Goal: Information Seeking & Learning: Get advice/opinions

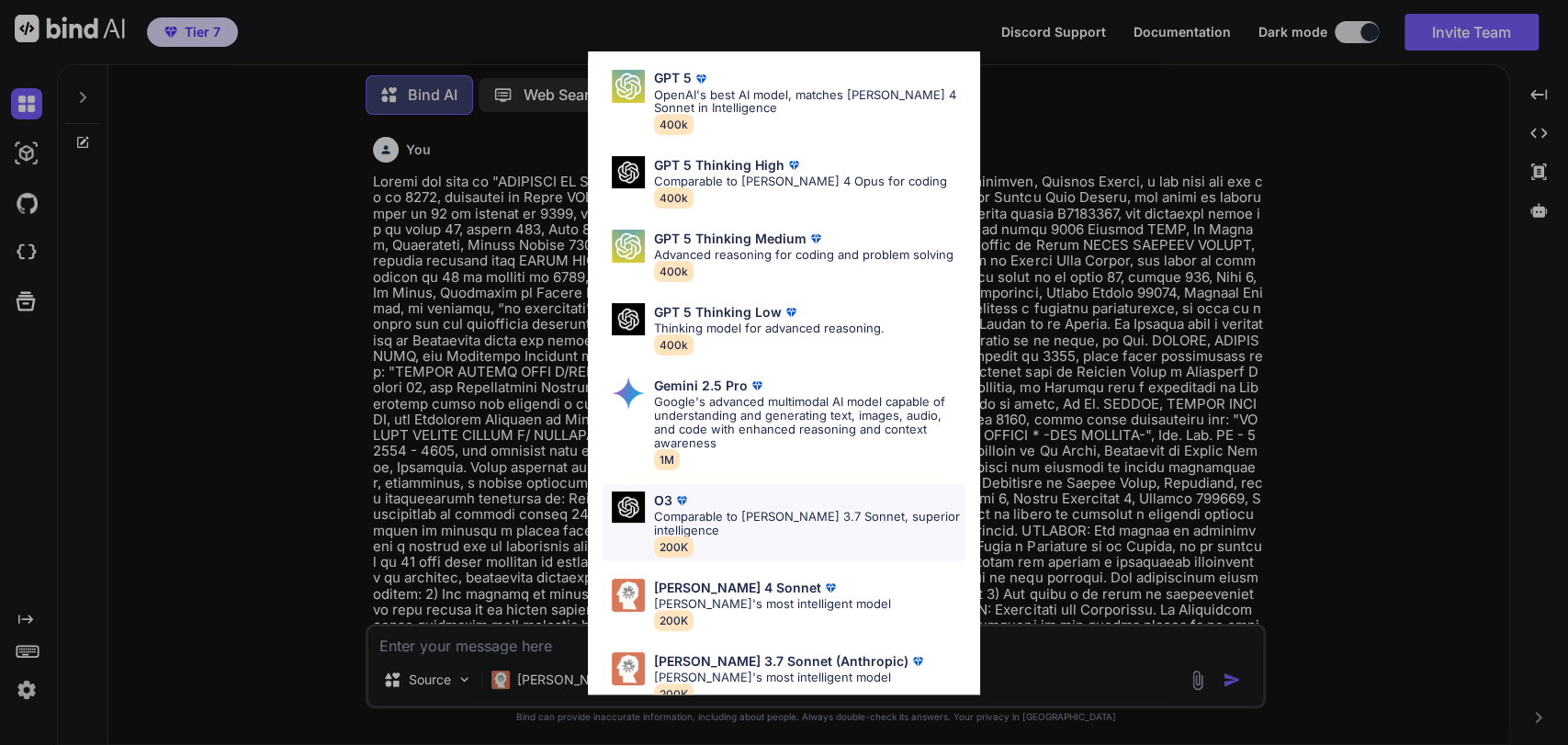
scroll to position [82, 0]
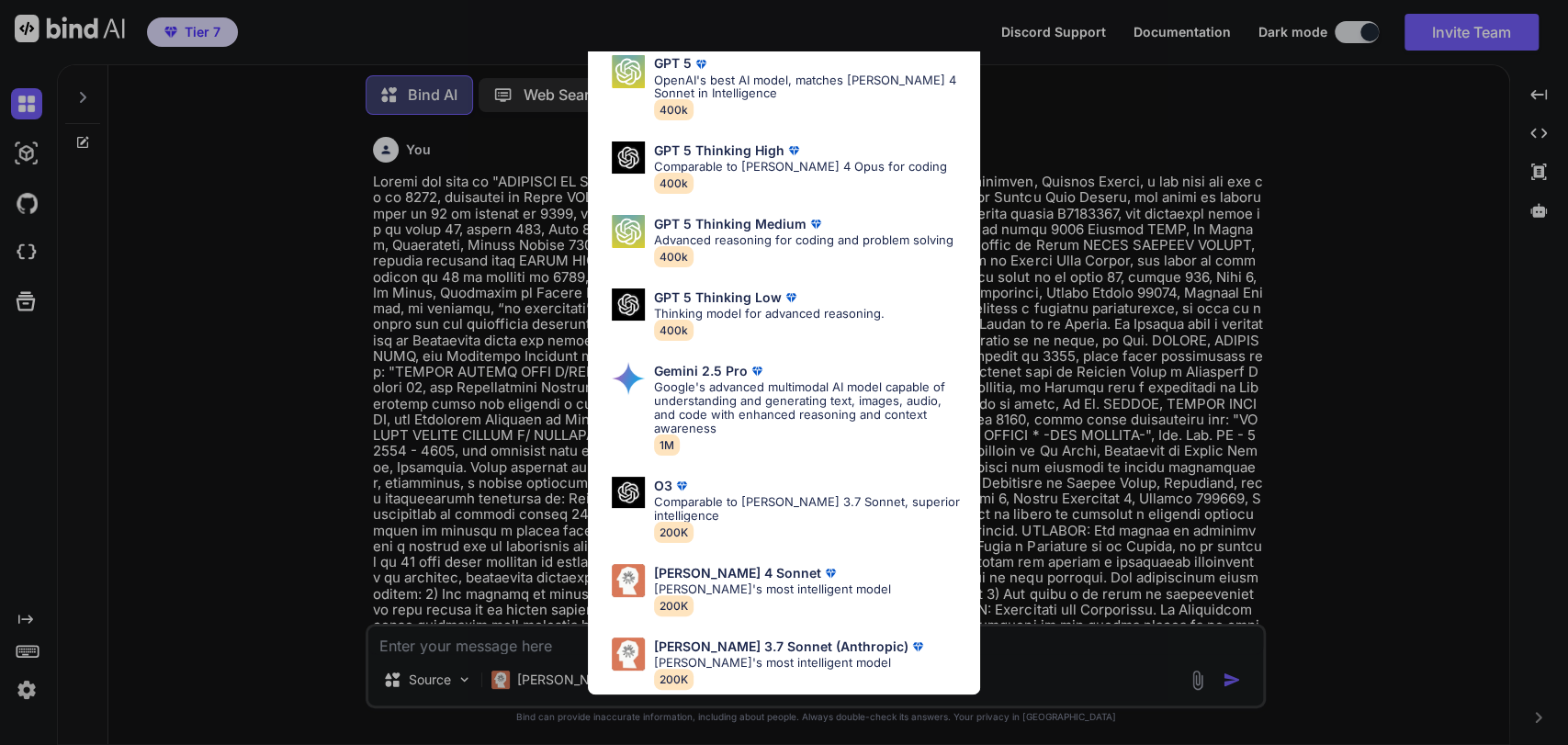
click at [544, 676] on div "Ultra Models GPT 5 OpenAI's best AI model, matches [PERSON_NAME] 4 Sonnet in In…" at bounding box center [784, 372] width 1568 height 745
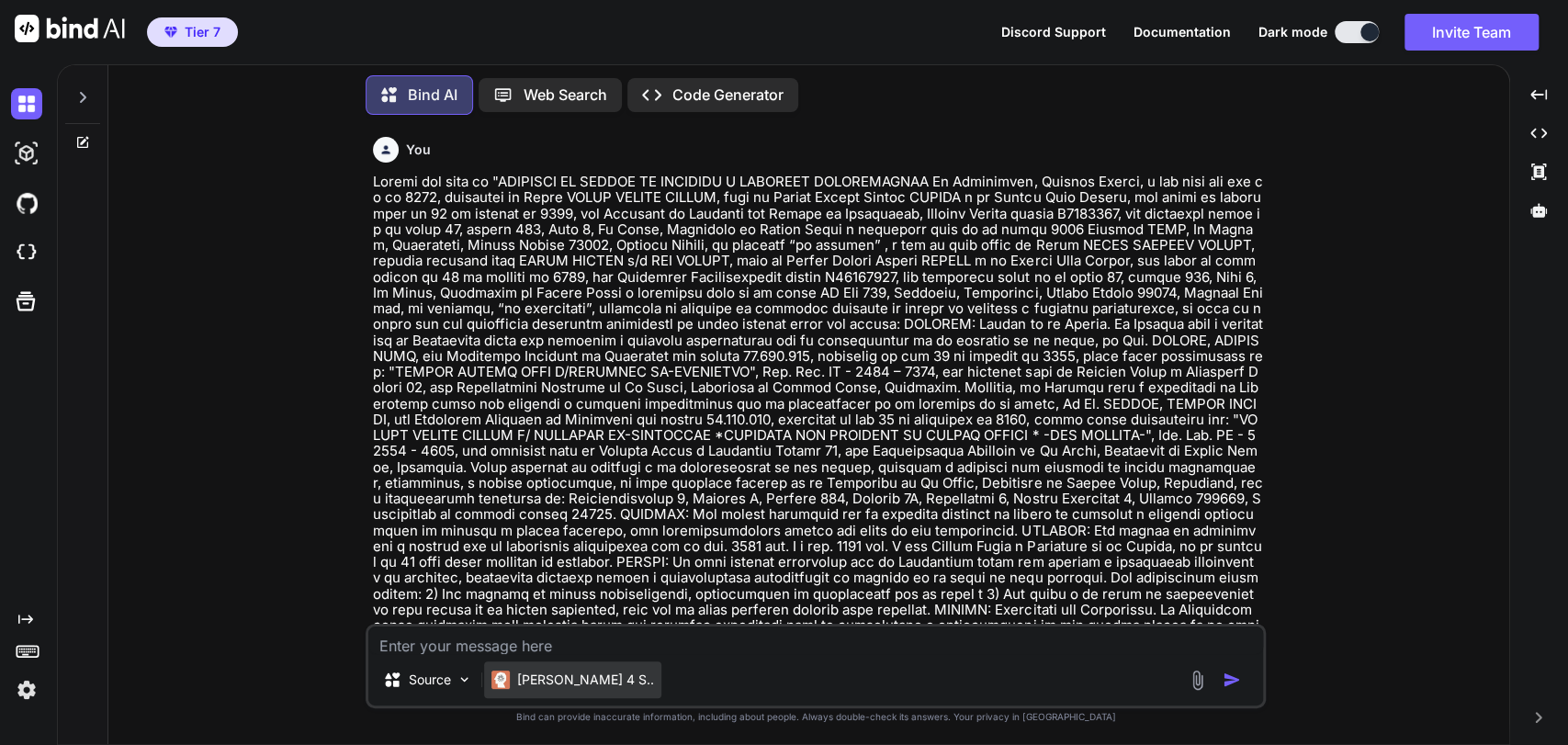
click at [558, 678] on p "[PERSON_NAME] 4 S.." at bounding box center [585, 679] width 137 height 18
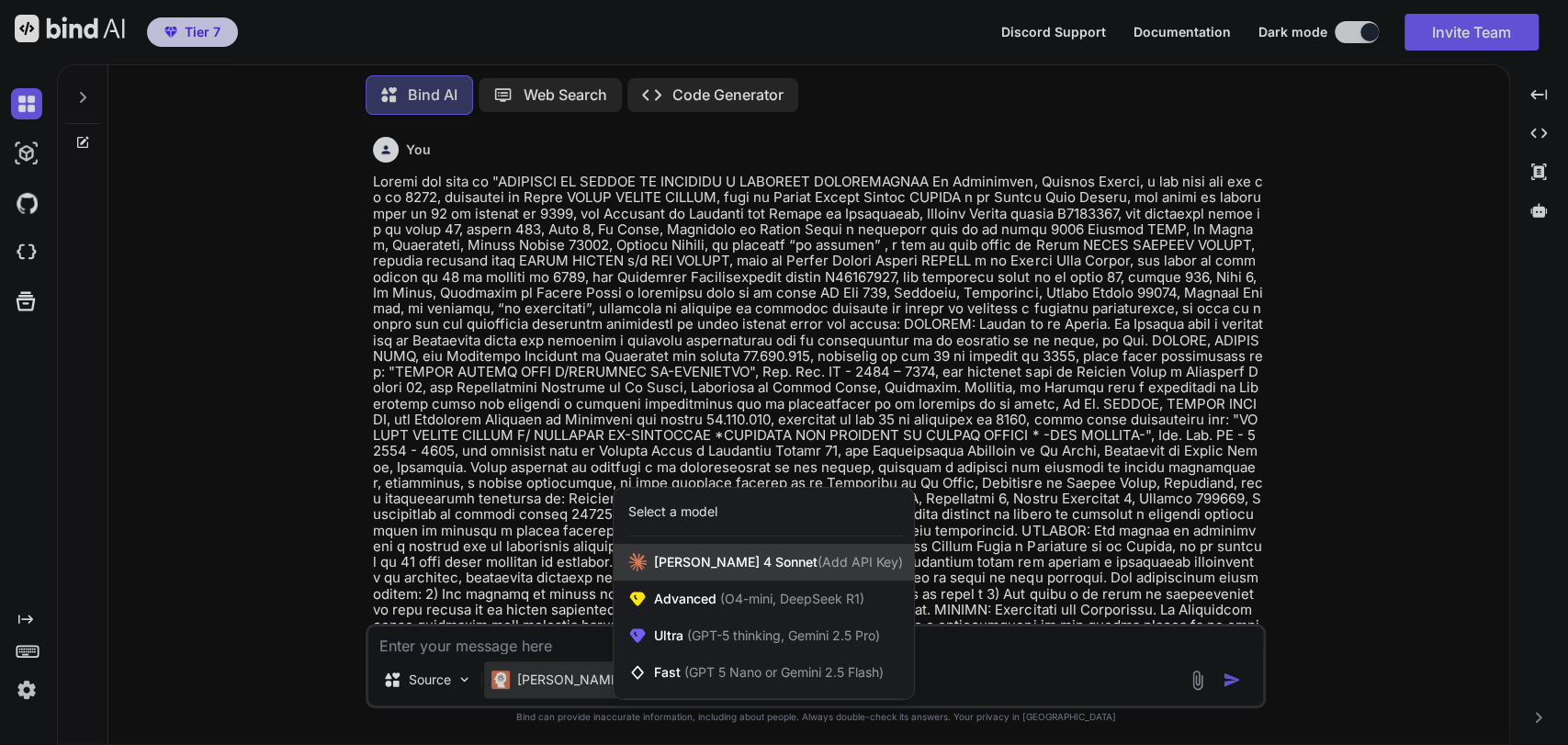
click at [733, 555] on span "[PERSON_NAME] 4 Sonnet (Add API Key)" at bounding box center [777, 562] width 249 height 18
type textarea "x"
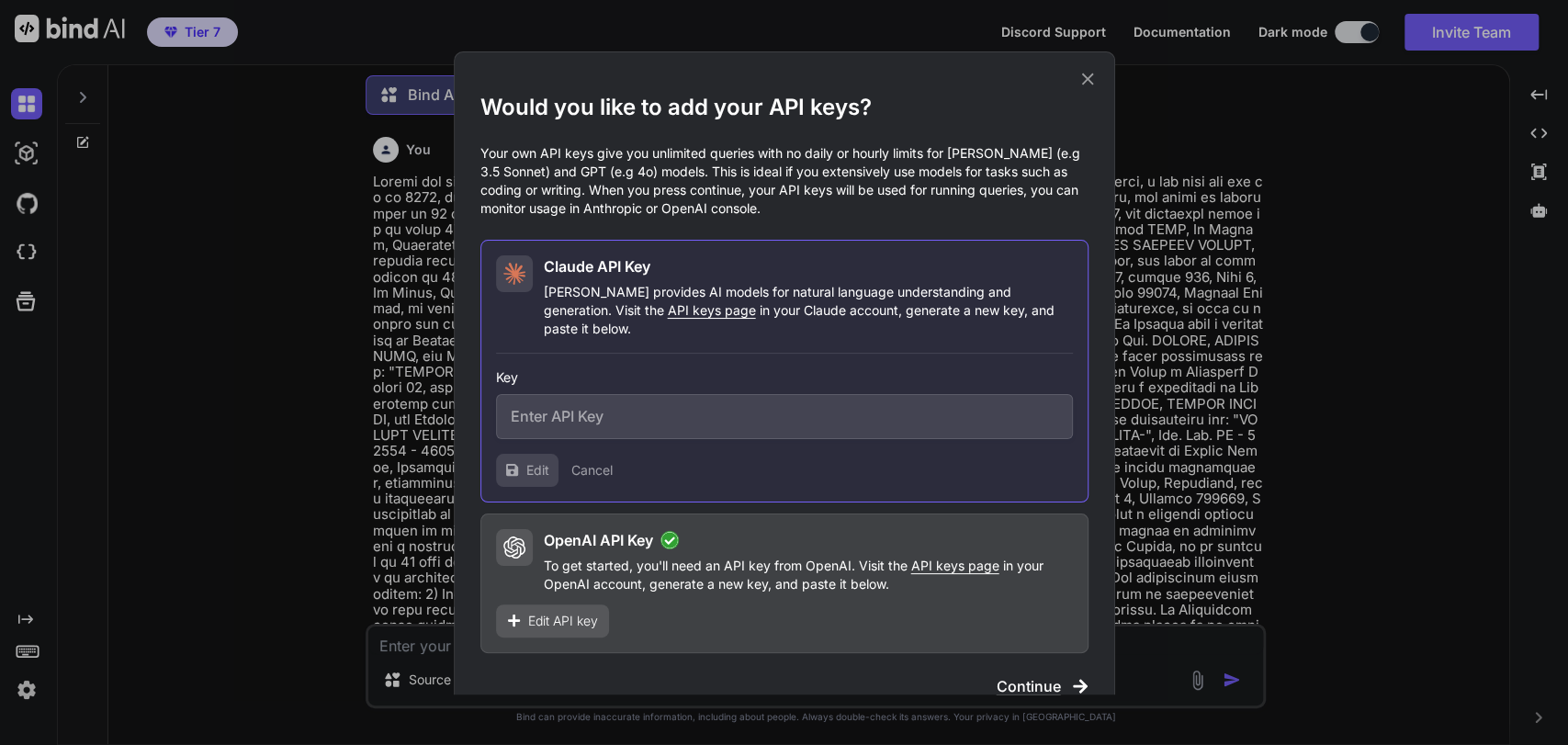
type input "sk-ant-api03-93-ARTUe52ZVnykwGNQWeJGmAAfxd_qHL9zf6AVYuRwD7tBen-U-putAJ6dL98FMuY…"
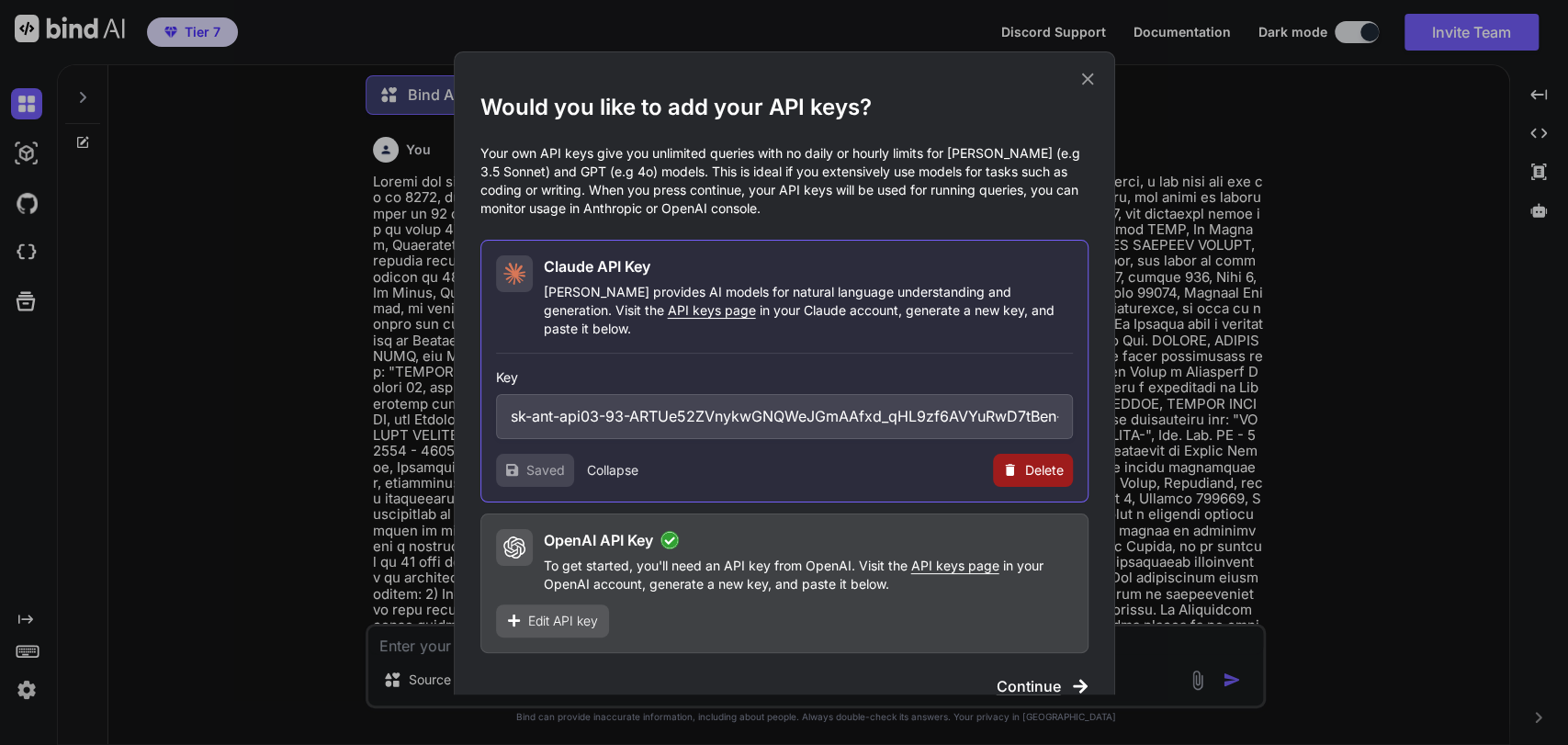
click at [1020, 675] on span "Continue" at bounding box center [1029, 685] width 64 height 22
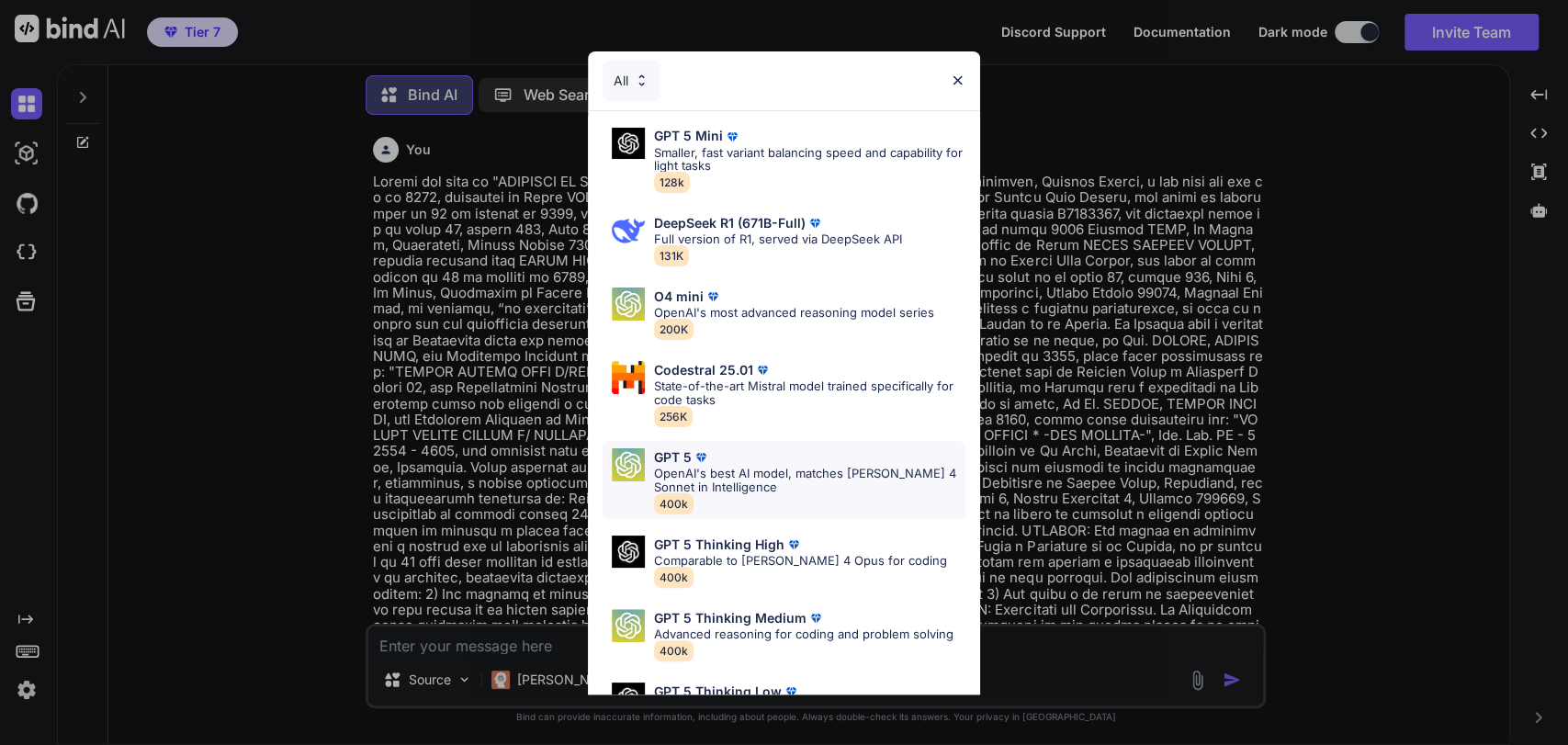
scroll to position [407, 0]
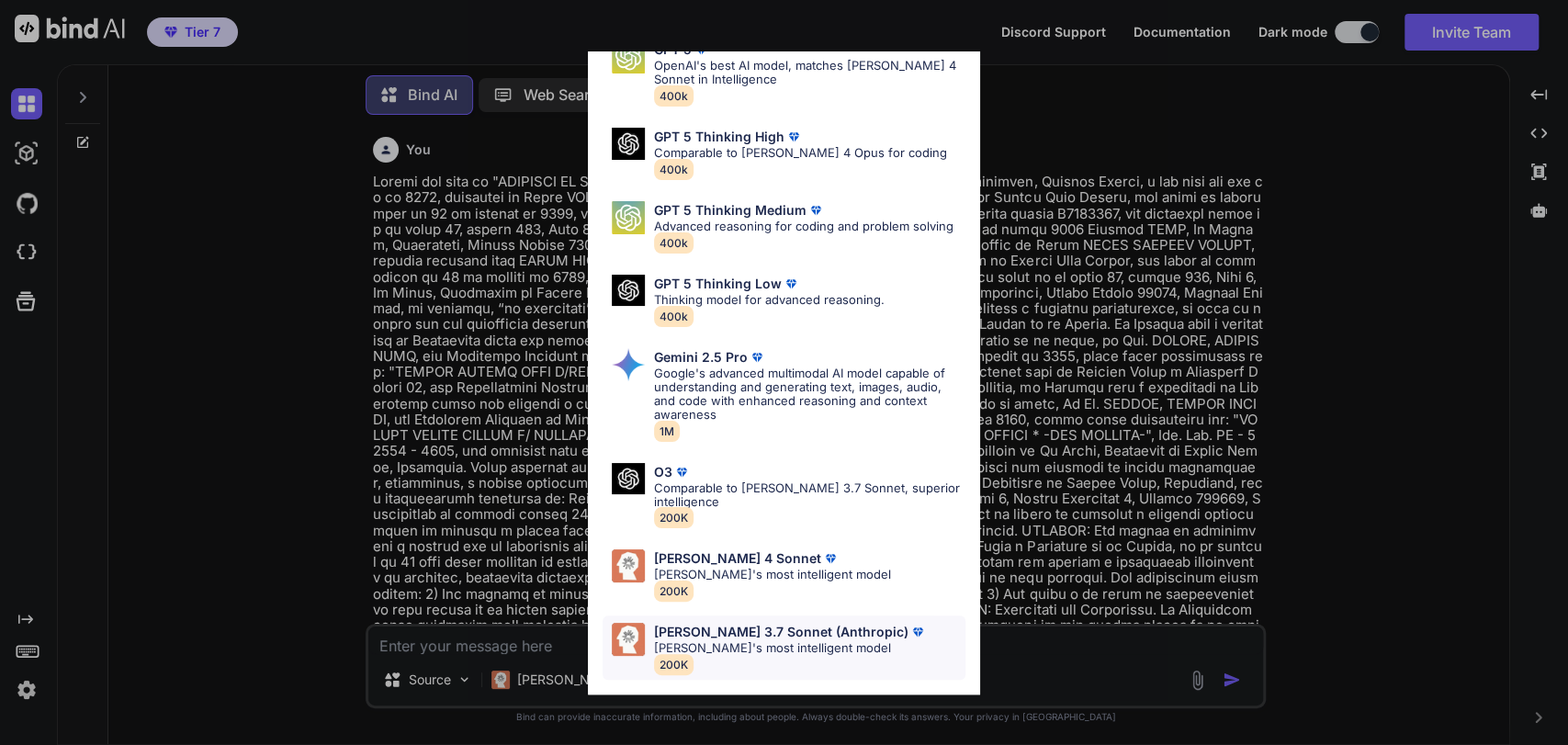
click at [793, 641] on p "[PERSON_NAME]'s most intelligent model" at bounding box center [790, 648] width 272 height 14
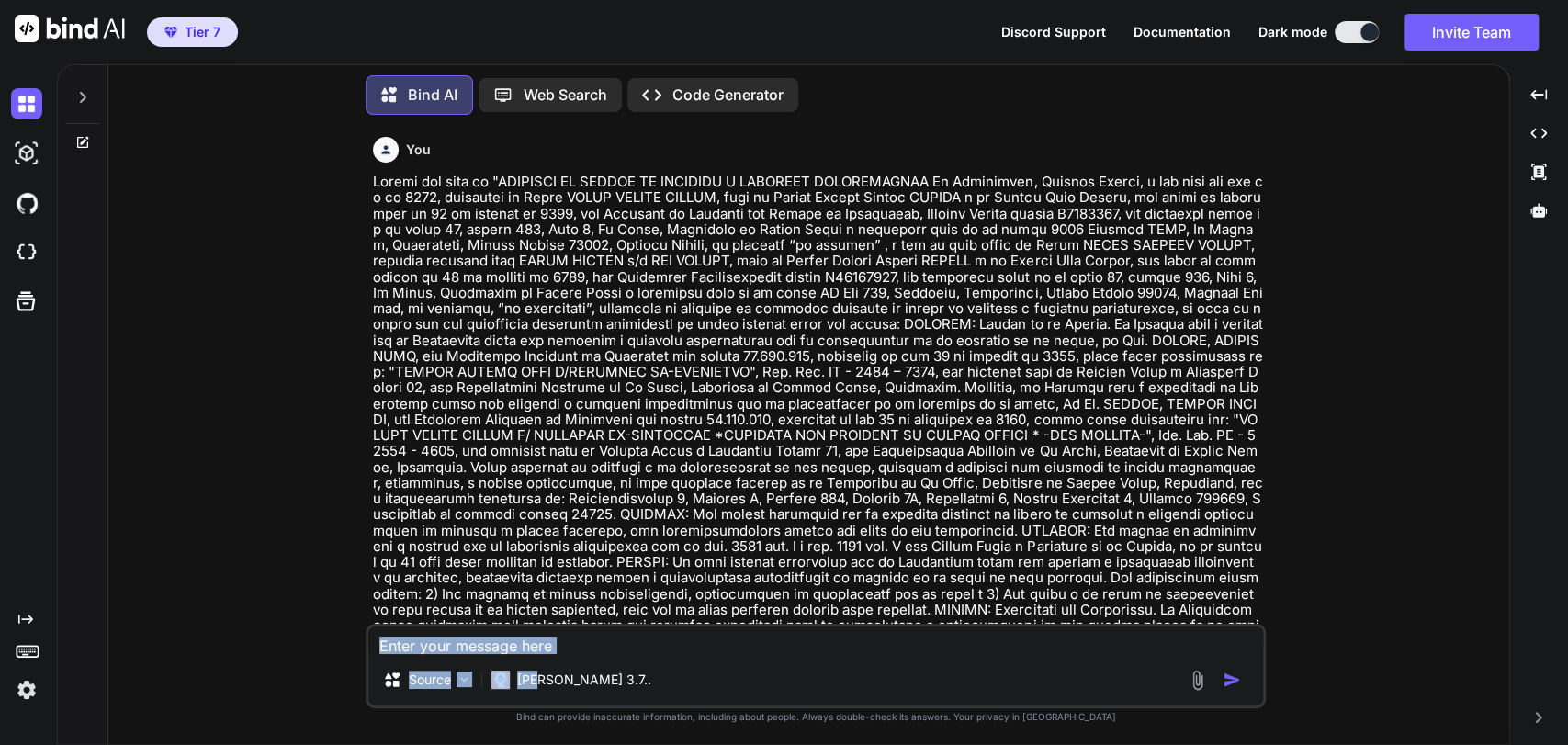
drag, startPoint x: 535, startPoint y: 662, endPoint x: 578, endPoint y: 633, distance: 51.9
click at [578, 633] on div "Source [PERSON_NAME] 3.7.." at bounding box center [816, 665] width 900 height 84
click at [578, 633] on textarea at bounding box center [815, 639] width 895 height 27
click at [80, 102] on div at bounding box center [82, 92] width 35 height 63
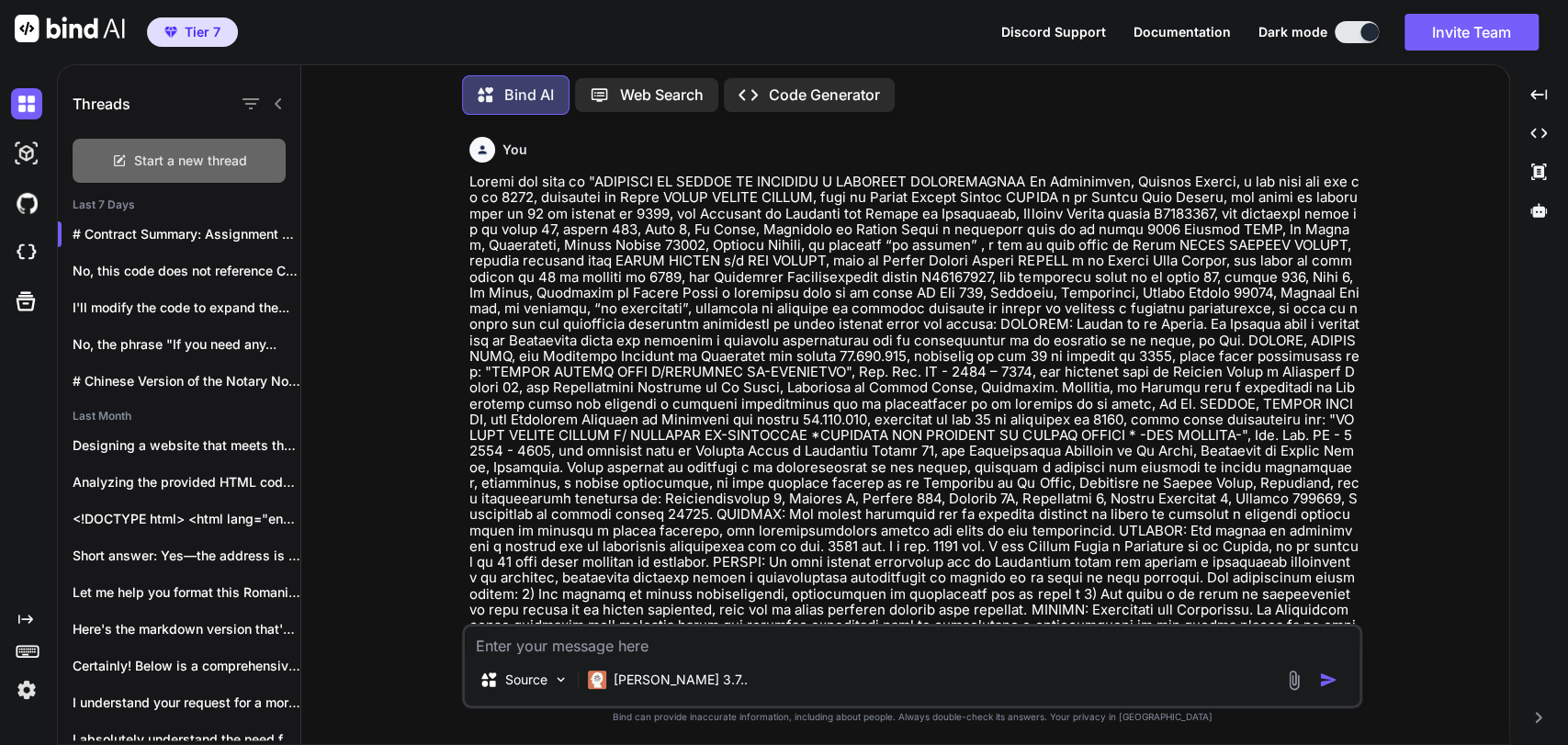
click at [191, 163] on span "Start a new thread" at bounding box center [190, 160] width 113 height 18
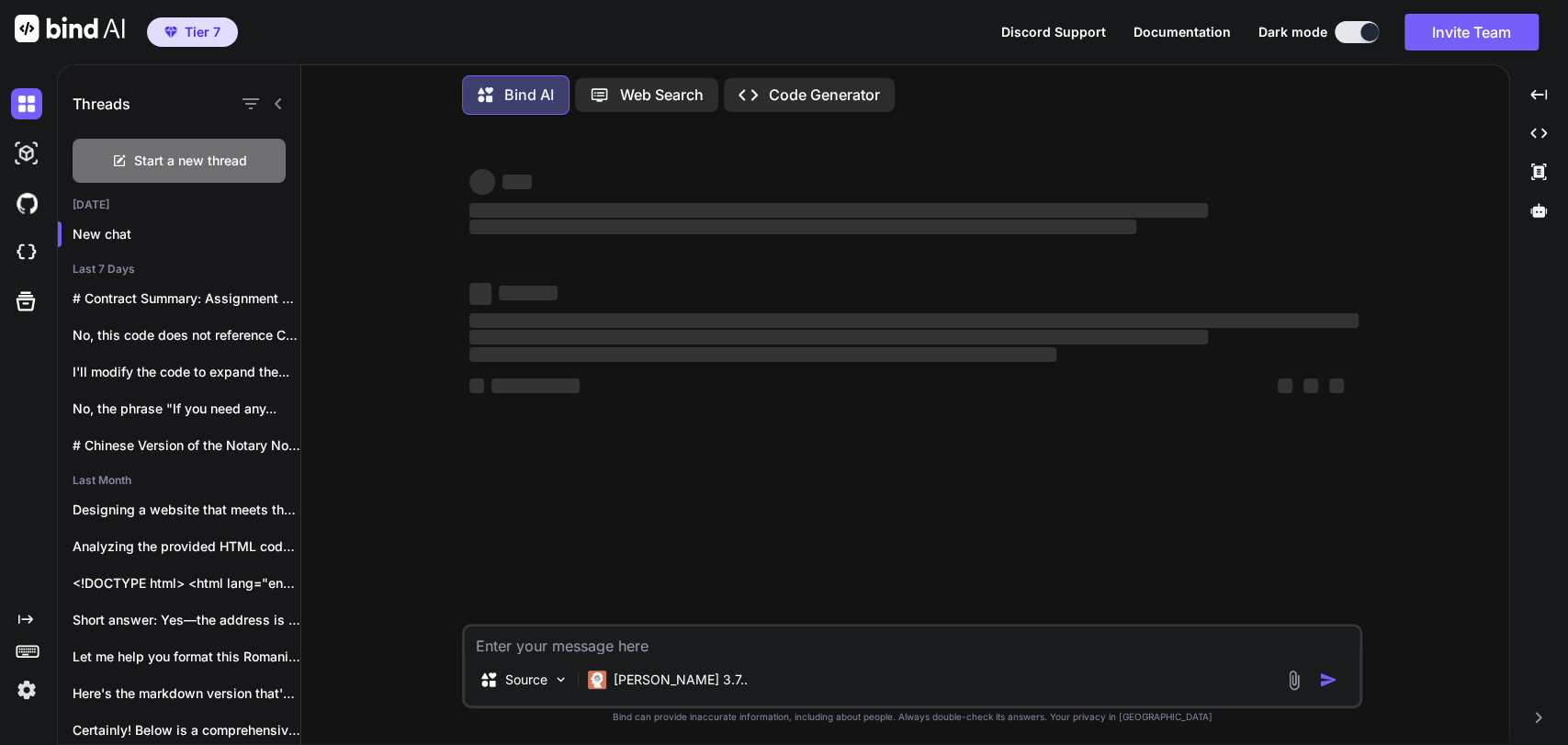
type textarea "x"
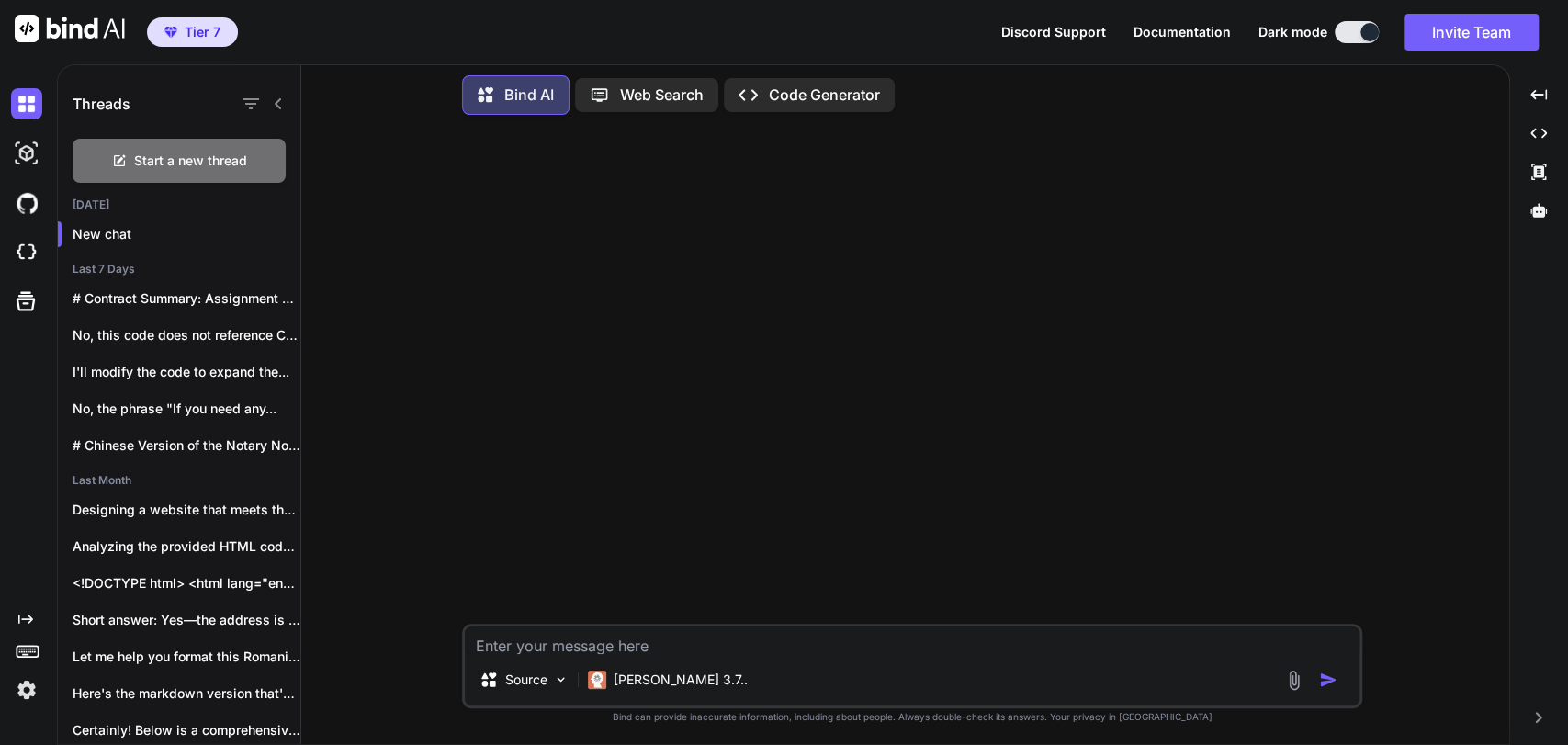
click at [682, 654] on div "Source [PERSON_NAME] 3.7.." at bounding box center [913, 665] width 900 height 84
click at [685, 649] on textarea at bounding box center [912, 639] width 895 height 27
click at [687, 646] on textarea at bounding box center [912, 639] width 895 height 27
type textarea "G"
type textarea "x"
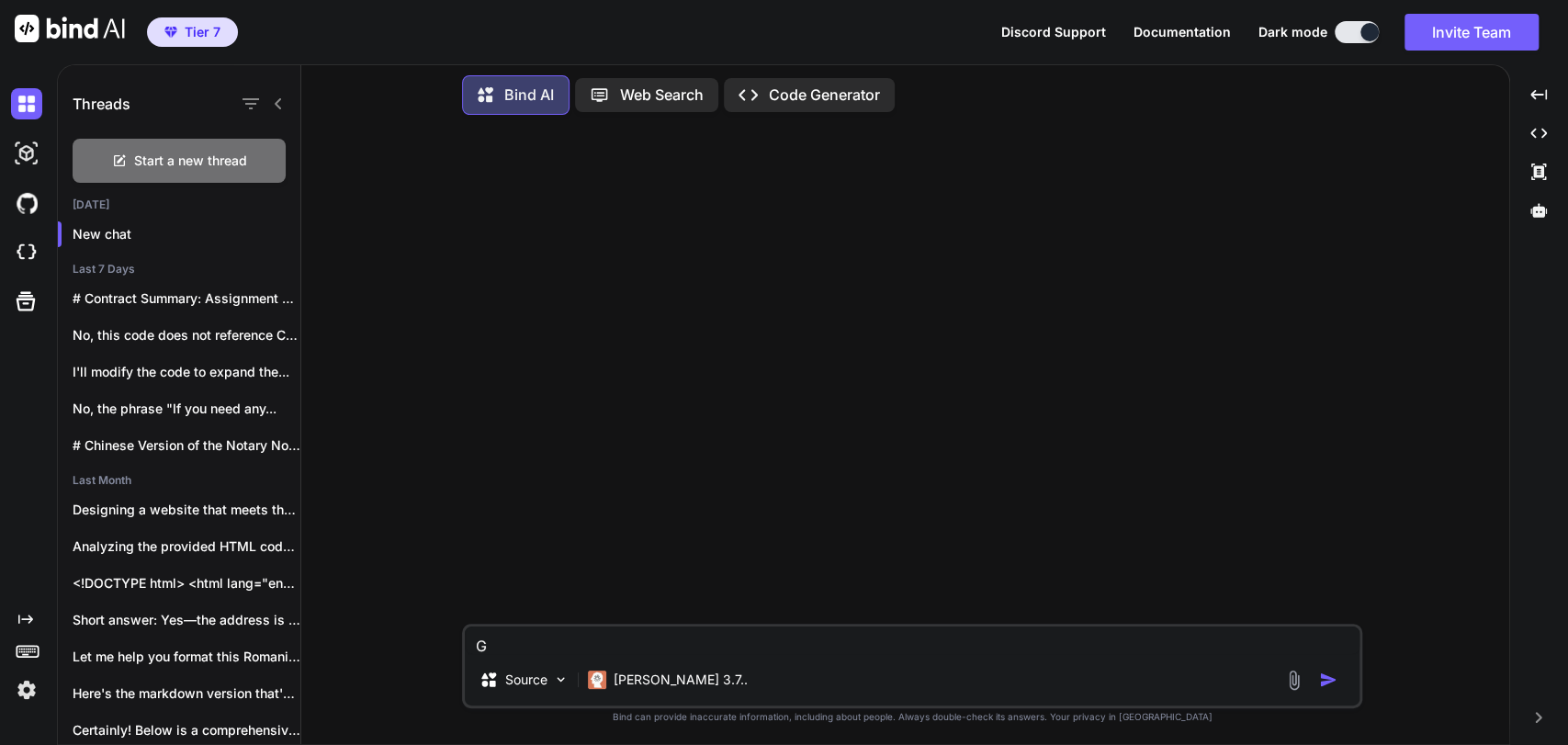
type textarea "Ge"
type textarea "x"
type textarea "Gey"
type textarea "x"
type textarea "Gey"
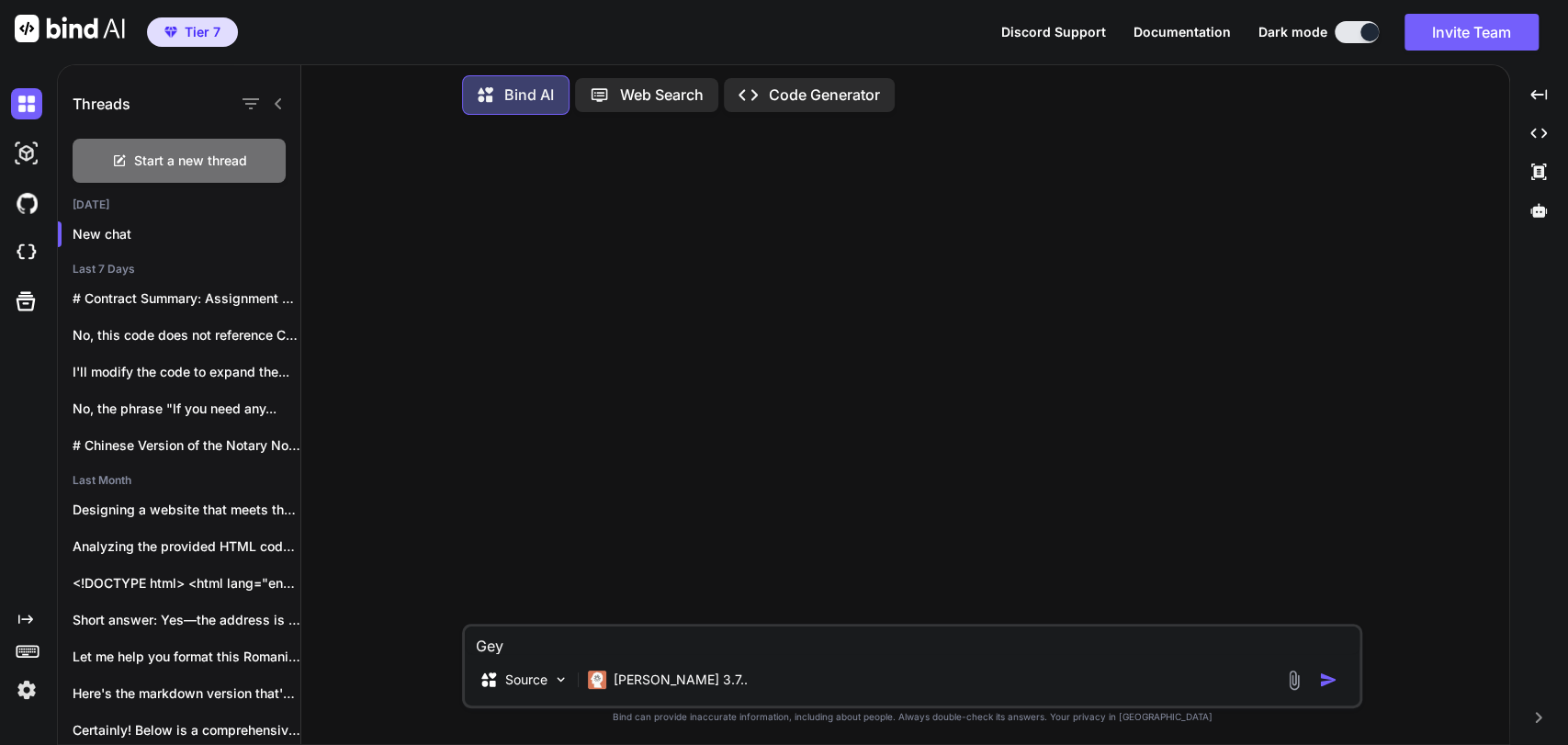
type textarea "x"
type textarea "Gey"
type textarea "x"
type textarea "Ge"
type textarea "x"
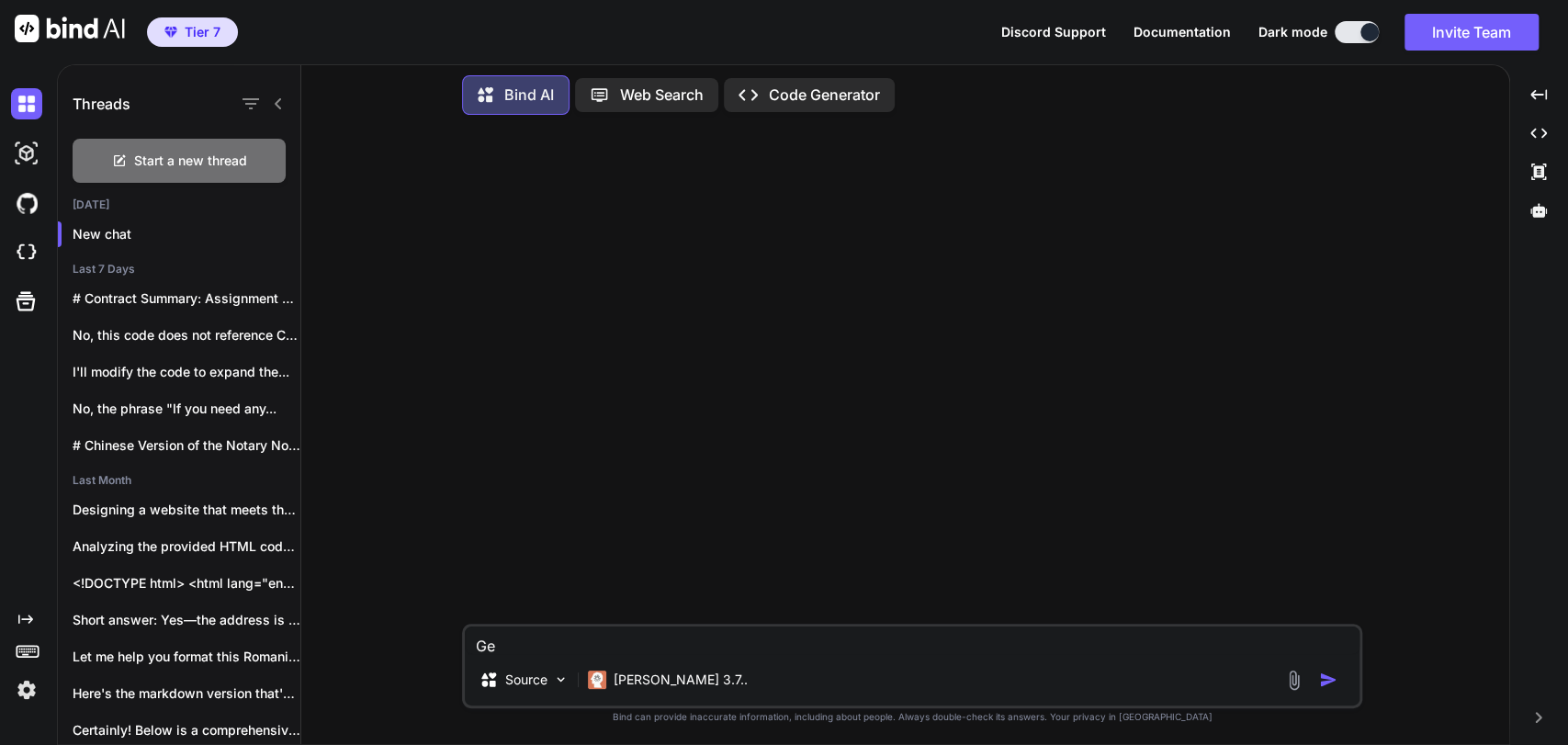
type textarea "G"
type textarea "x"
type textarea "I"
type textarea "x"
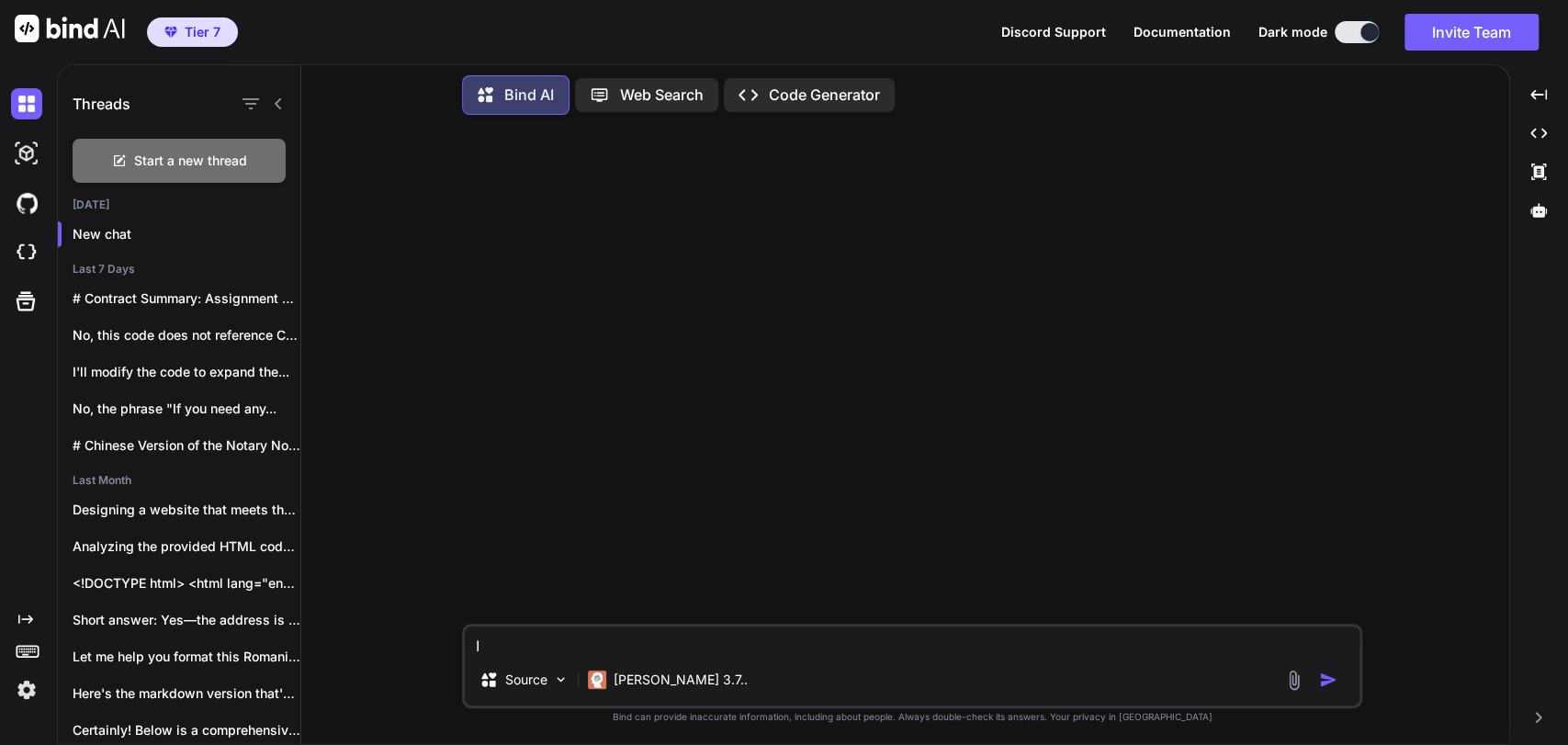
type textarea "I"
type textarea "x"
type textarea "I h"
type textarea "x"
type textarea "I"
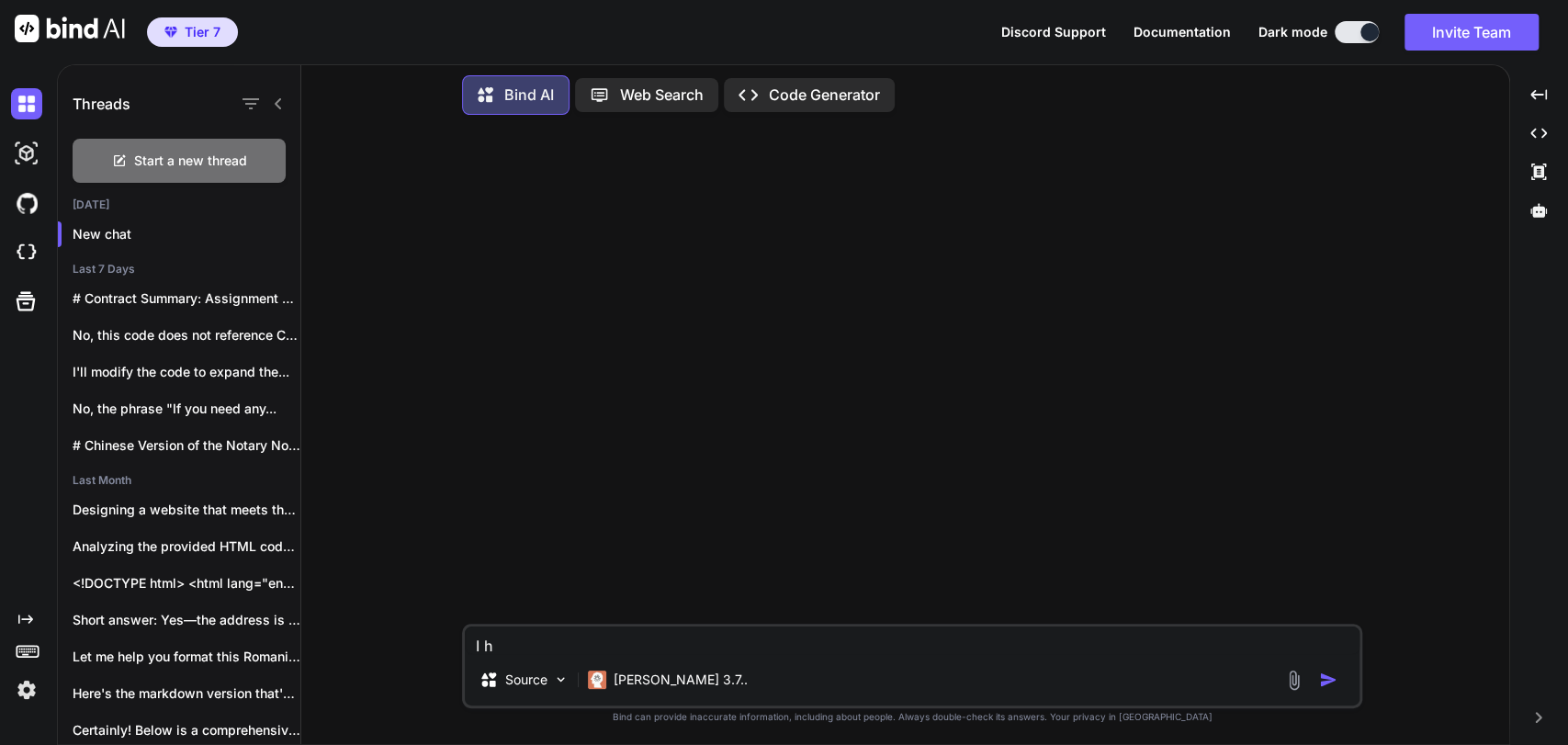
type textarea "x"
type textarea "I n"
type textarea "x"
type textarea "I ne"
type textarea "x"
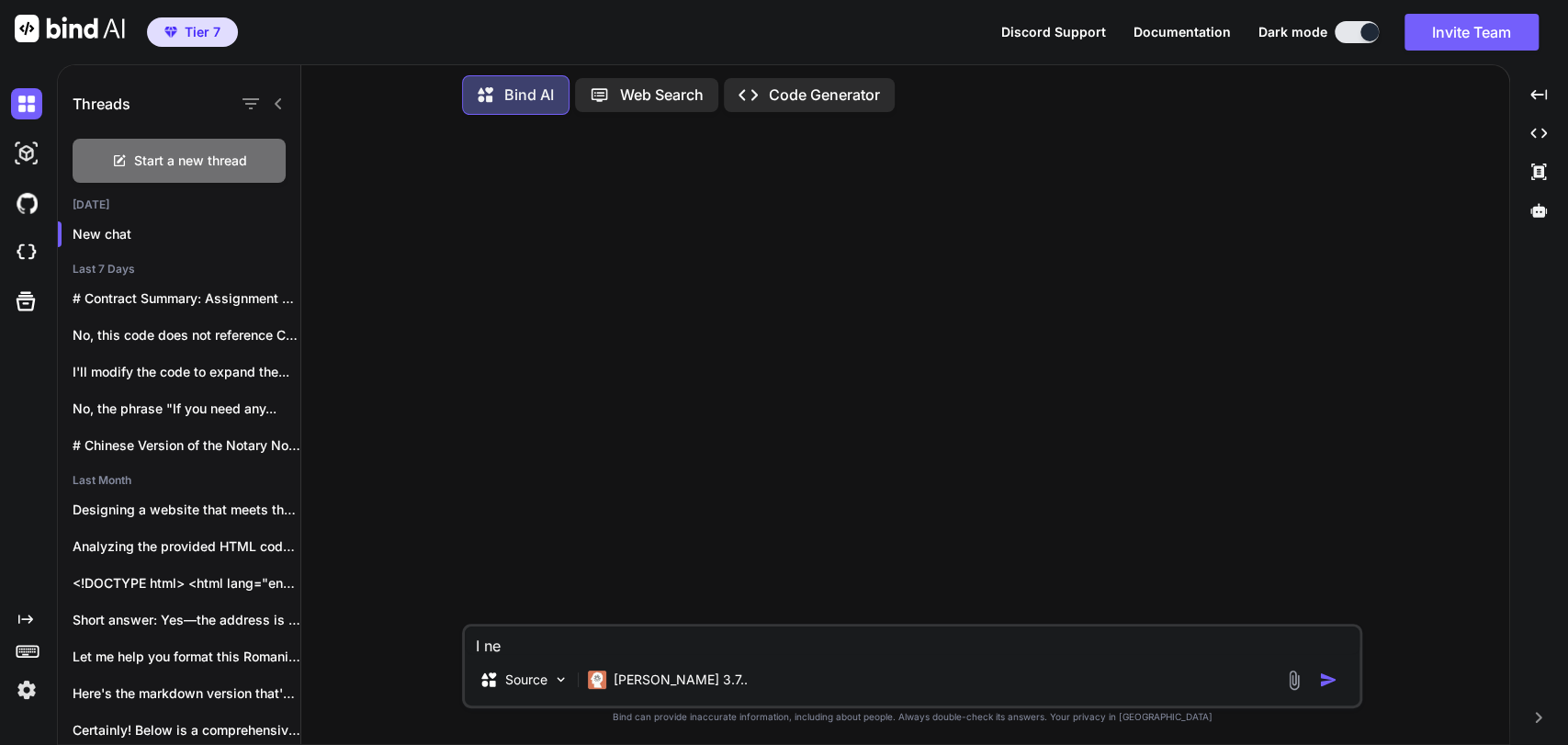
type textarea "I nee"
type textarea "x"
type textarea "I need"
type textarea "x"
type textarea "I need"
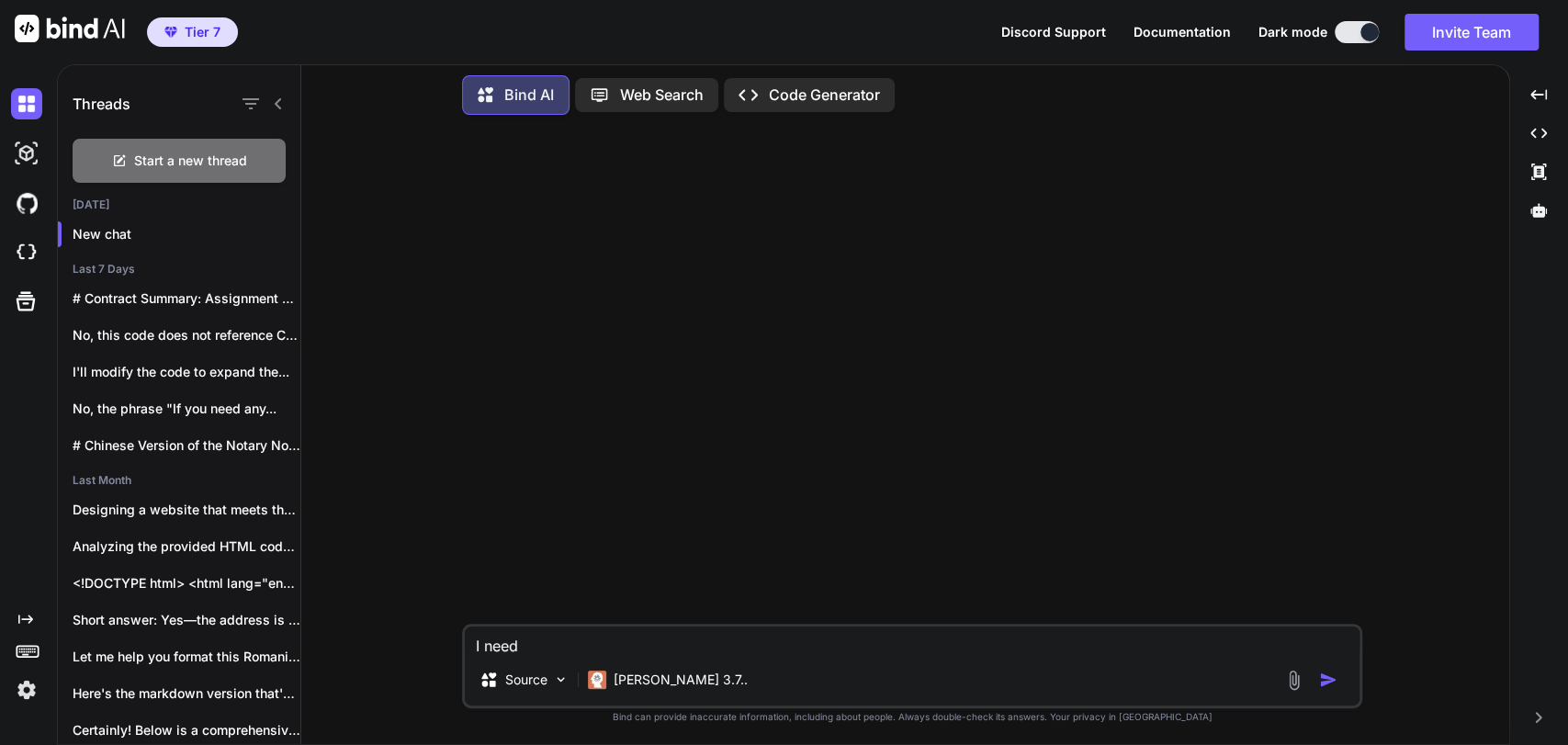
type textarea "x"
type textarea "I need a"
type textarea "x"
type textarea "I need a"
type textarea "x"
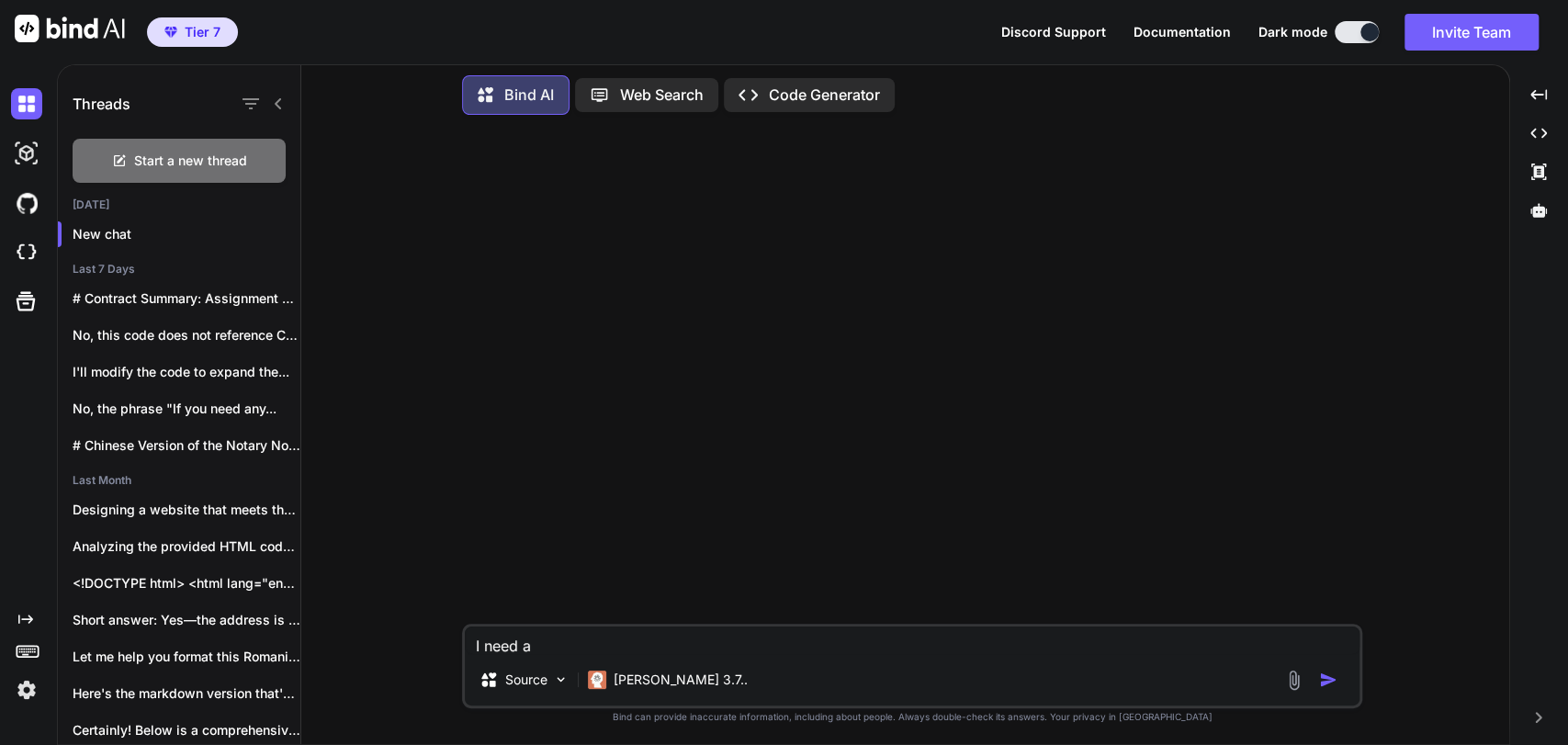
type textarea "I need a w"
type textarea "x"
type textarea "I need a we"
type textarea "x"
type textarea "I need a web"
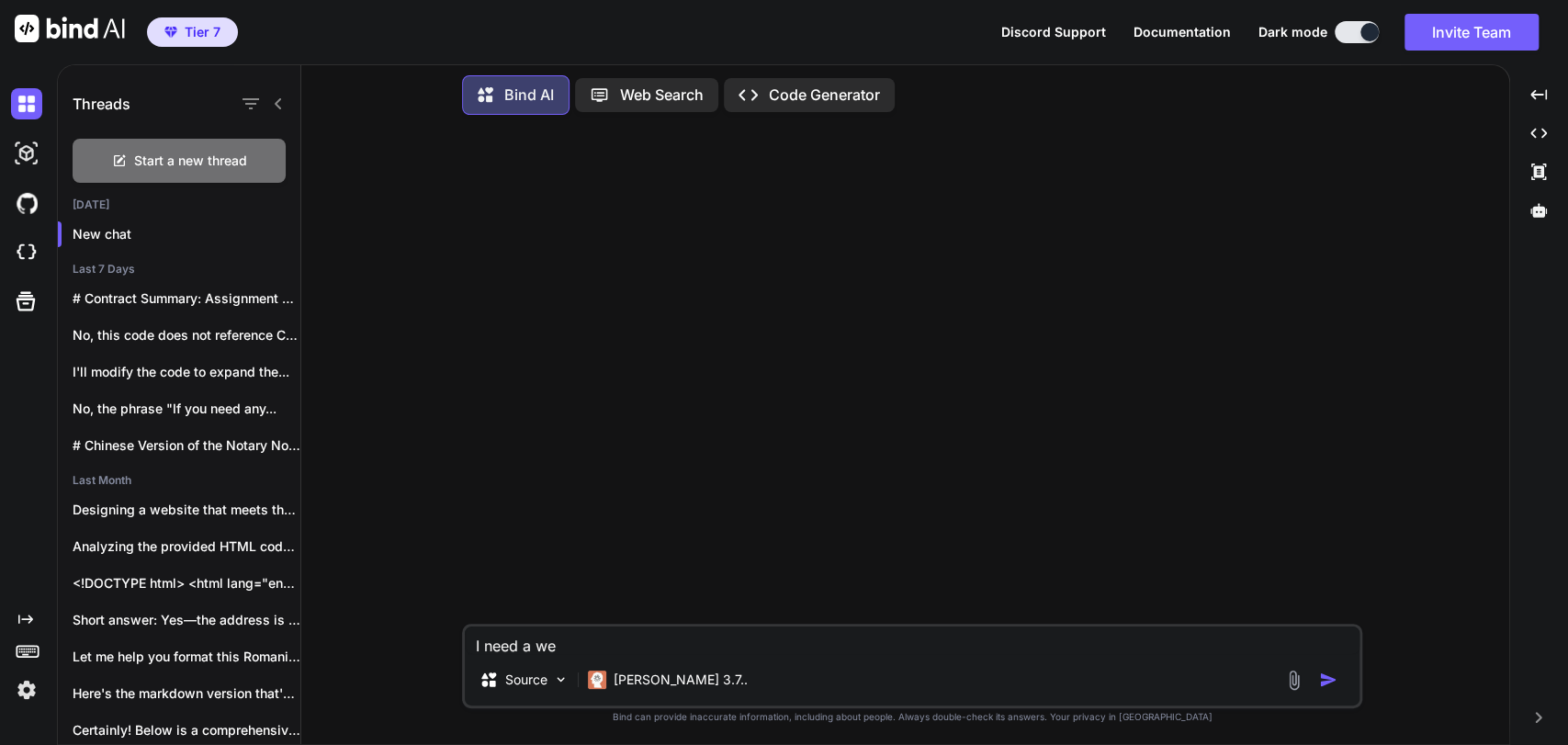
type textarea "x"
type textarea "I need a webs"
type textarea "x"
type textarea "I need a websi"
type textarea "x"
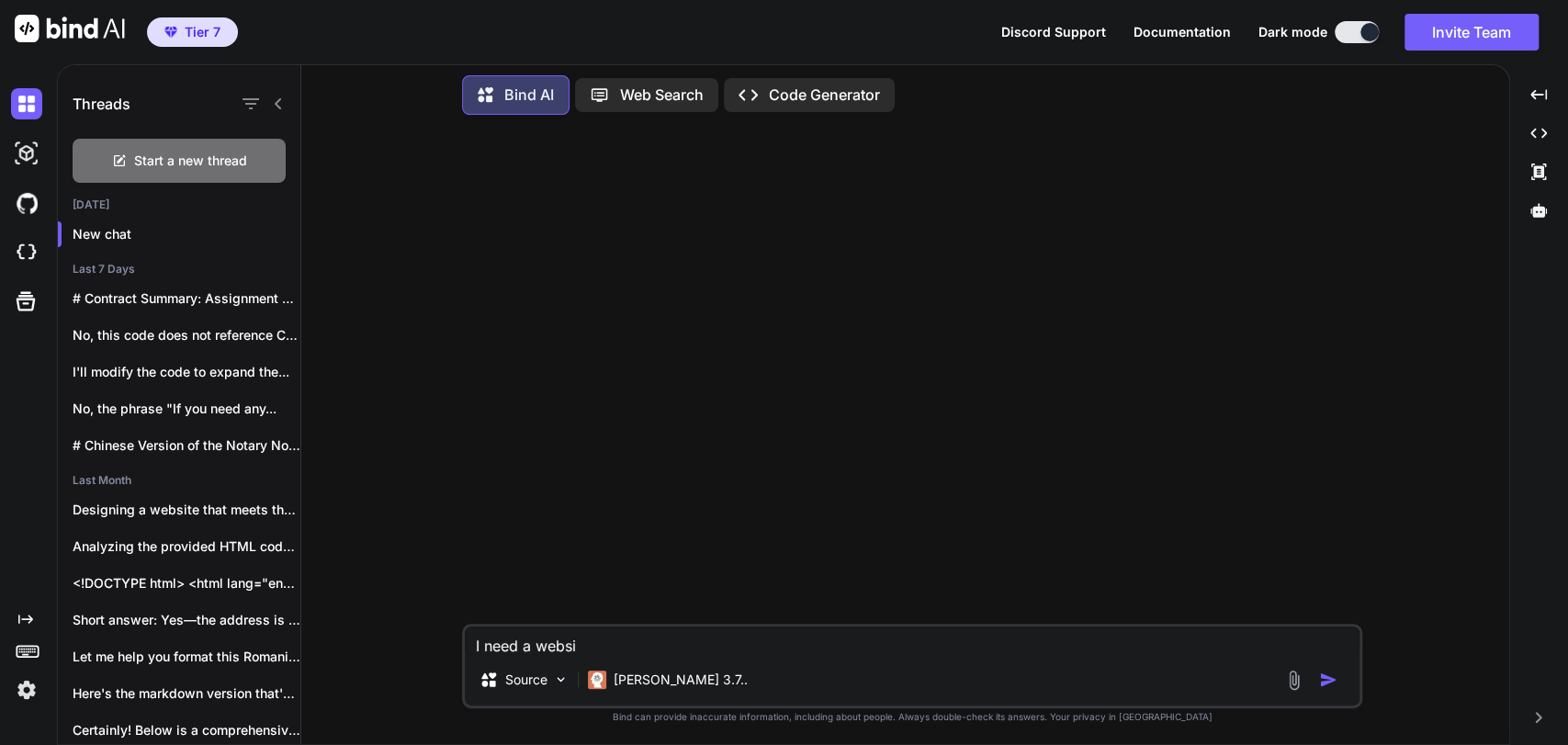
type textarea "I need a websit"
type textarea "x"
type textarea "I need a website"
type textarea "x"
type textarea "I need a website"
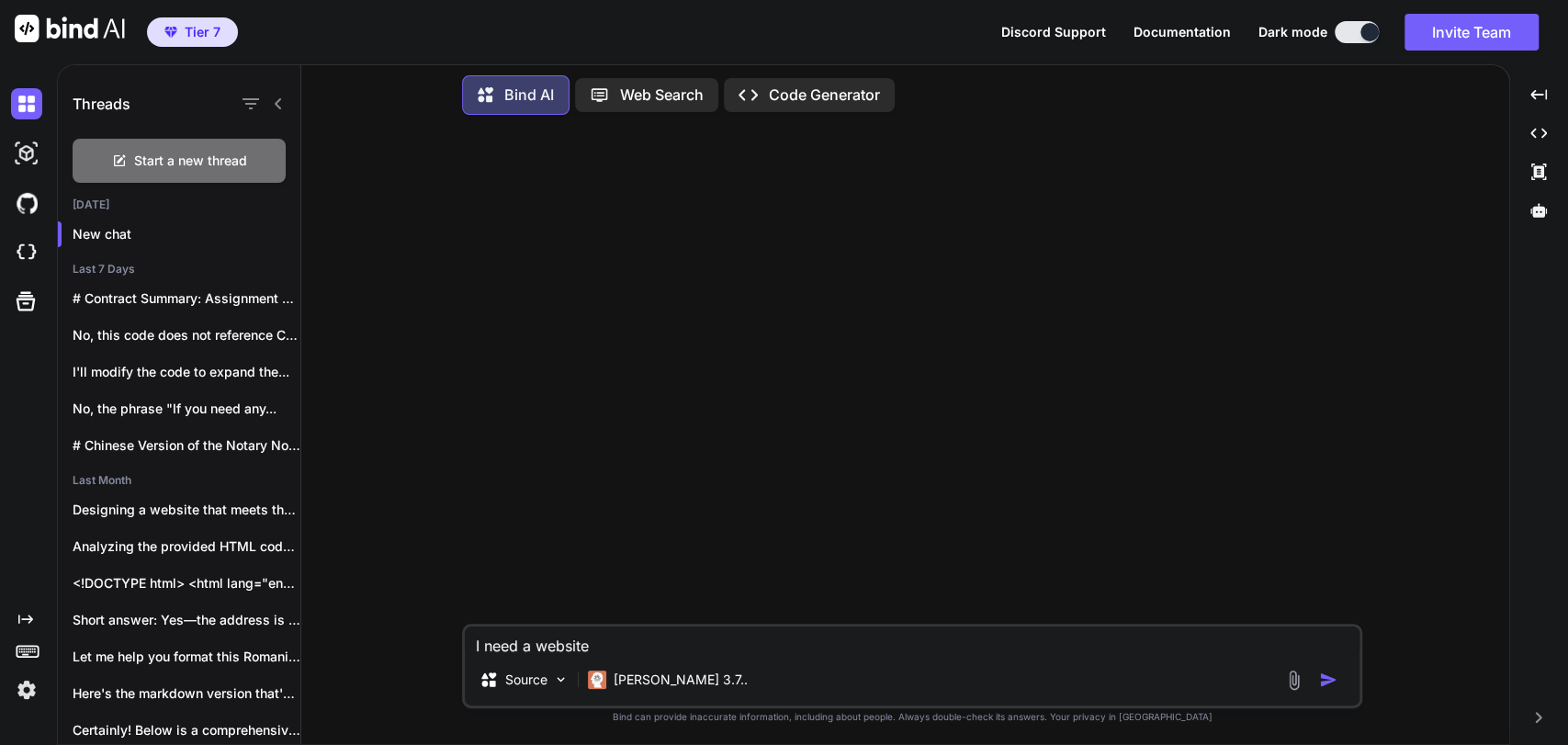
type textarea "x"
type textarea "I need a website s"
type textarea "x"
type textarea "I need a website sy"
type textarea "x"
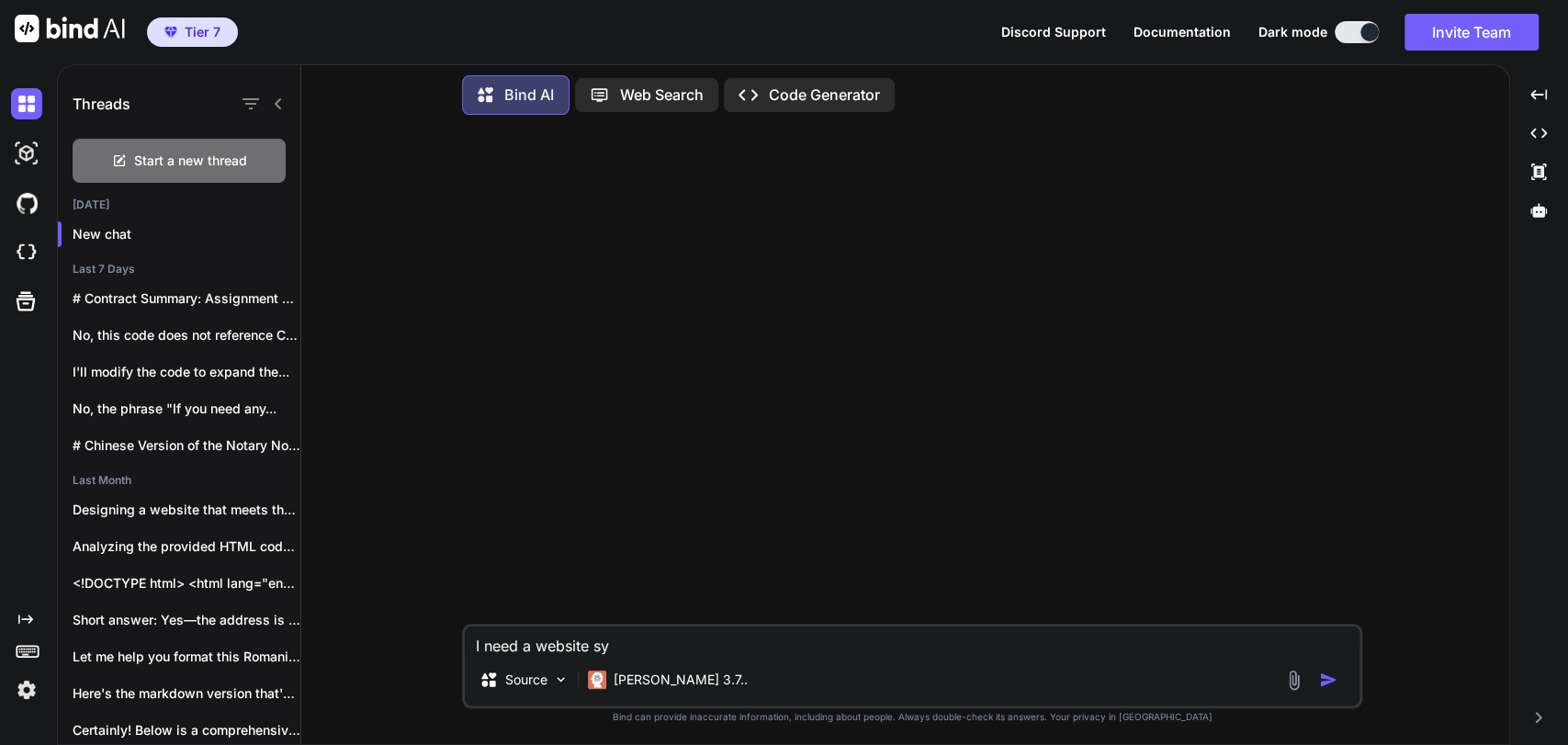
type textarea "I need a website sys"
type textarea "x"
type textarea "I need a website syst"
type textarea "x"
type textarea "I need a website syste"
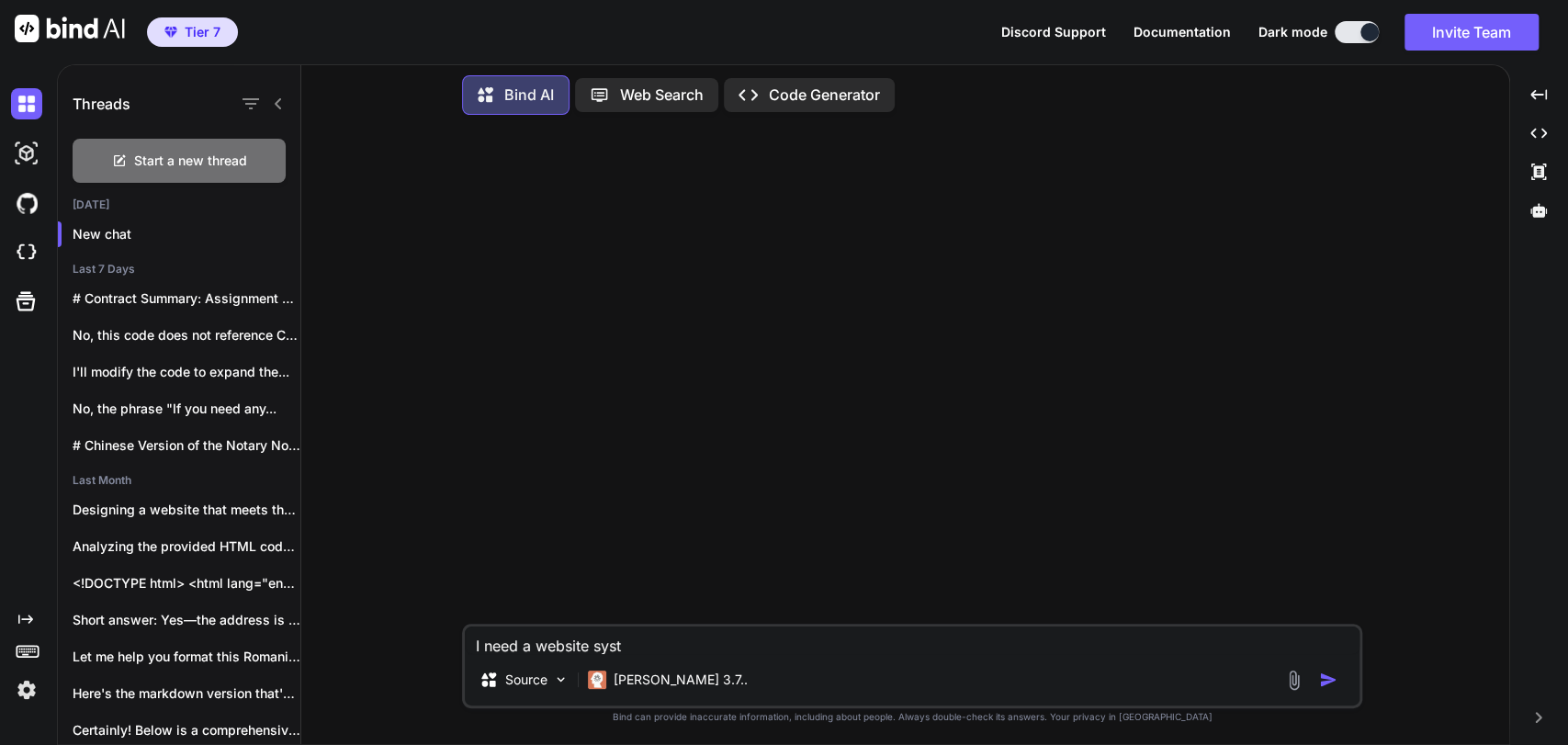
type textarea "x"
type textarea "I need a website system"
type textarea "x"
type textarea "I need a website system"
type textarea "x"
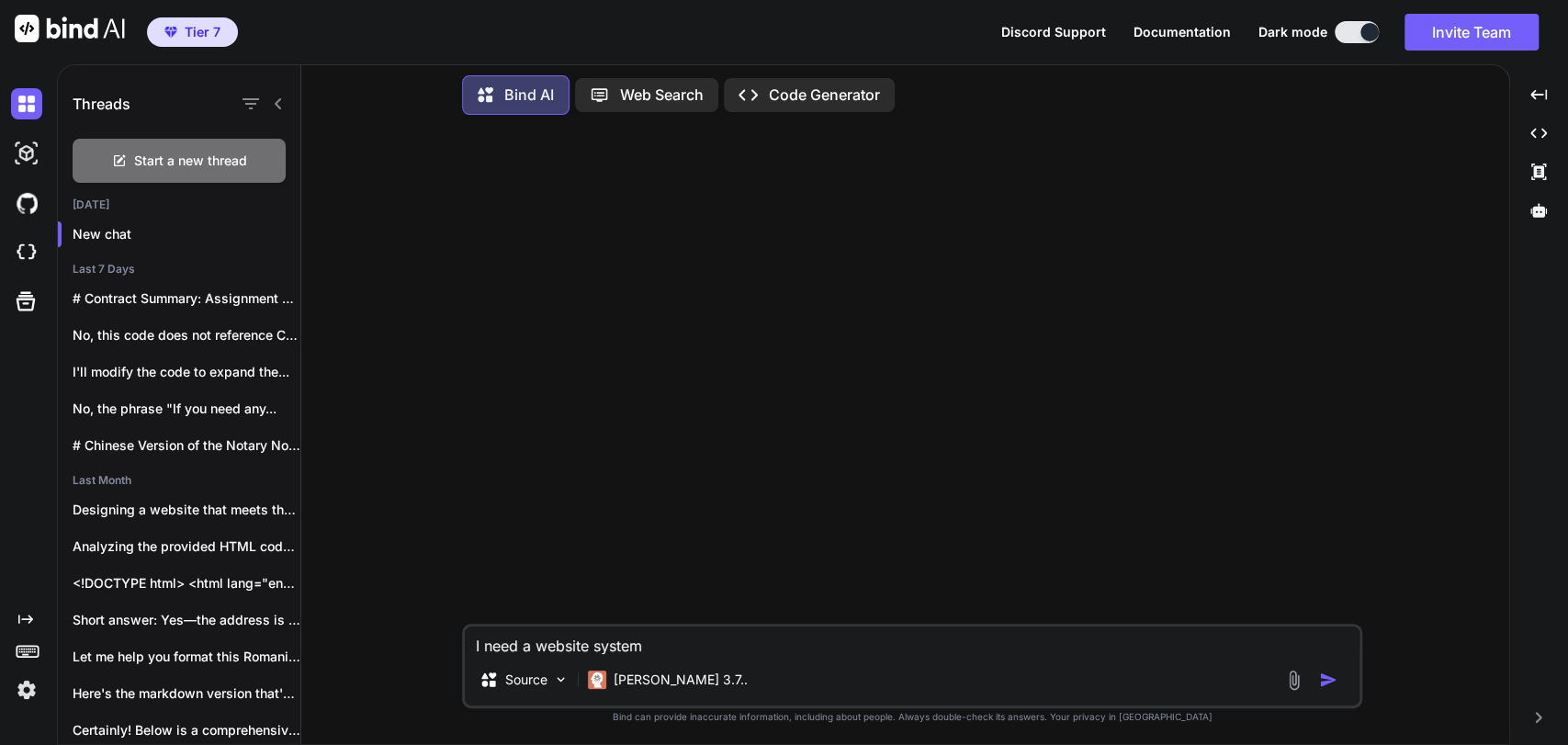
type textarea "I need a website system f"
type textarea "x"
type textarea "I need a website system fo"
type textarea "x"
type textarea "I need a website system for"
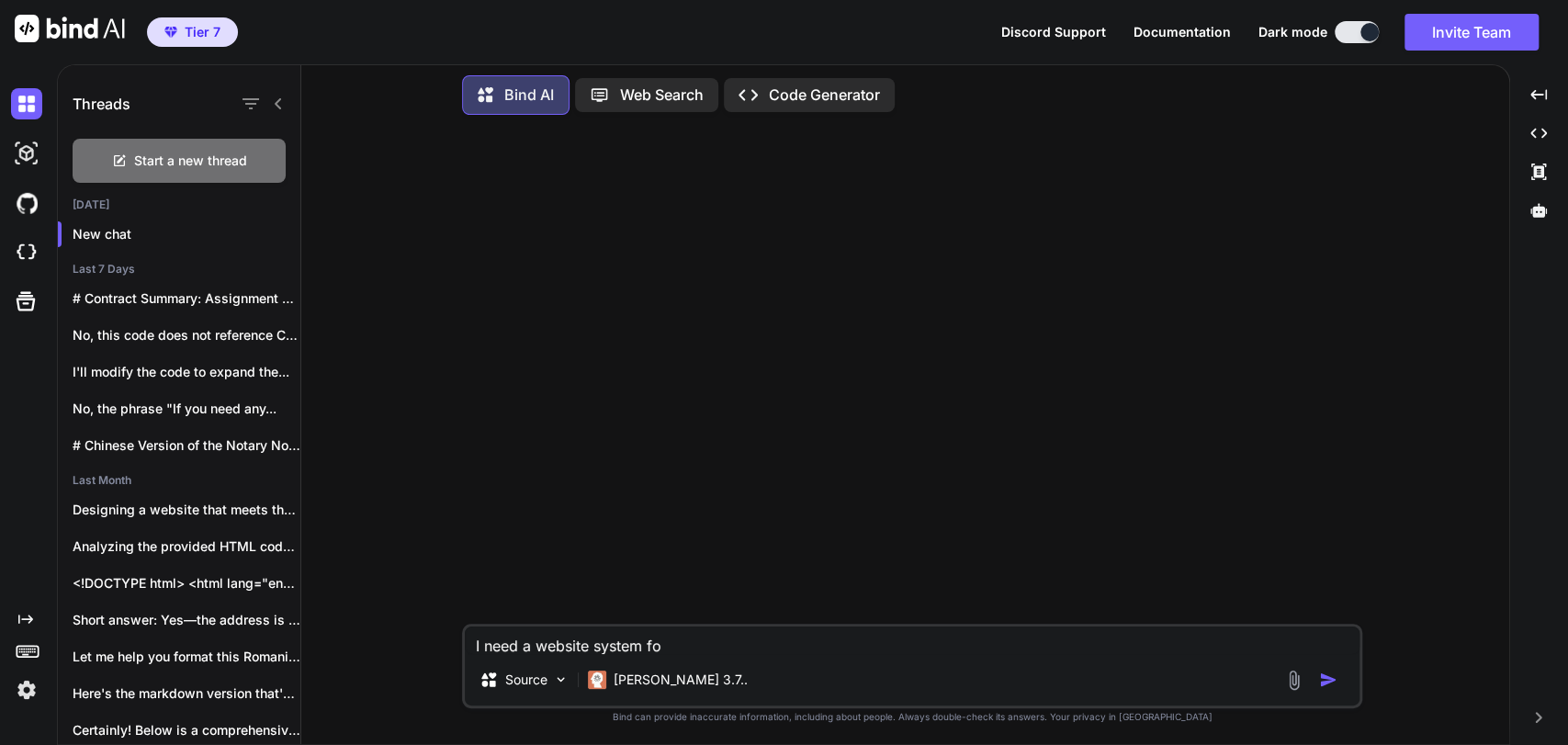
type textarea "x"
type textarea "I need a website system for"
type textarea "x"
type textarea "I need a website system for c"
type textarea "x"
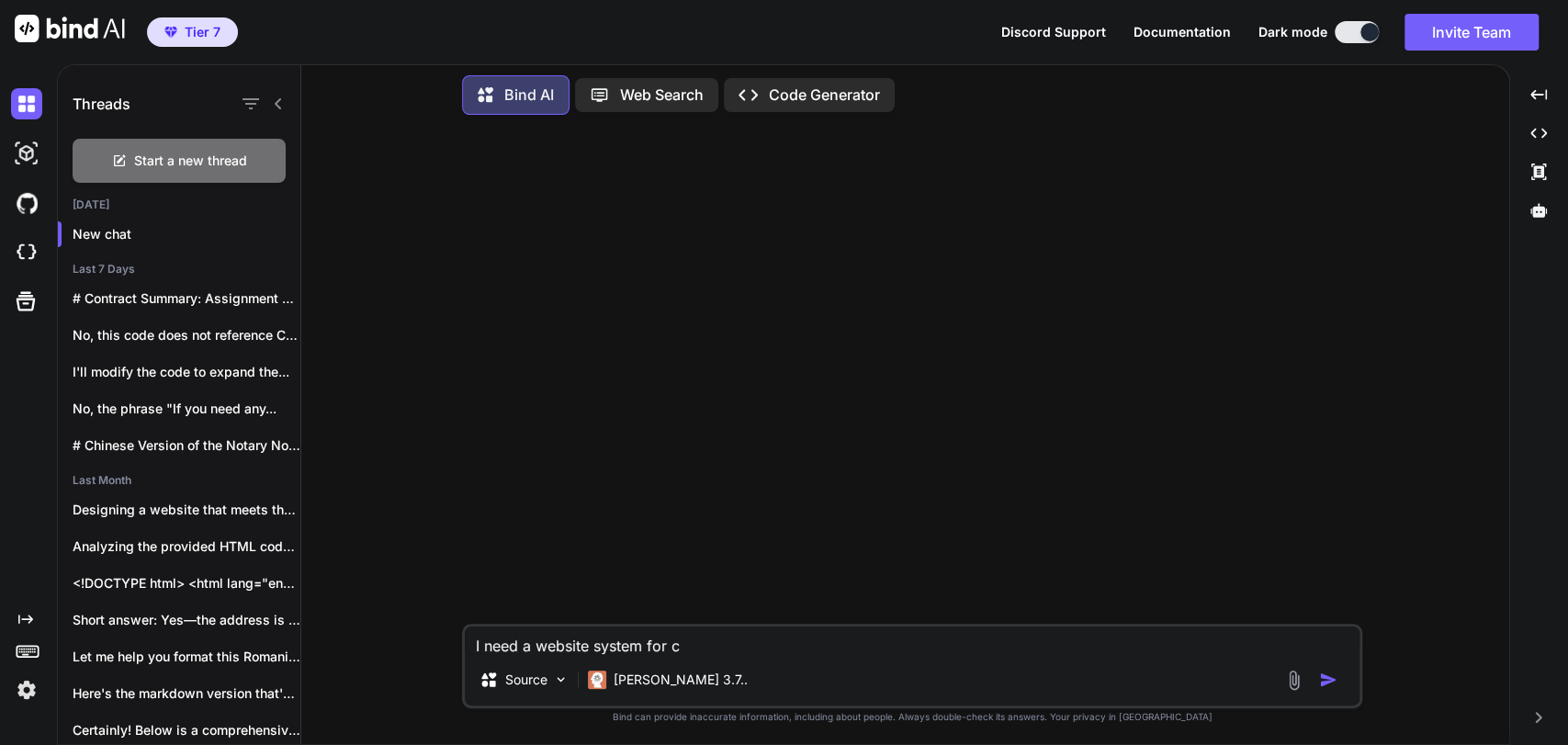
type textarea "I need a website system for co"
type textarea "x"
type textarea "I need a website system for con"
type textarea "x"
type textarea "I need a website system for cont"
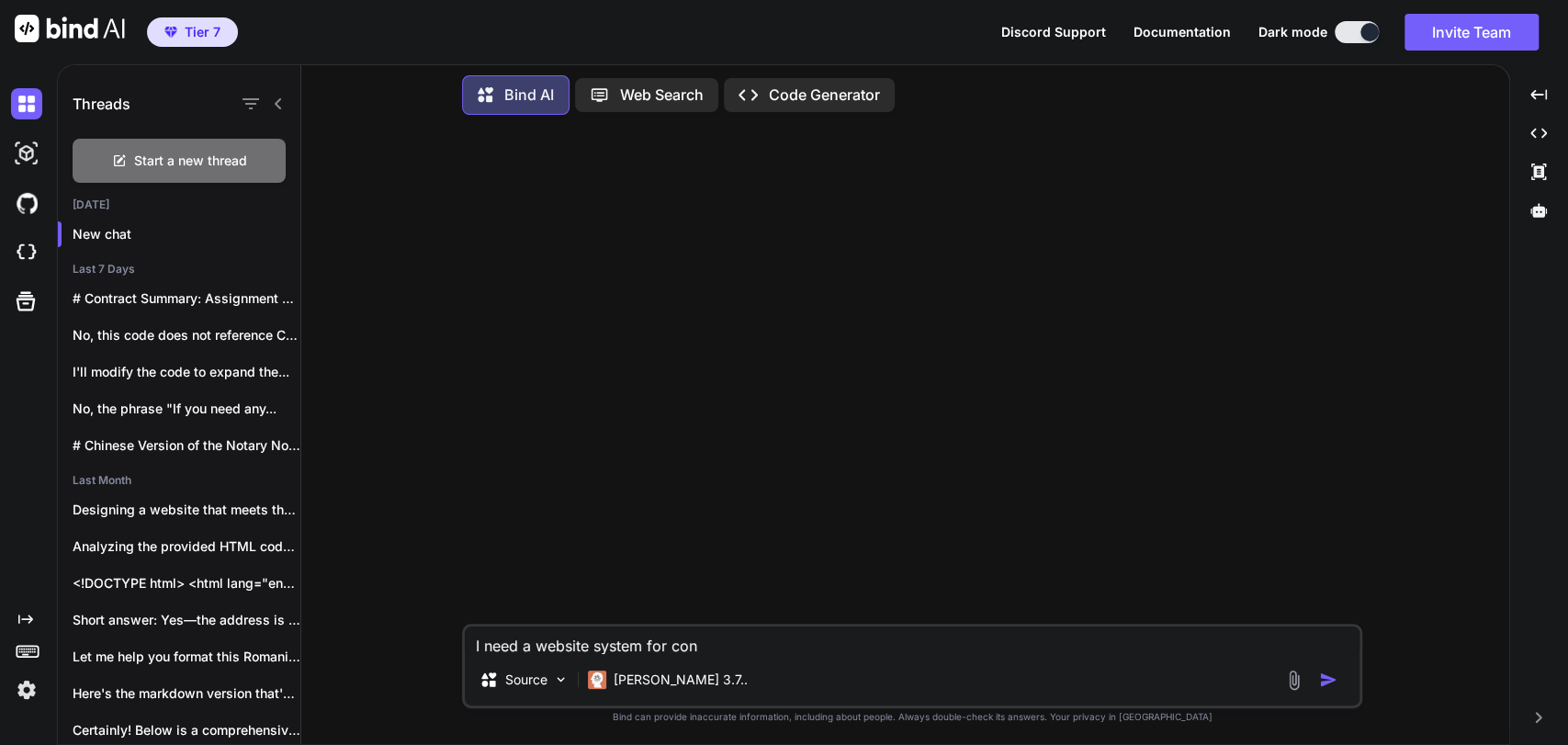
type textarea "x"
type textarea "I need a website system for contn"
type textarea "x"
type textarea "I need a website system for cont"
type textarea "x"
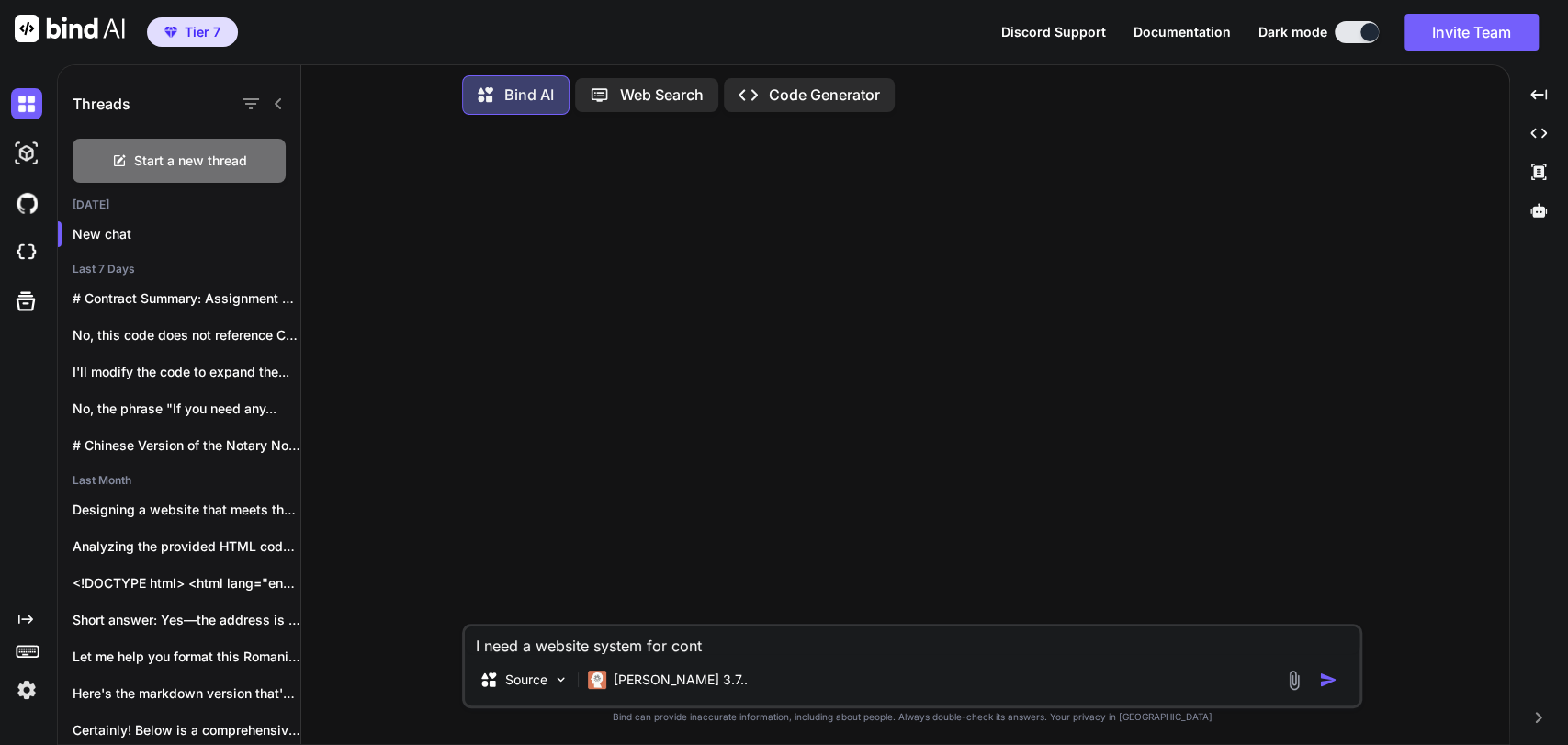
type textarea "I need a website system for [PERSON_NAME]"
type textarea "x"
type textarea "I need a website system for conten"
type textarea "x"
type textarea "I need a website system for content"
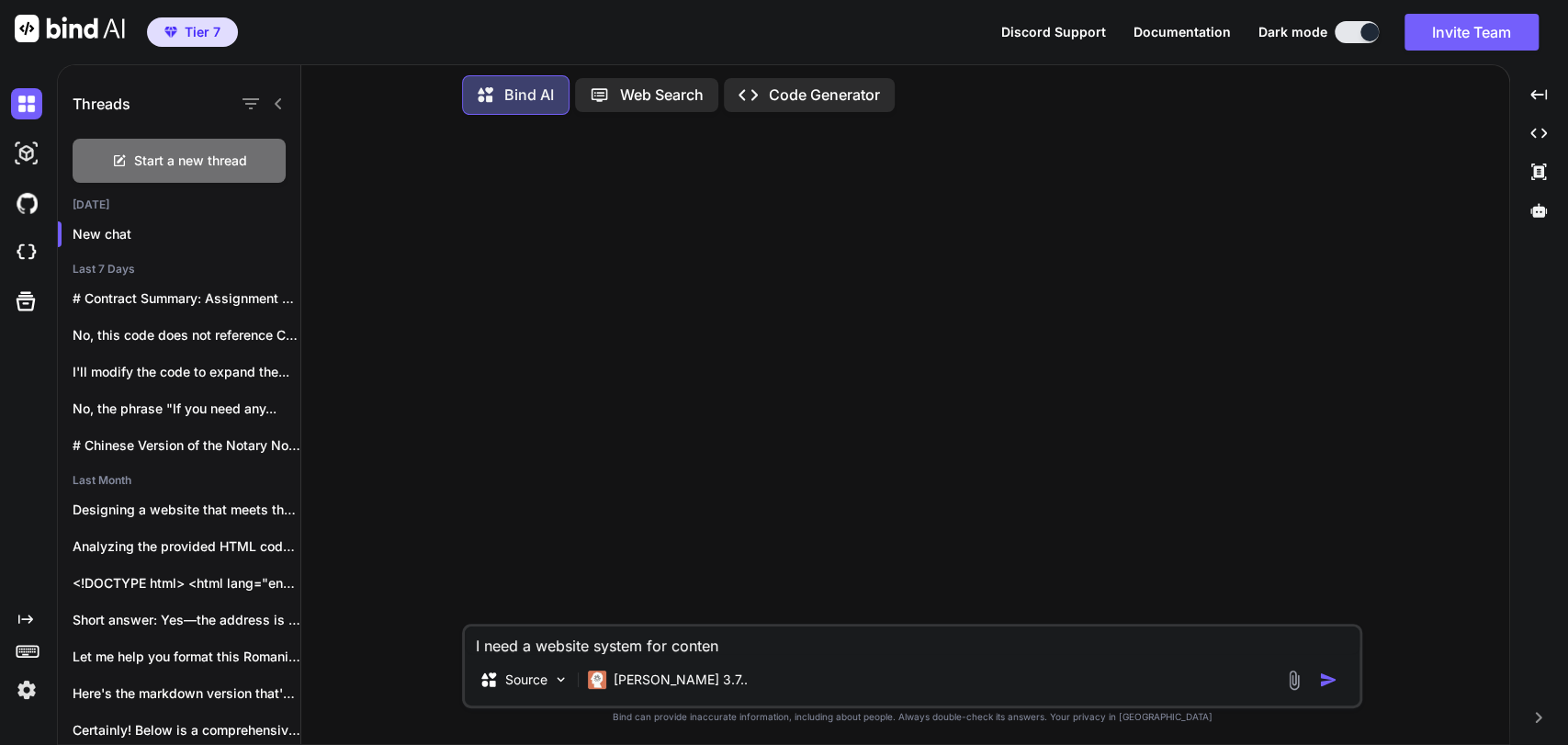
type textarea "x"
type textarea "I need a website system for content"
type textarea "x"
type textarea "I need a website system for content c"
type textarea "x"
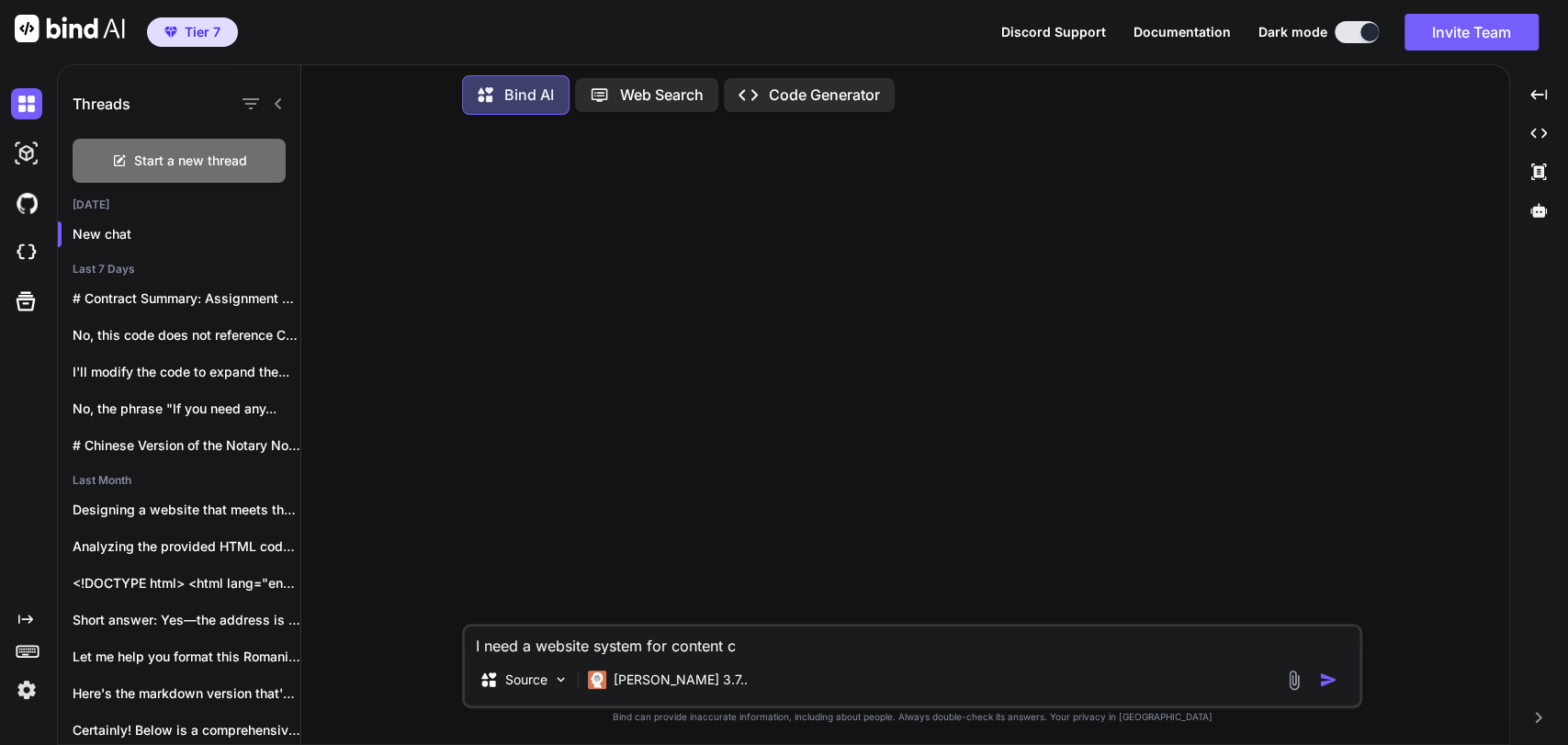
type textarea "I need a website system for content cr"
type textarea "x"
type textarea "I need a website system for content cre"
type textarea "x"
type textarea "I need a website system for content crea"
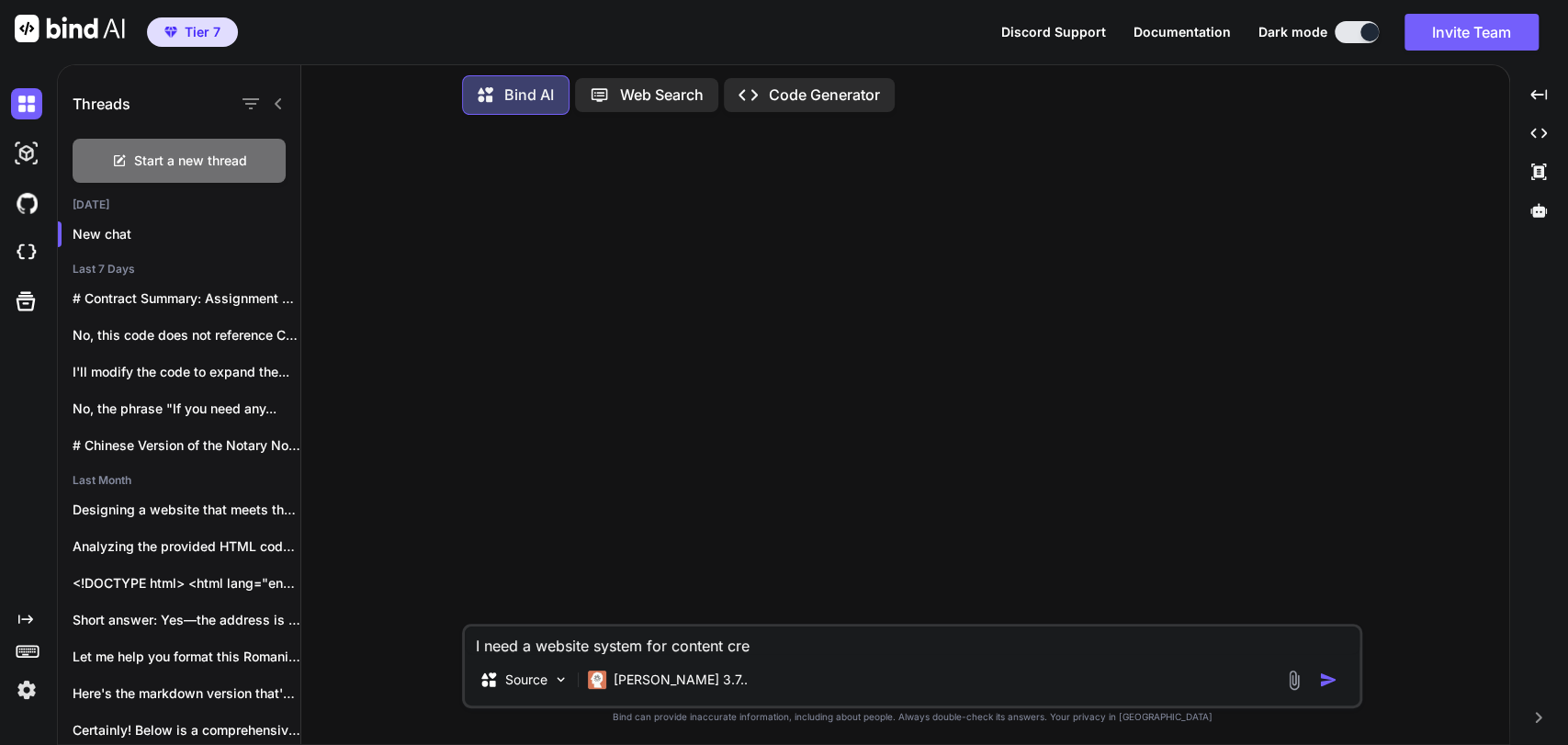
type textarea "x"
type textarea "I need a website system for content creat"
type textarea "x"
type textarea "I need a website system for content creati"
type textarea "x"
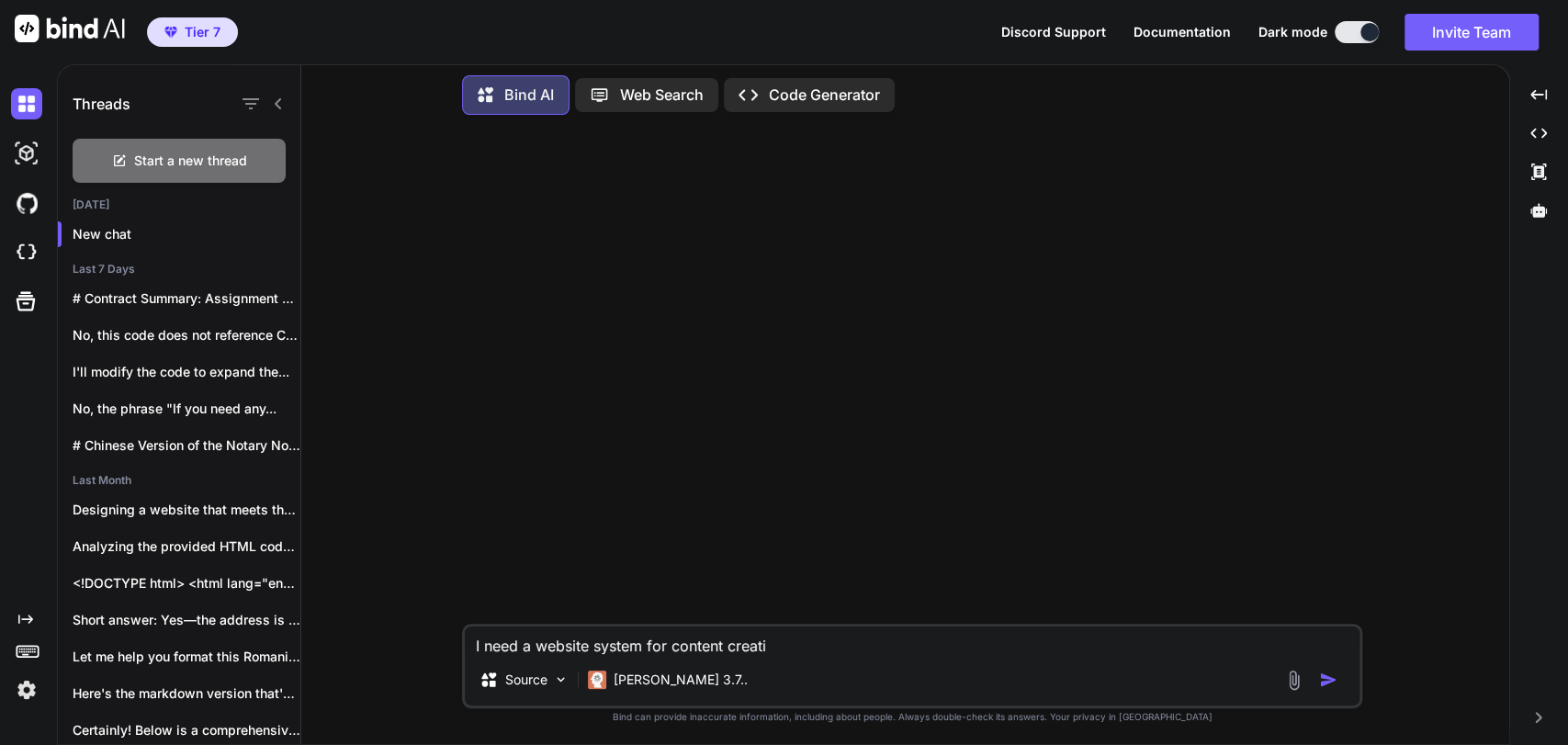
type textarea "I need a website system for content creatio"
type textarea "x"
type textarea "I need a website system for content creation"
type textarea "x"
type textarea "I need a website system for content creation"
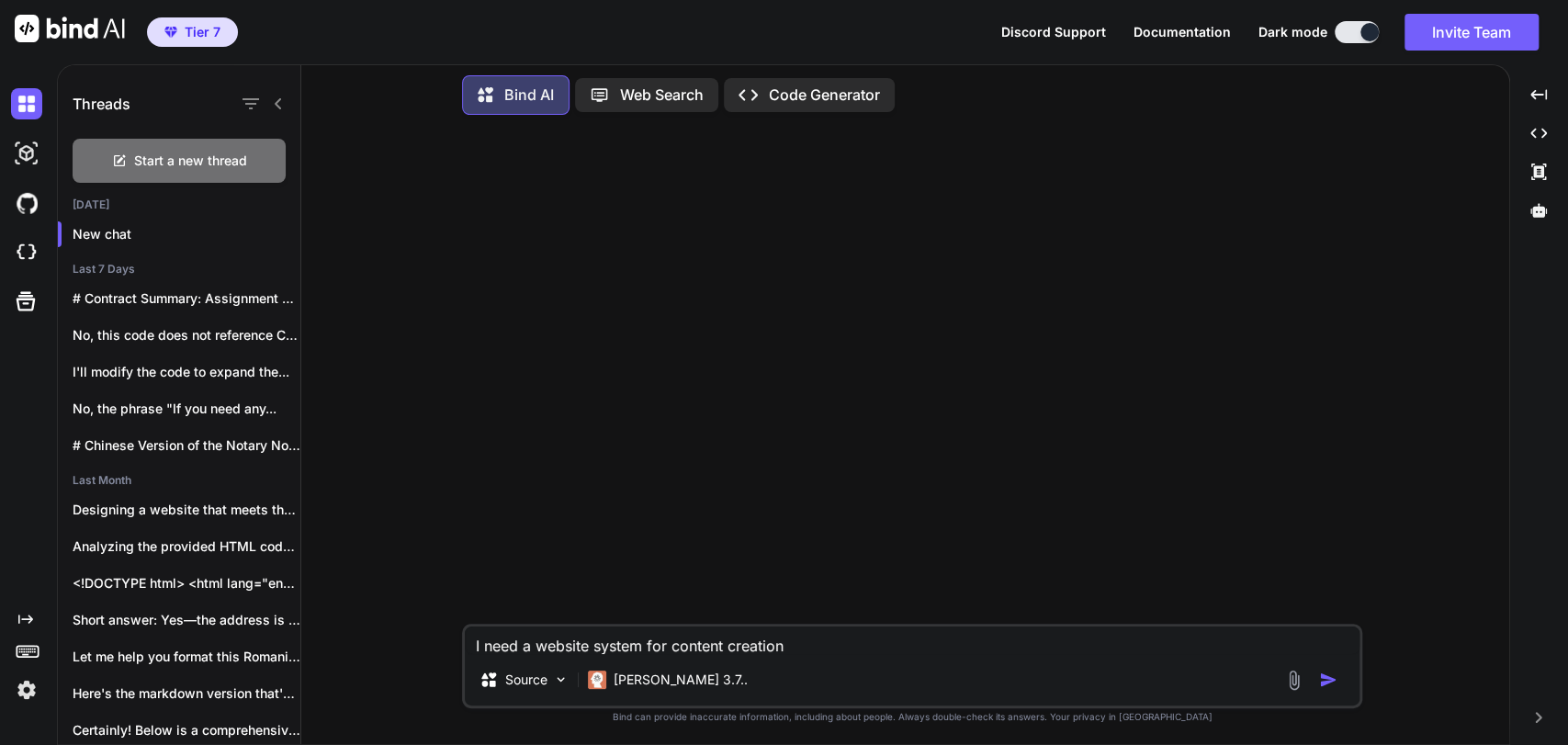
type textarea "x"
type textarea "I need a website system for content creation f"
type textarea "x"
type textarea "I need a website system for content creation fo"
type textarea "x"
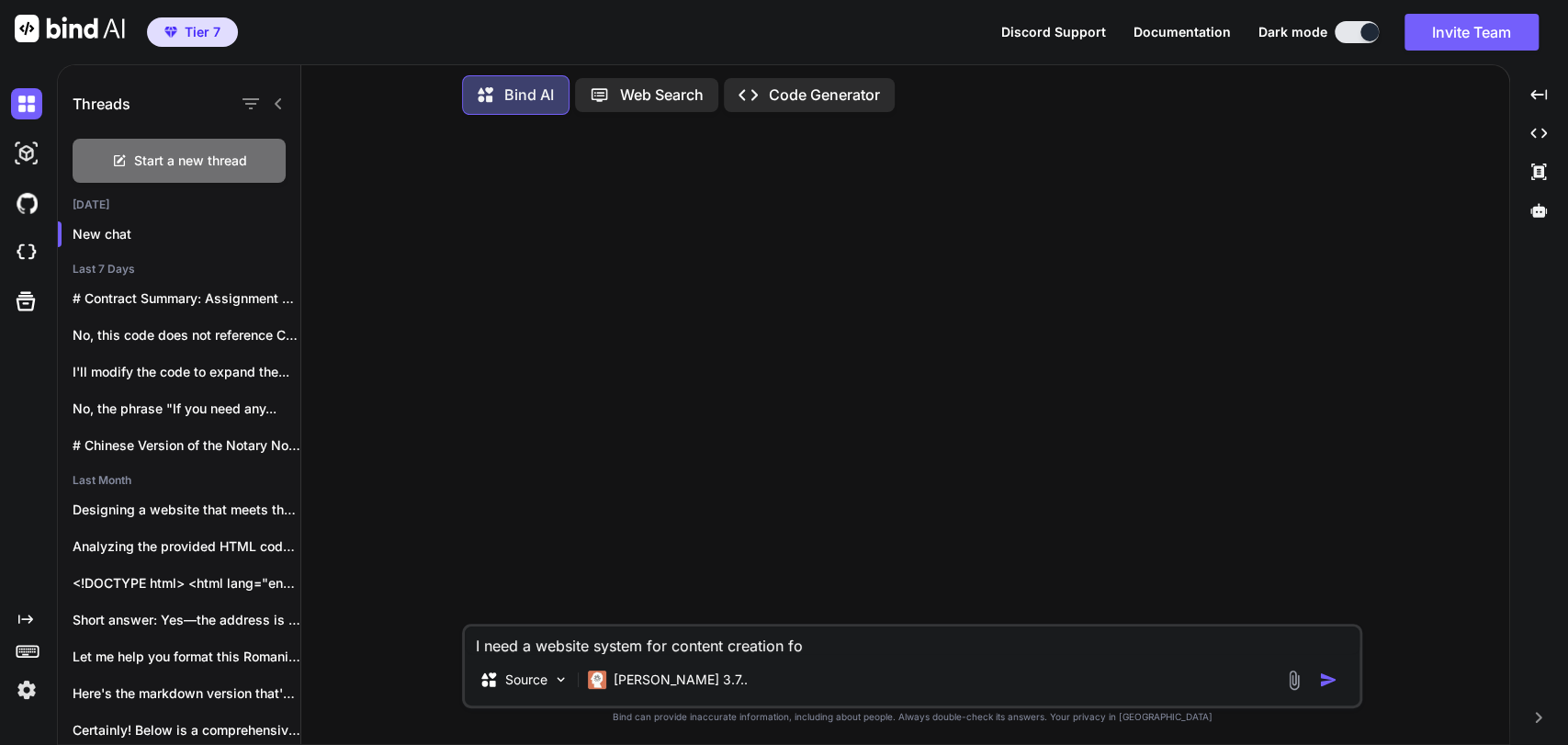
type textarea "I need a website system for content creation for"
type textarea "x"
type textarea "I need a website system for content creation for"
type textarea "x"
type textarea "I need a website system for content creation for n"
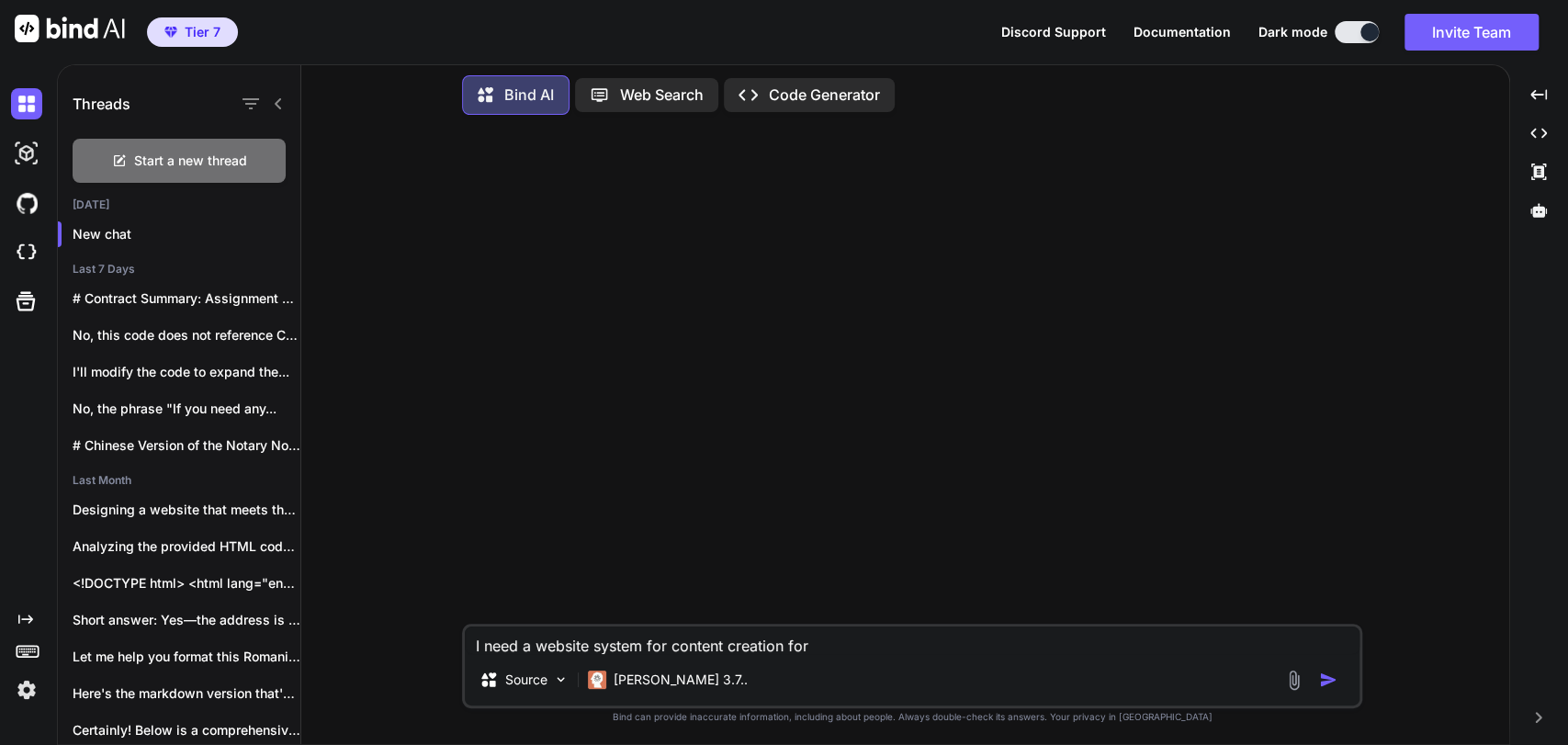
type textarea "x"
type textarea "I need a website system for content creation for no"
type textarea "x"
type textarea "I need a website system for content creation for not"
type textarea "x"
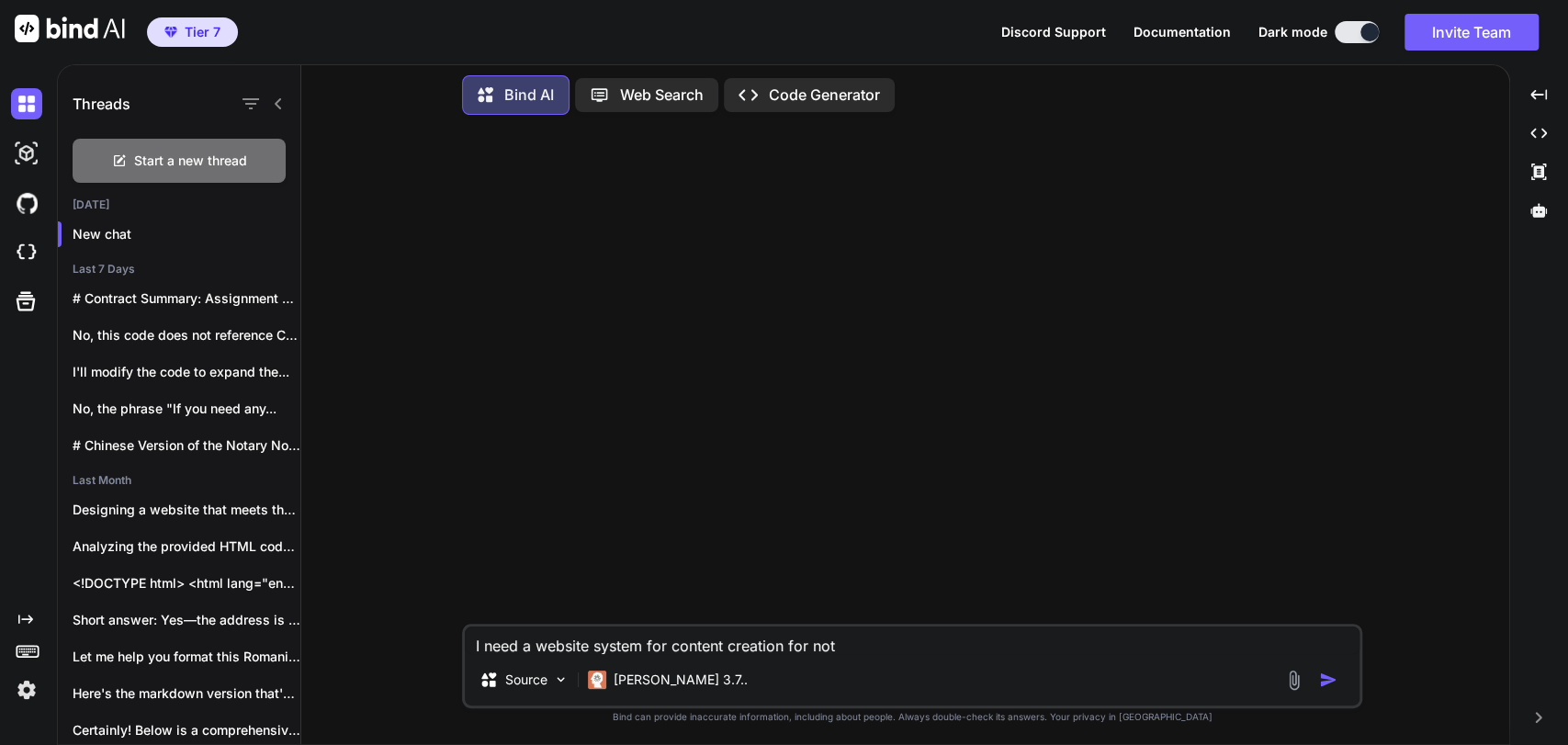
type textarea "I need a website system for content creation for nota"
type textarea "x"
type textarea "I need a website system for content creation for notay"
type textarea "x"
type textarea "I need a website system for content creation for nota"
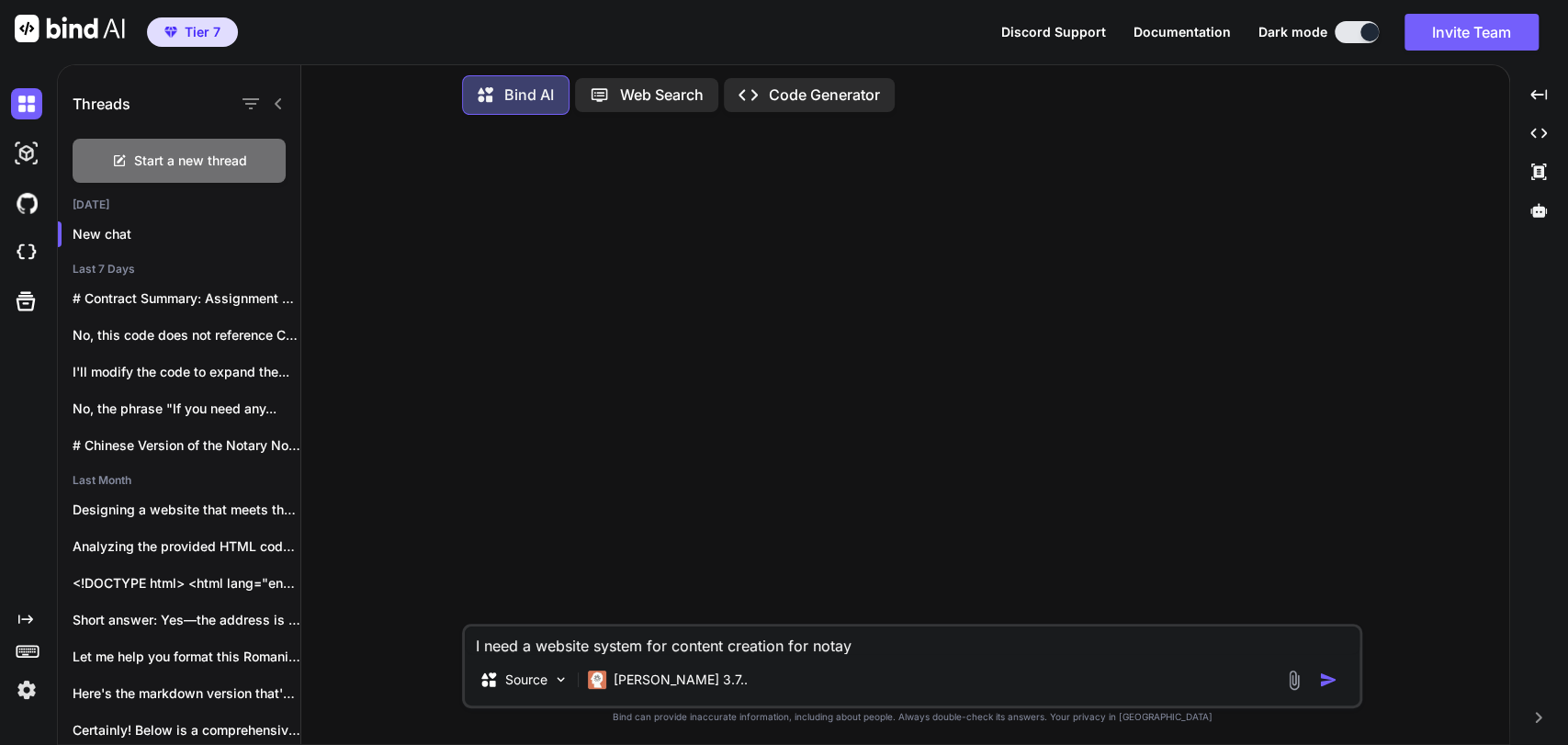
type textarea "x"
type textarea "I need a website system for content creation for notar"
type textarea "x"
type textarea "I need a website system for content creation for notary"
type textarea "x"
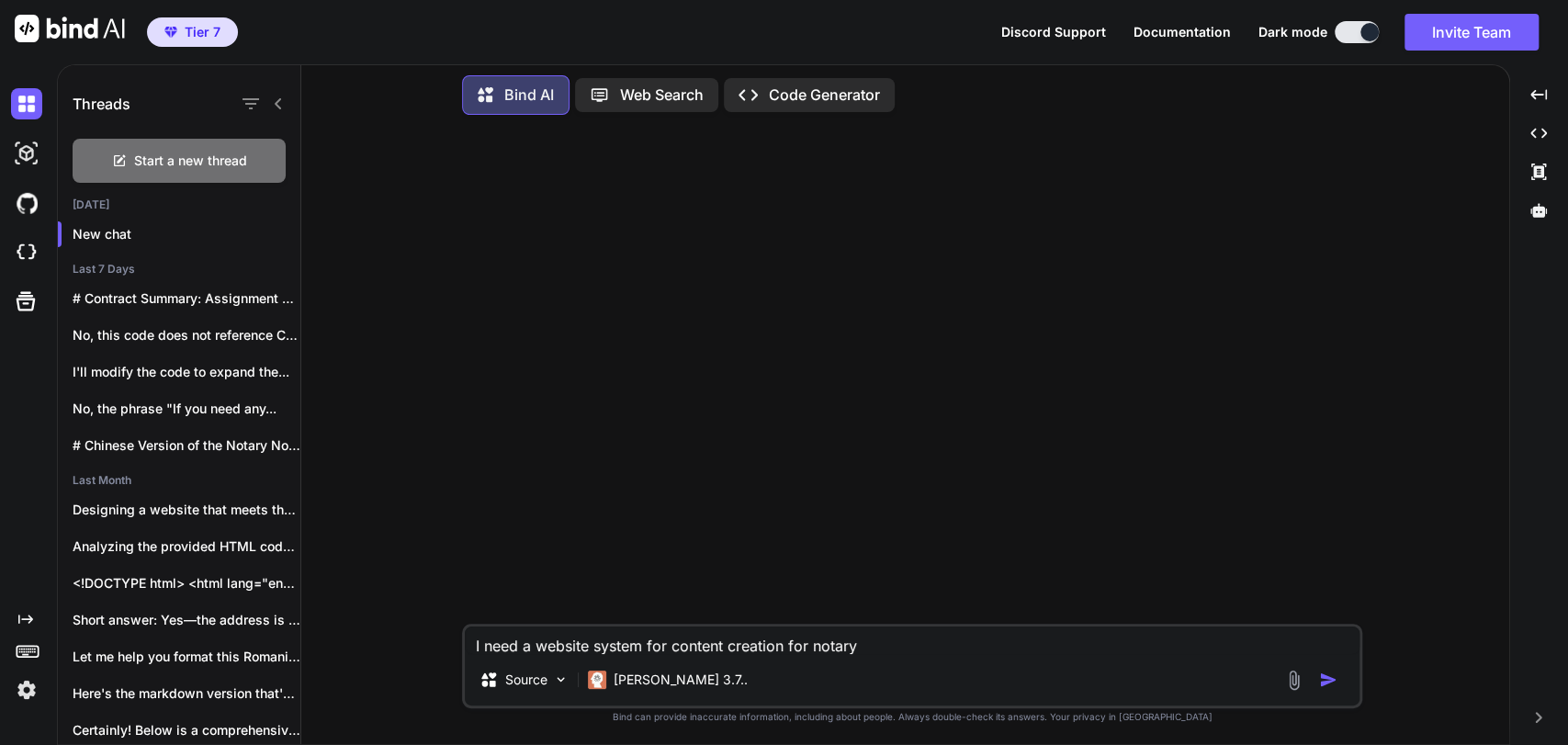
type textarea "I need a website system for content creation for notary"
type textarea "x"
type textarea "I need a website system for content creation for notary a"
type textarea "x"
type textarea "I need a website system for content creation for notary an"
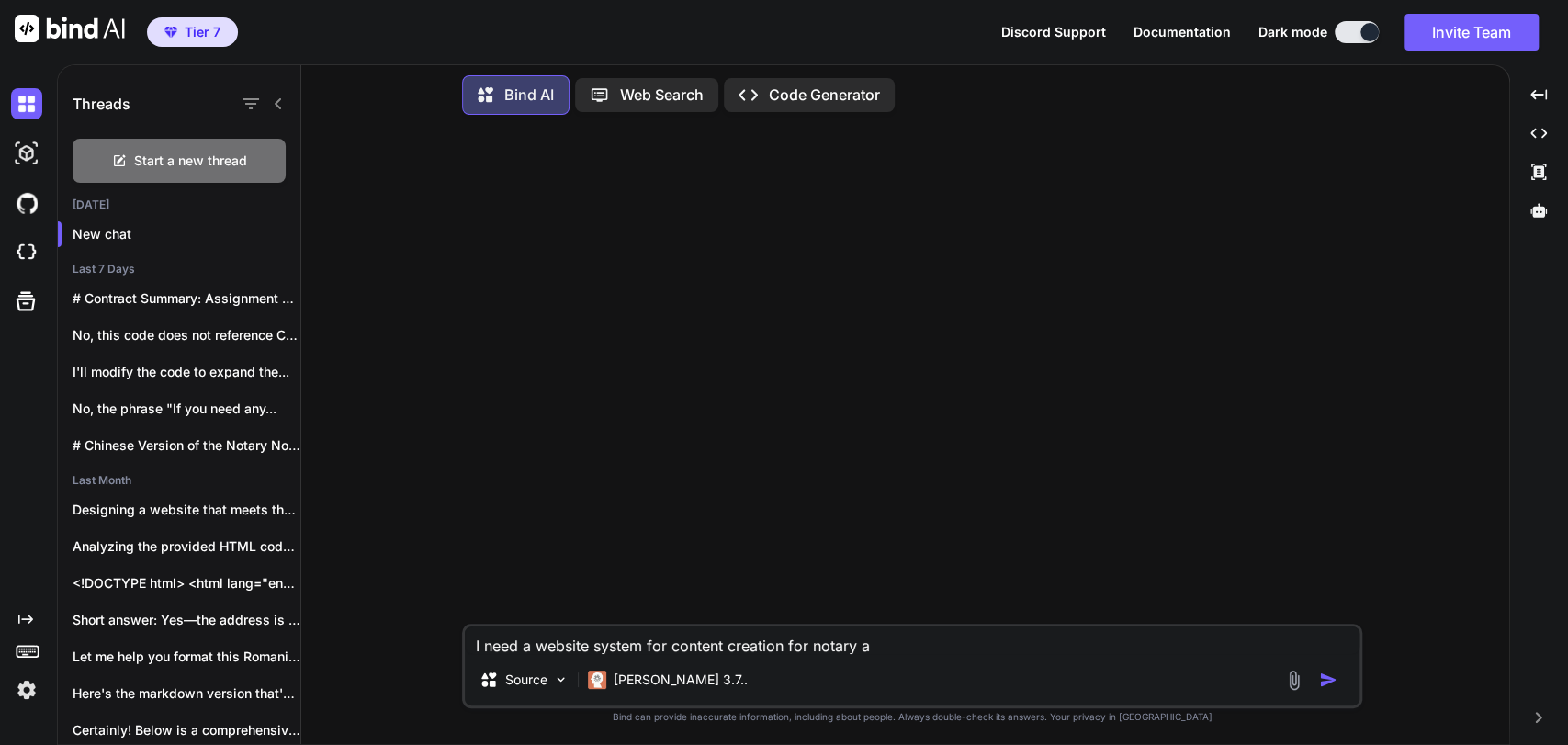
type textarea "x"
type textarea "I need a website system for content creation for notary and"
type textarea "x"
type textarea "I need a website system for content creation for notary and"
type textarea "x"
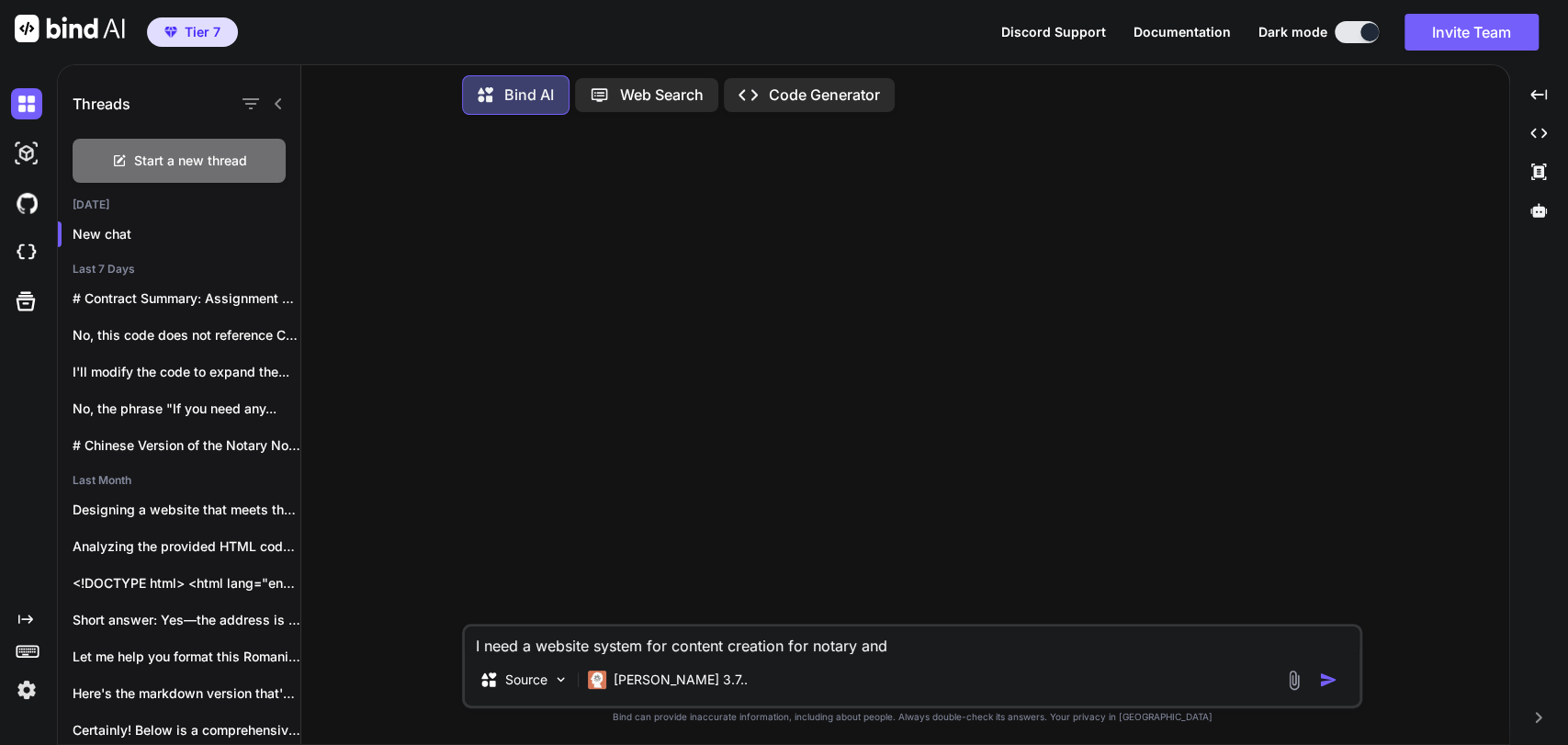
type textarea "I need a website system for content creation for notary and A"
type textarea "x"
type textarea "I need a website system for content creation for notary and Ap"
type textarea "x"
type textarea "I need a website system for content creation for notary and Apo"
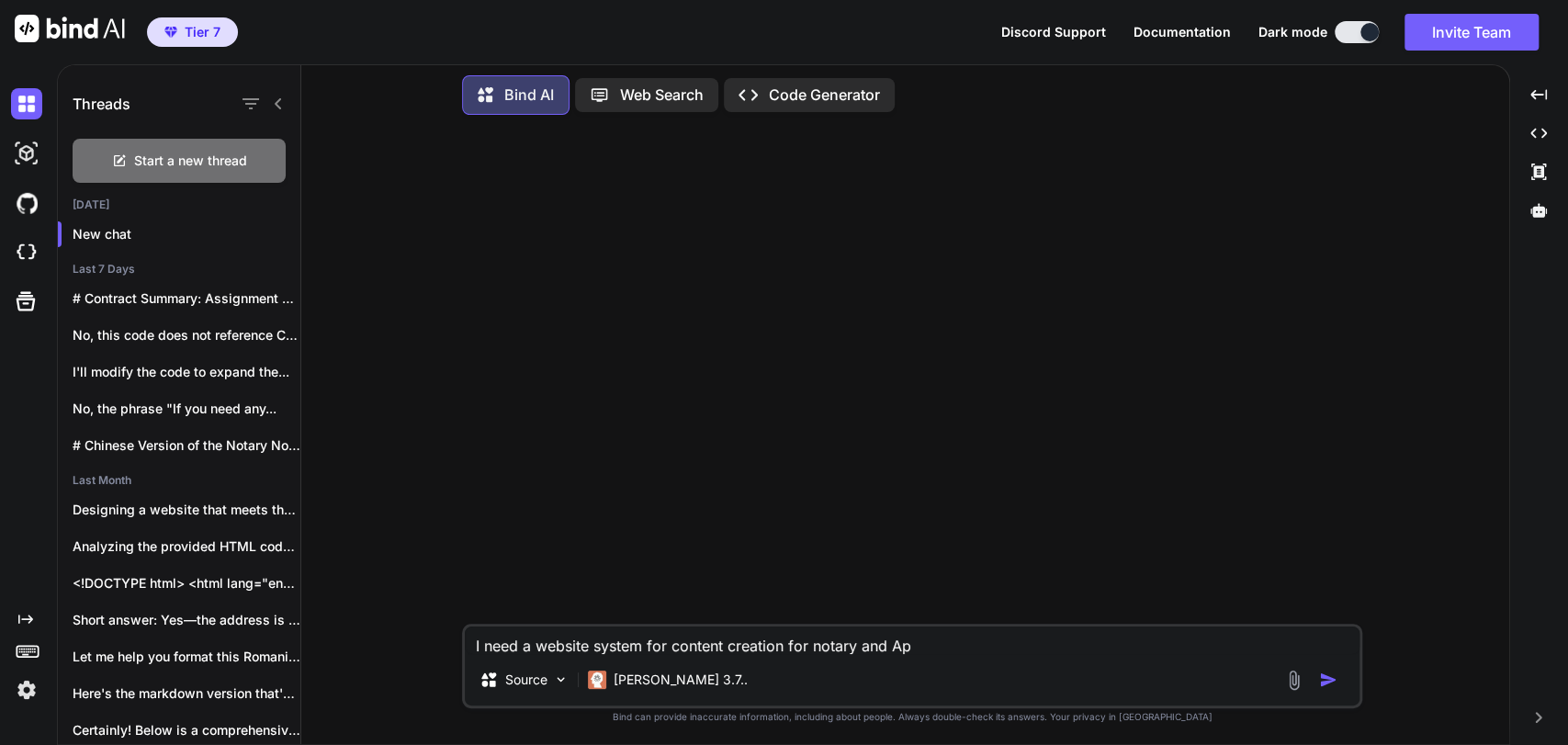
type textarea "x"
type textarea "I need a website system for content creation for notary and Apos"
type textarea "x"
type textarea "I need a website system for content creation for notary and Apost"
type textarea "x"
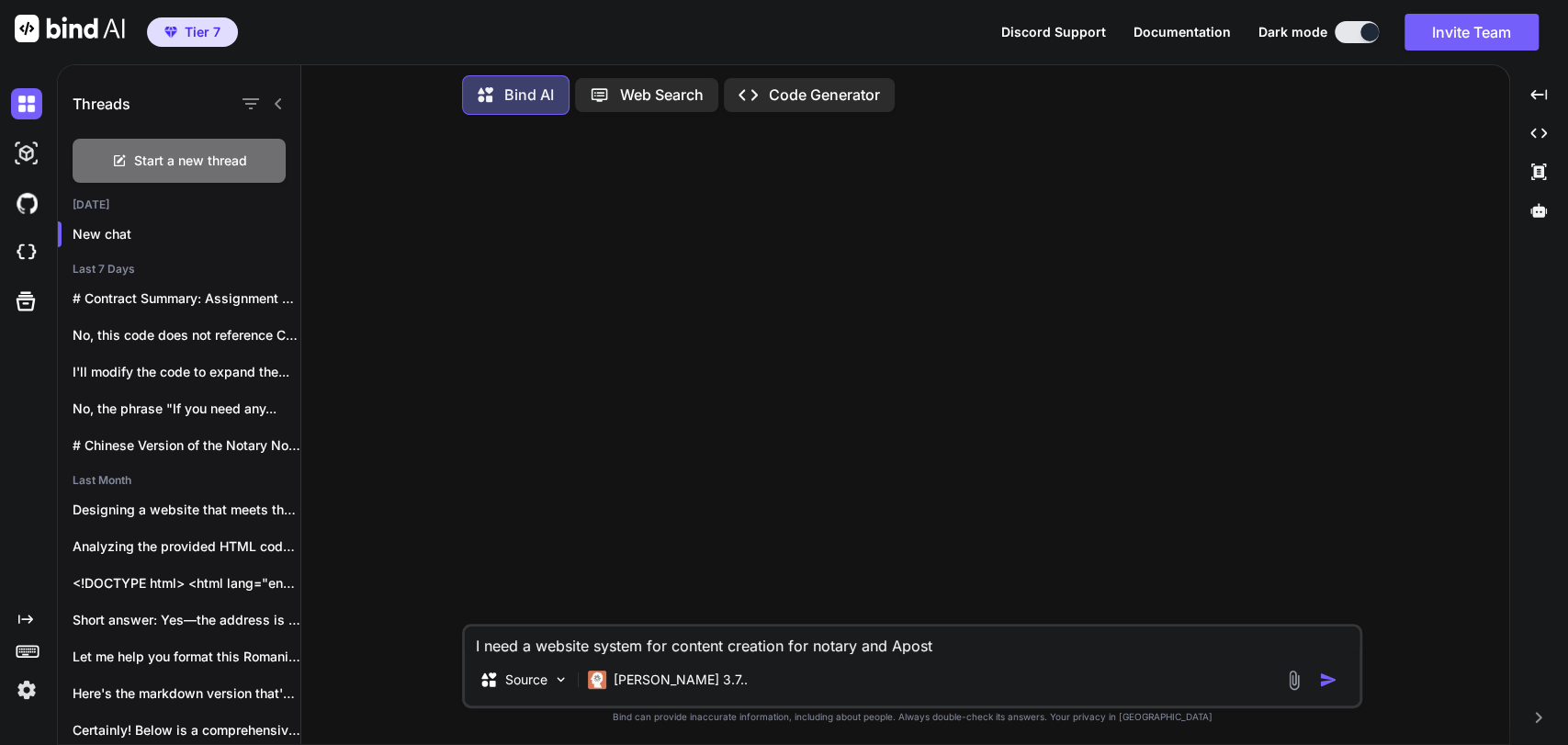
type textarea "I need a website system for content creation for notary and Aposti"
type textarea "x"
type textarea "I need a website system for content creation for notary and Apostil"
type textarea "x"
type textarea "I need a website system for content creation for notary and Apostill"
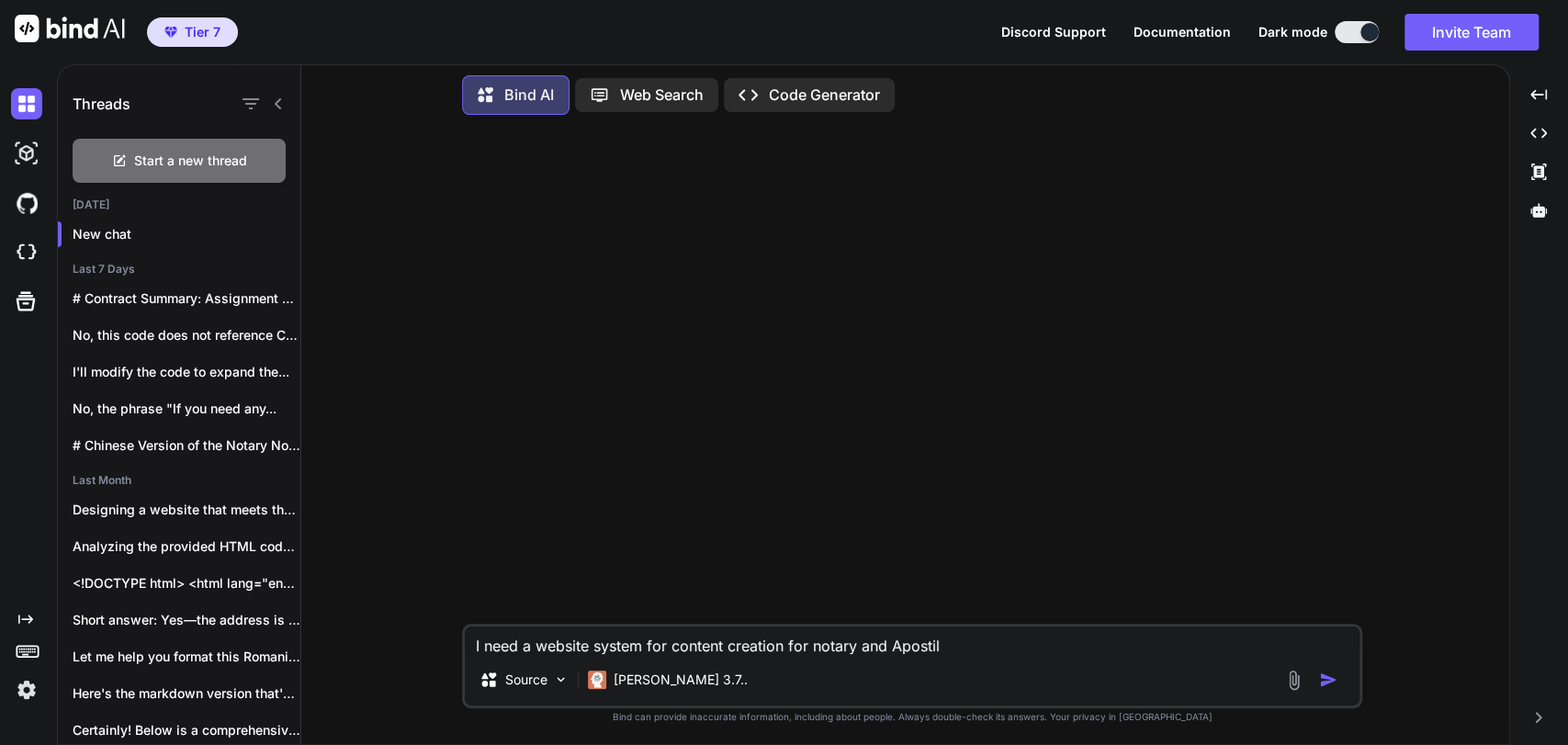
type textarea "x"
type textarea "I need a website system for content creation for notary and Apostille"
type textarea "x"
type textarea "I need a website system for content creation for notary and Apostille"
type textarea "x"
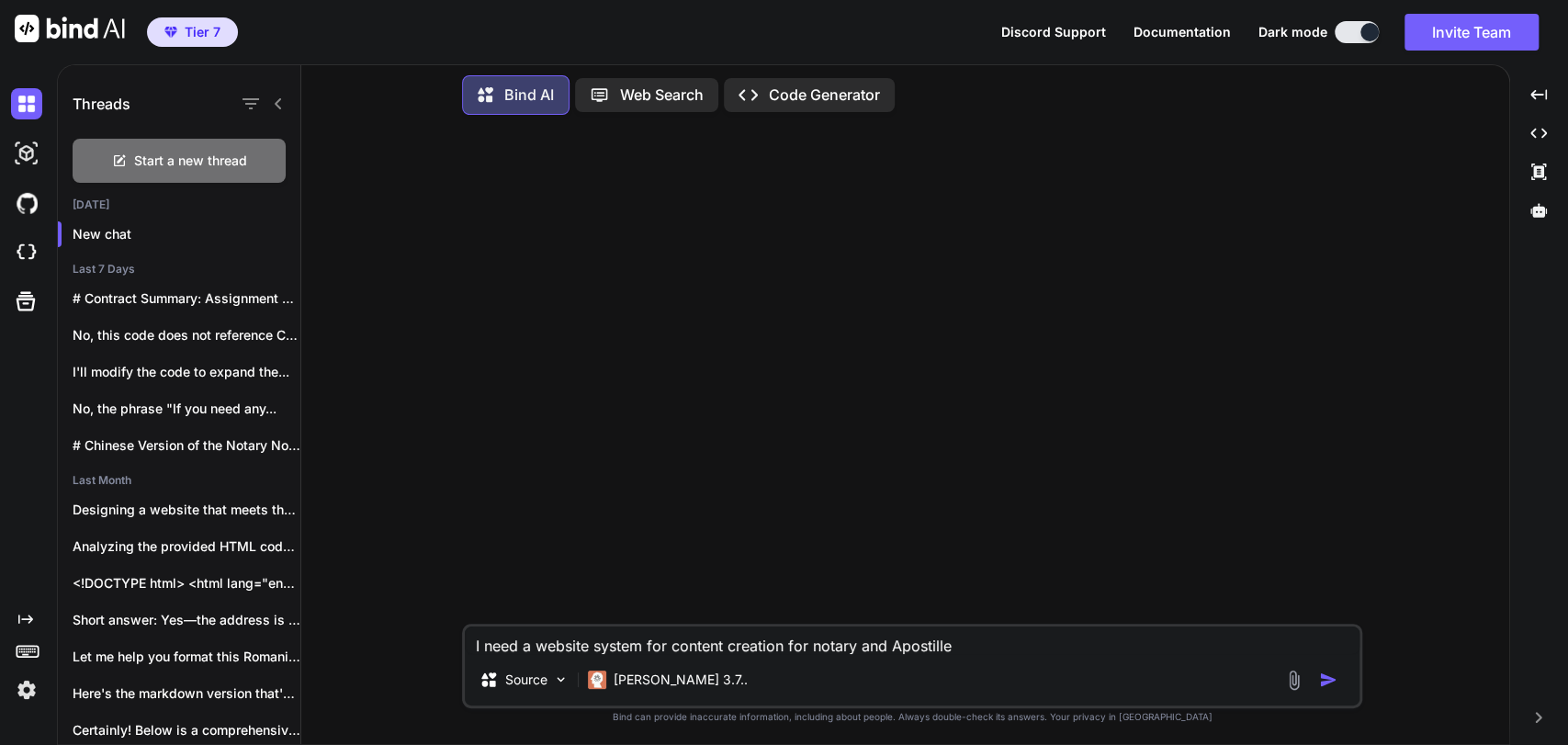
type textarea "I need a website system for content creation for notary and Apostille I"
type textarea "x"
type textarea "I need a website system for content creation for notary and Apostille I"
type textarea "x"
type textarea "I need a website system for content creation for notary and Apostille I o"
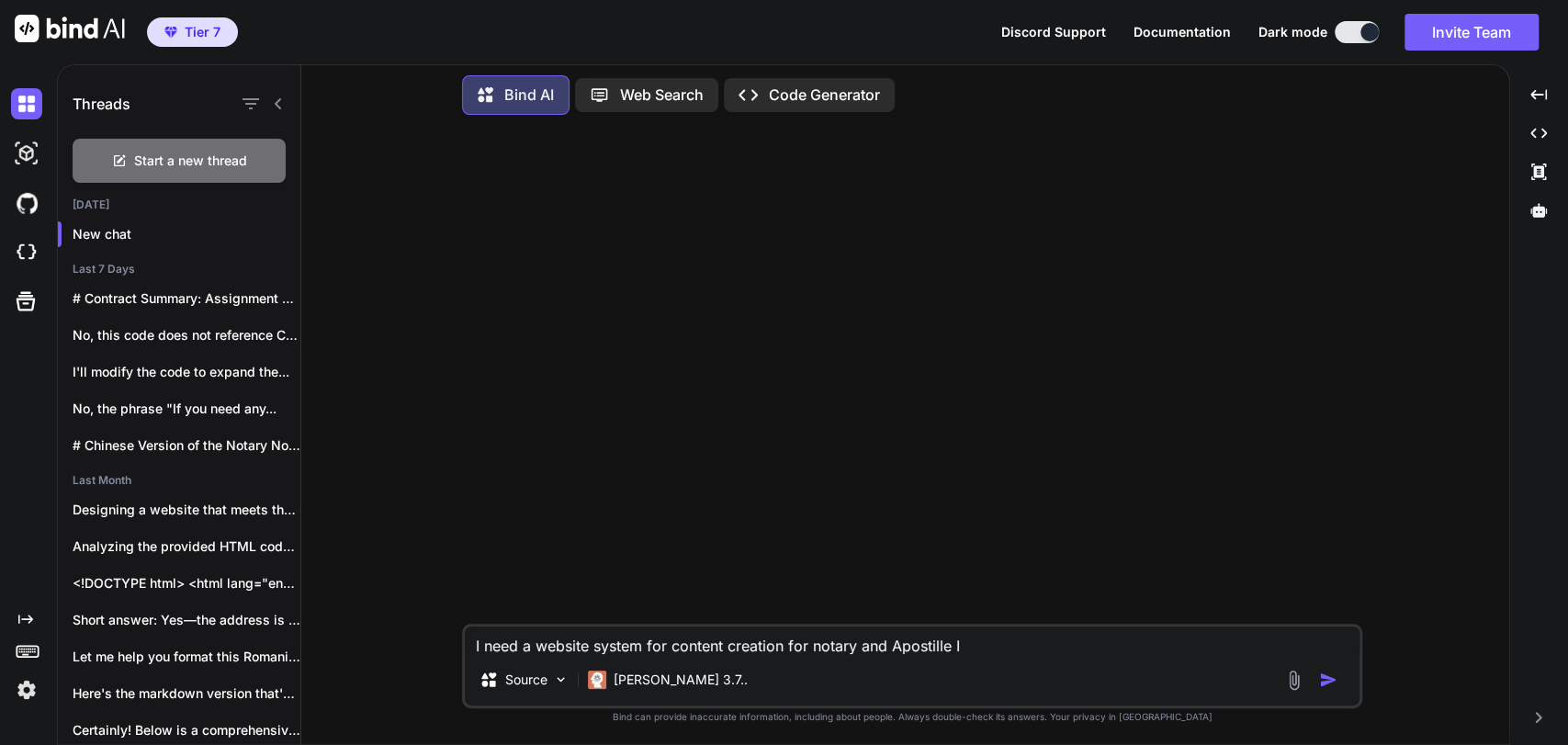
type textarea "x"
type textarea "I need a website system for content creation for notary and Apostille I ow"
type textarea "x"
type textarea "I need a website system for content creation for notary and Apostille I own"
type textarea "x"
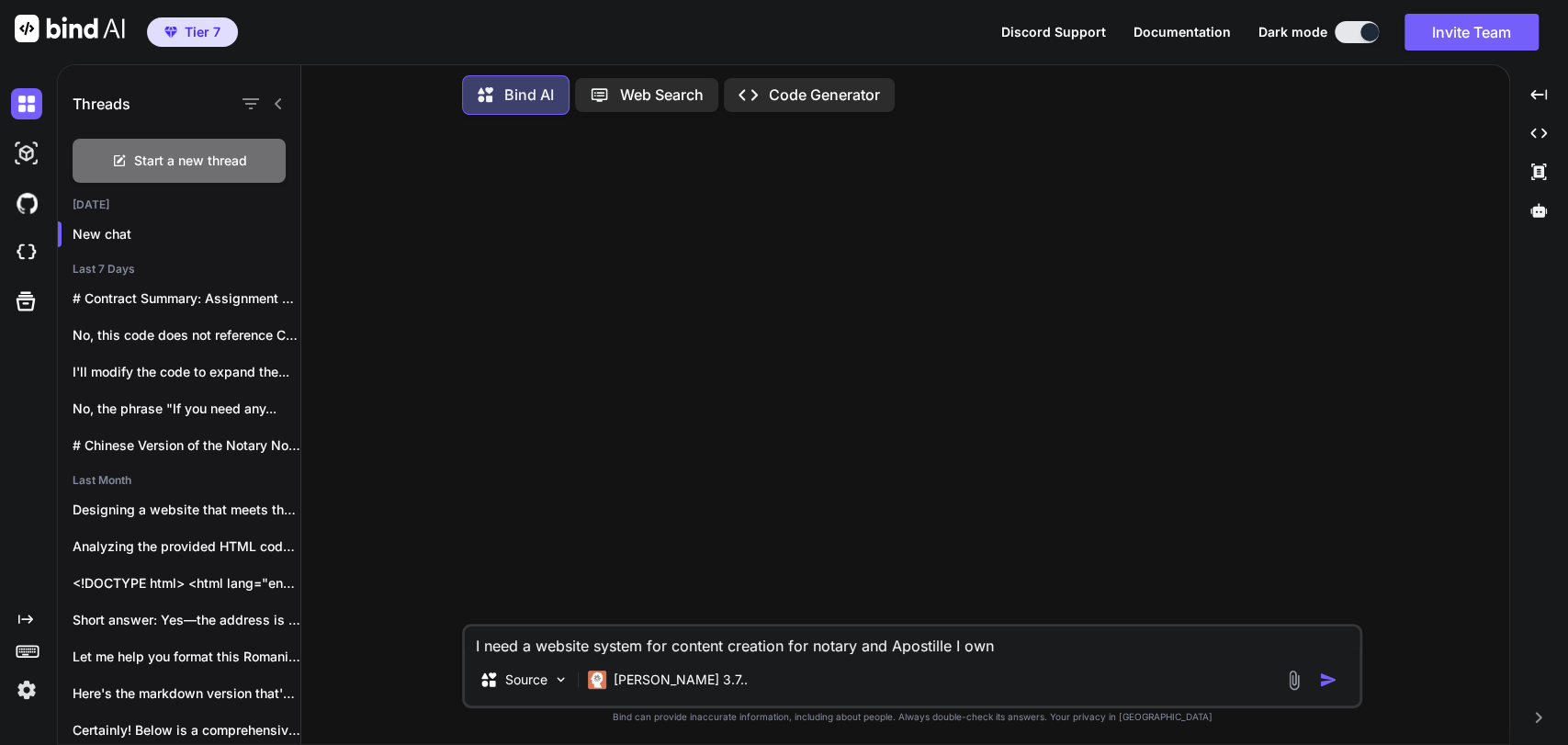
type textarea "I need a website system for content creation for notary and Apostille I own"
type textarea "x"
type textarea "I need a website system for content creation for notary and Apostille I own i"
type textarea "x"
type textarea "I need a website system for content creation for notary and Apostille I own iv"
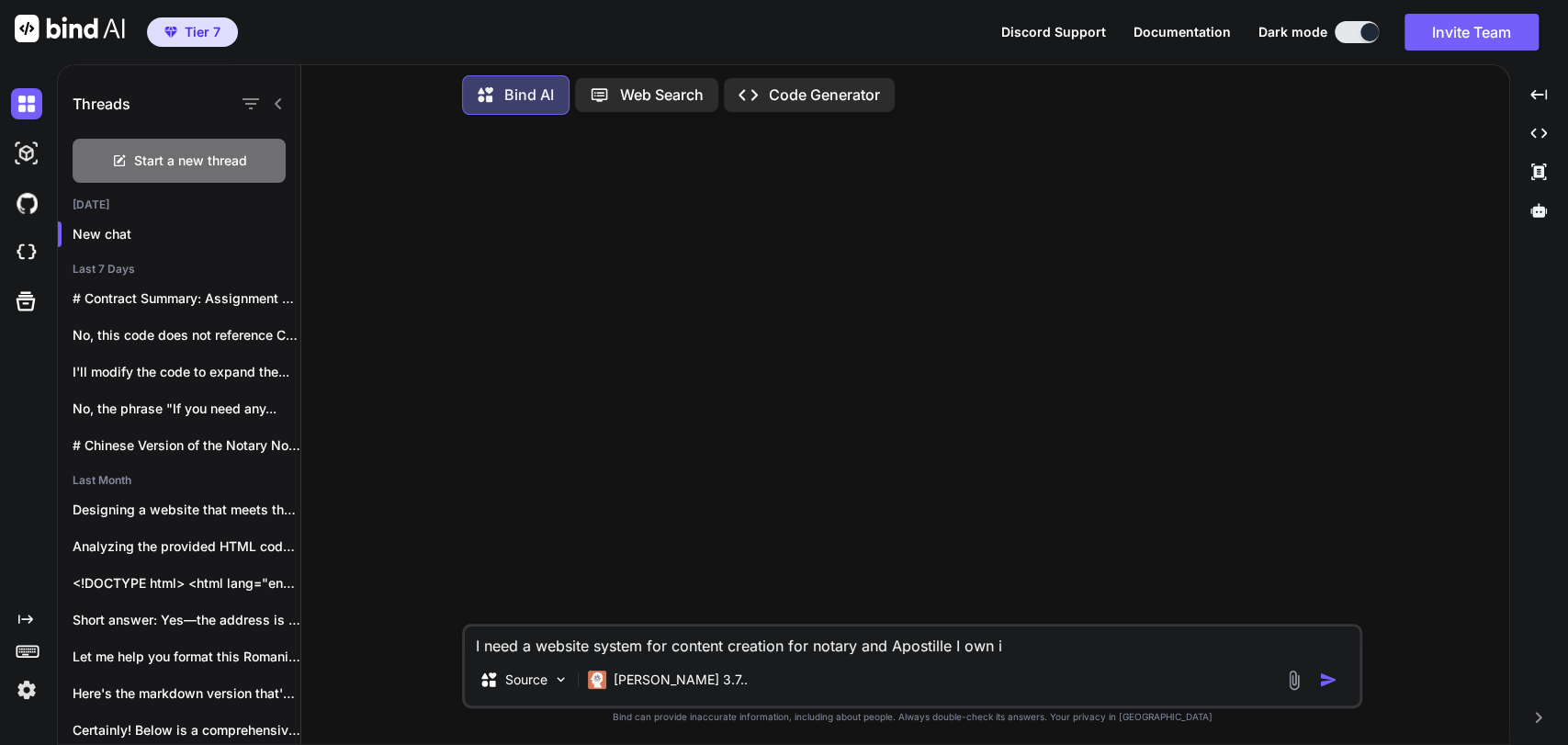
type textarea "x"
type textarea "I need a website system for content creation for notary and Apostille I own ive"
type textarea "x"
type textarea "I need a website system for content creation for notary and Apostille I own iv"
type textarea "x"
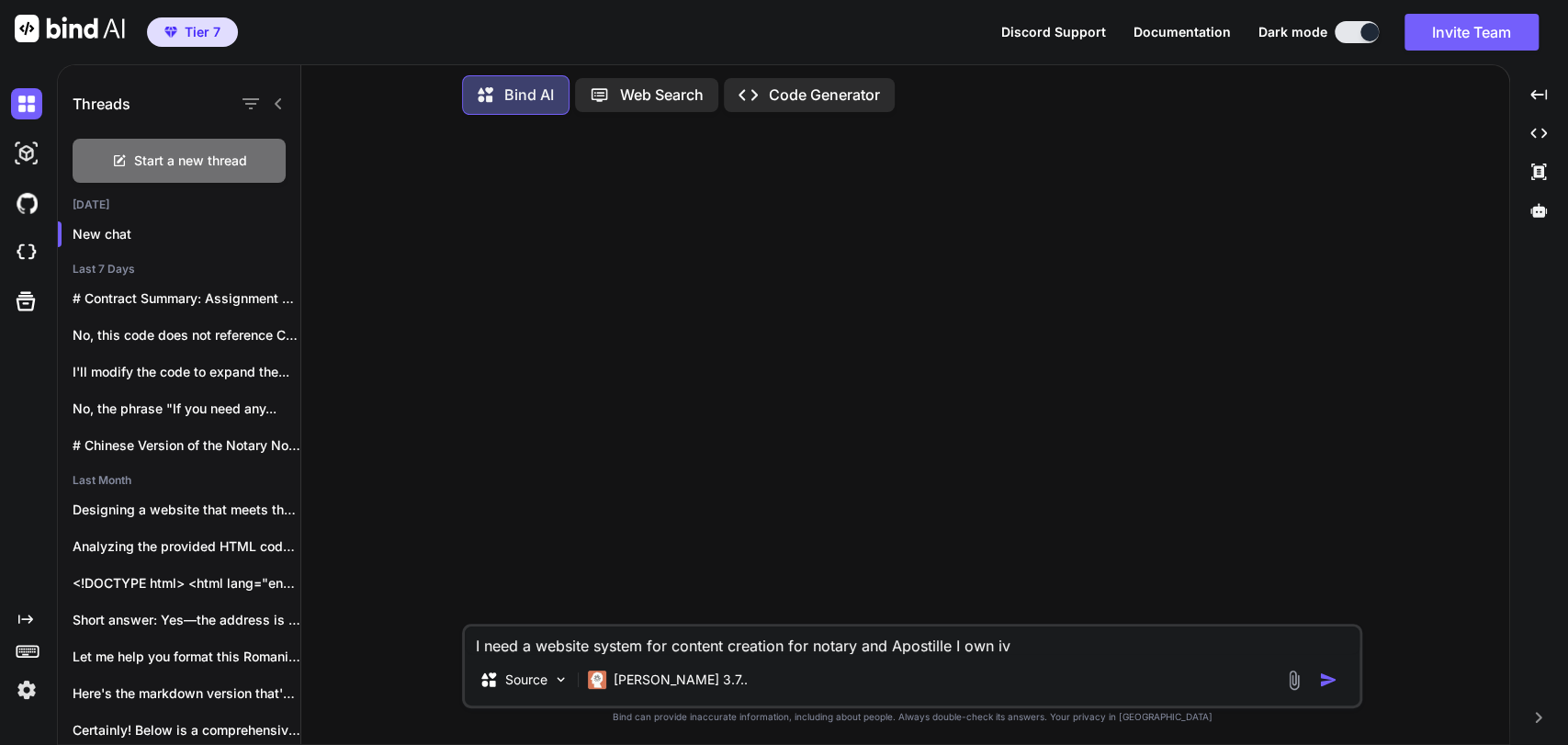
type textarea "I need a website system for content creation for notary and Apostille I own i"
type textarea "x"
type textarea "I need a website system for content creation for notary and Apostille I own"
type textarea "x"
type textarea "I need a website system for content creation for notary and Apostille I own o"
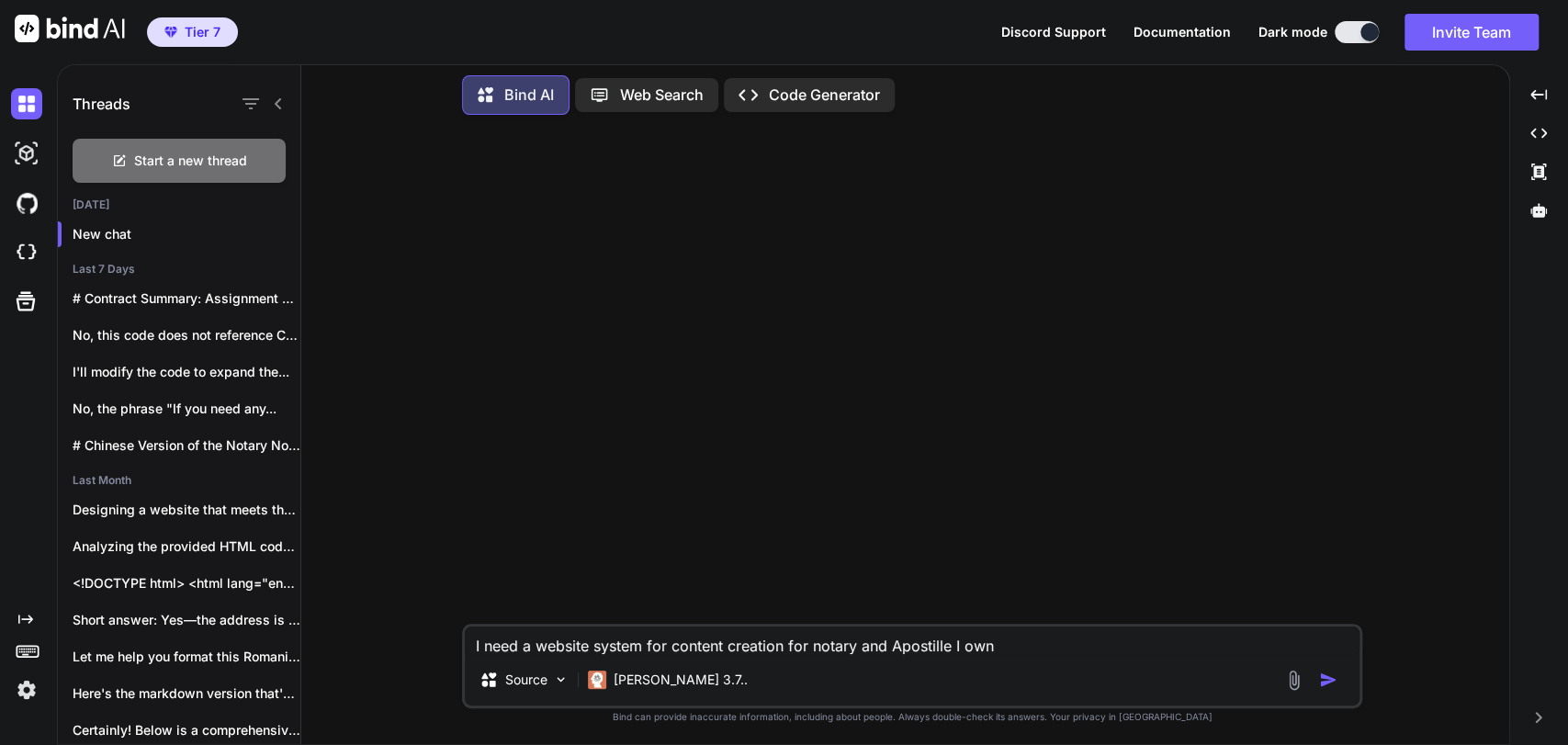
type textarea "x"
type textarea "I need a website system for content creation for notary and Apostille I own ov"
type textarea "x"
type textarea "I need a website system for content creation for notary and Apostille I own ove"
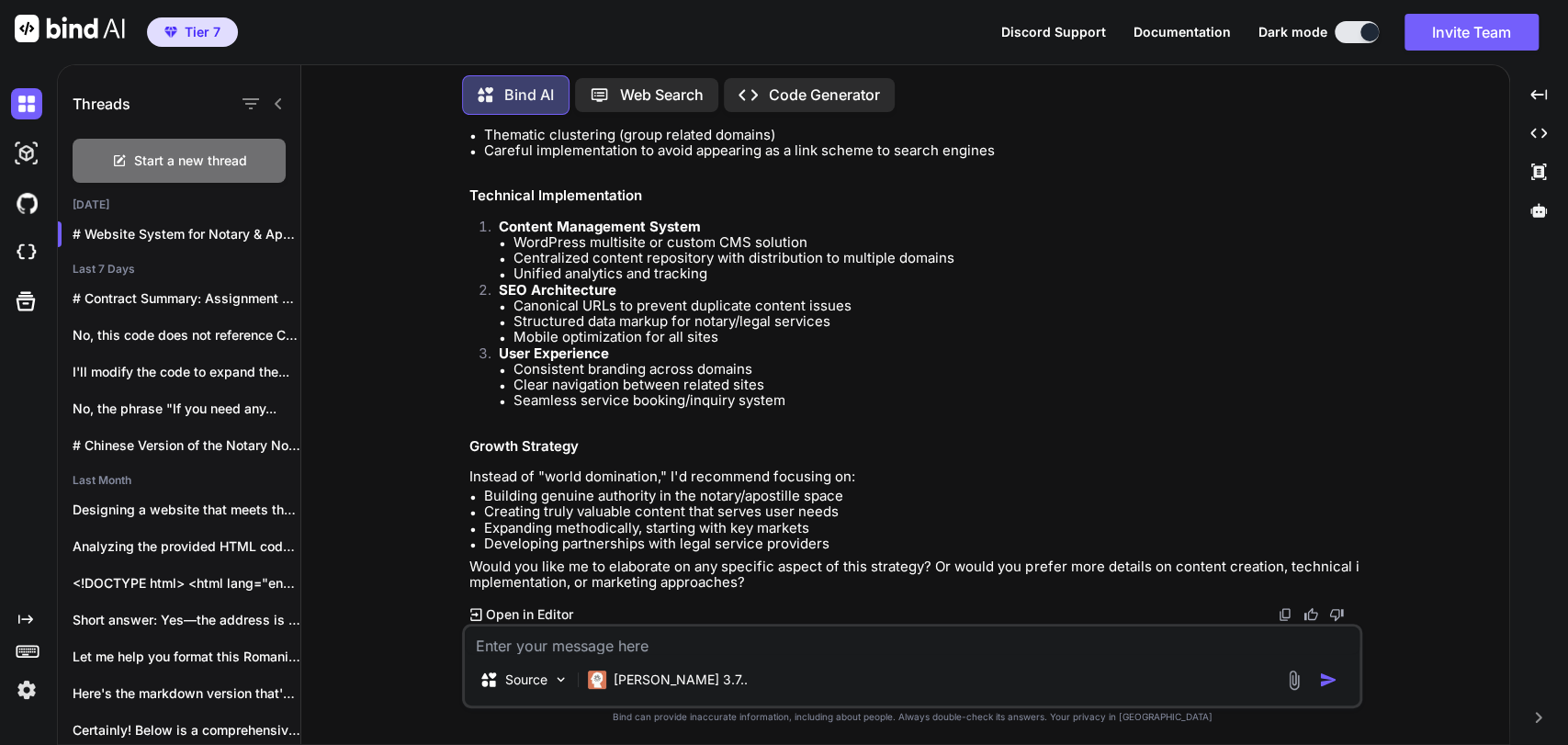
scroll to position [735, 0]
click at [670, 633] on textarea at bounding box center [912, 639] width 895 height 27
click at [671, 638] on textarea at bounding box center [912, 639] width 895 height 27
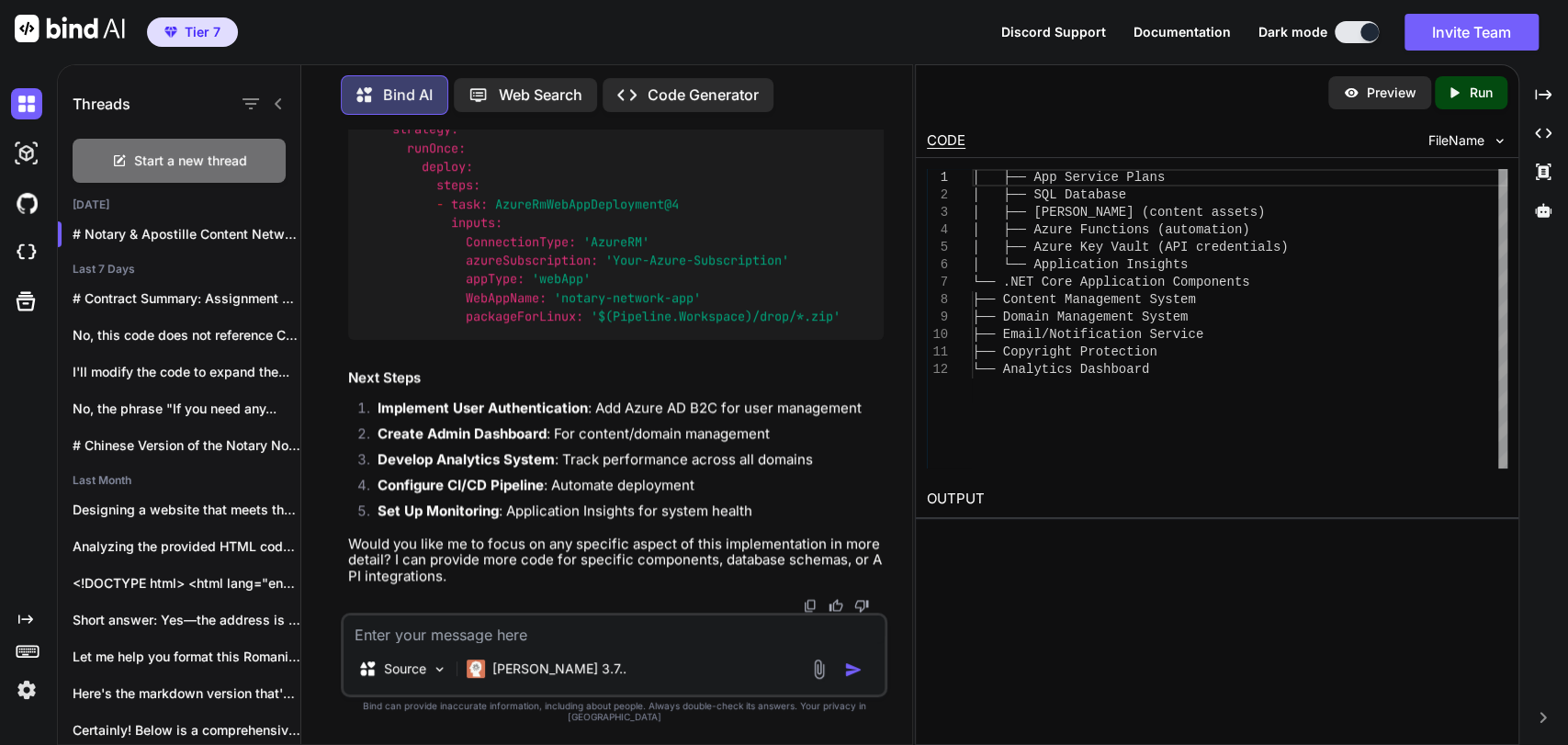
scroll to position [7813, 0]
click at [475, 643] on textarea at bounding box center [614, 629] width 541 height 27
click at [476, 643] on textarea at bounding box center [614, 629] width 541 height 27
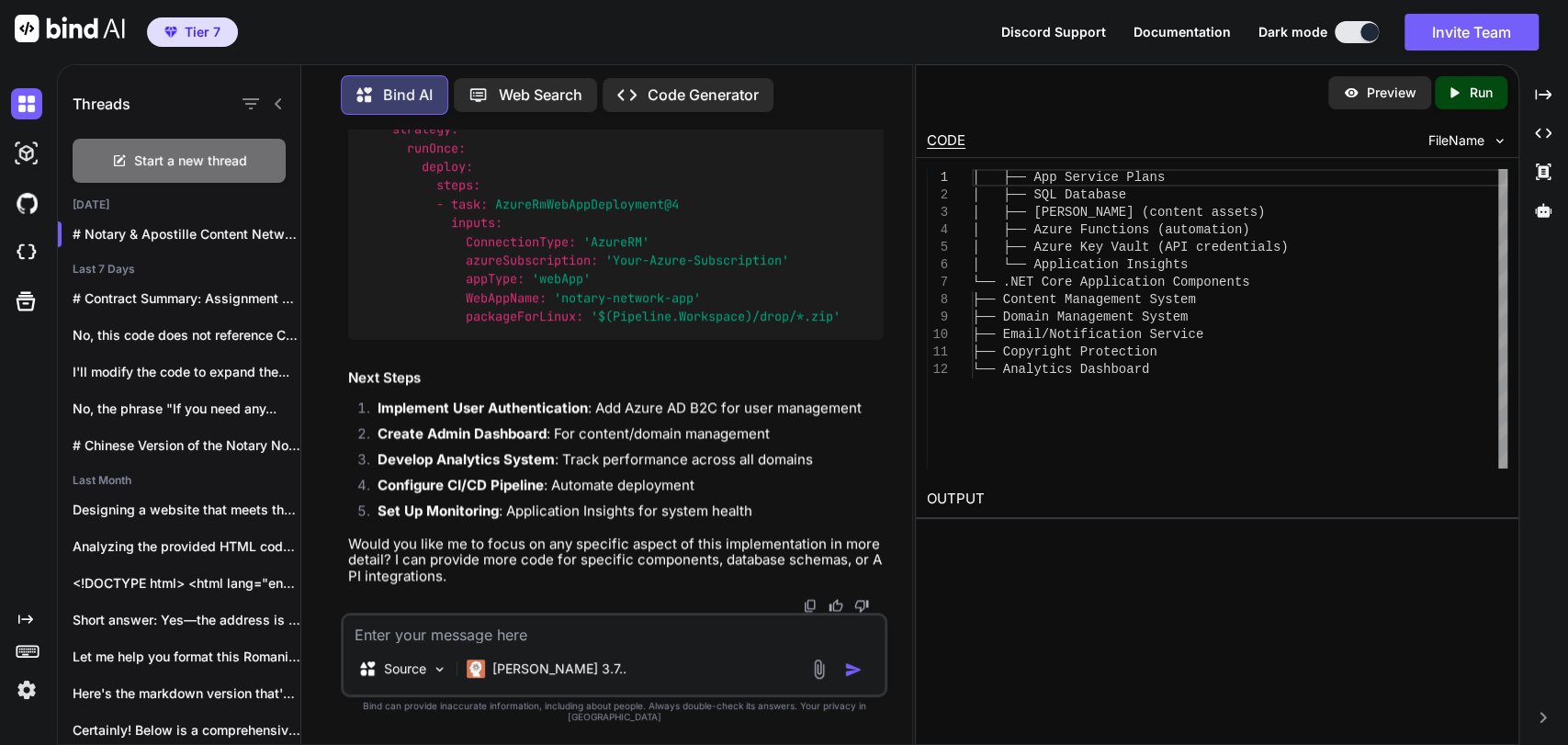
click at [476, 643] on textarea at bounding box center [614, 629] width 541 height 27
click at [551, 655] on div "Source [PERSON_NAME] 3.7.." at bounding box center [614, 654] width 547 height 84
click at [550, 641] on textarea at bounding box center [614, 629] width 541 height 27
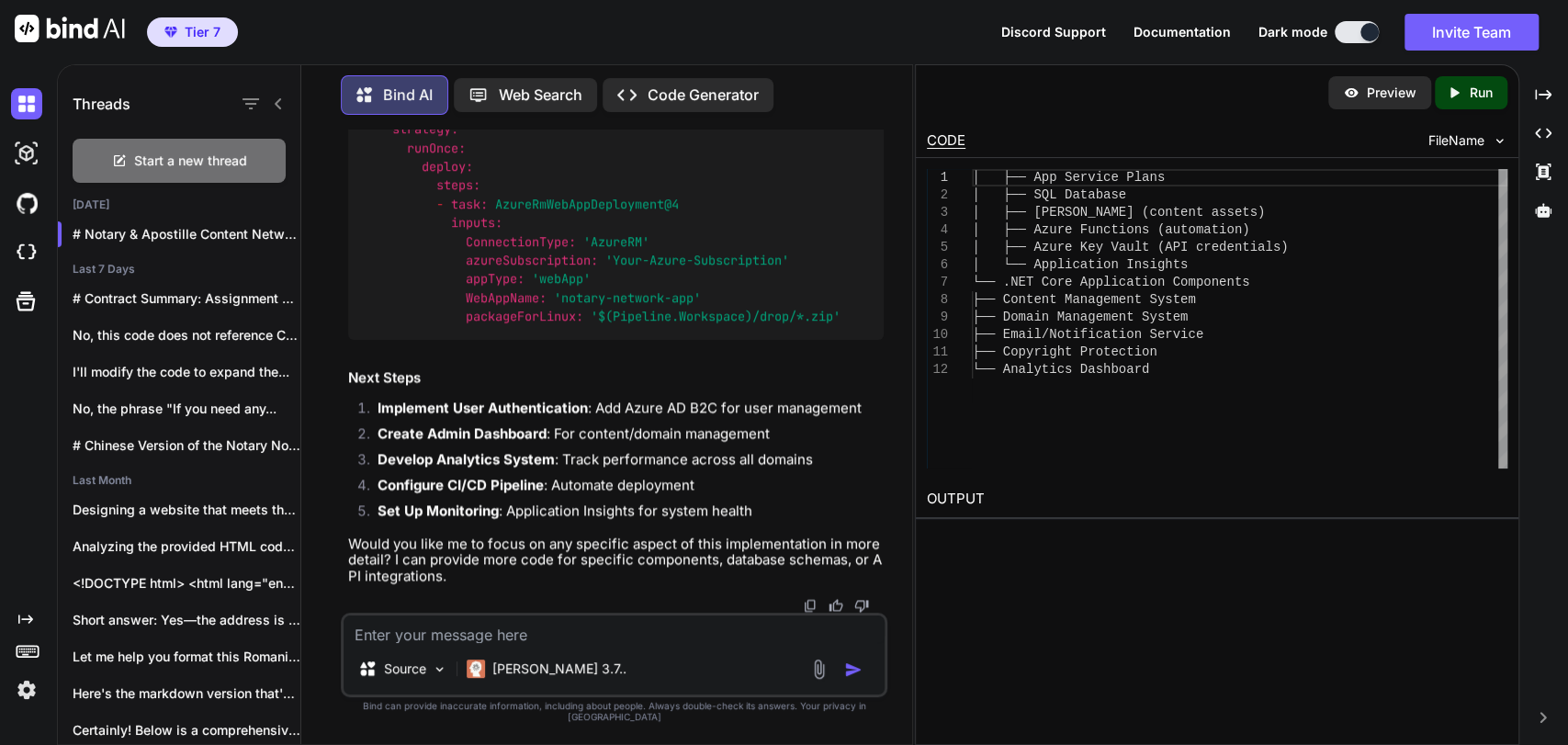
click at [550, 641] on textarea at bounding box center [614, 629] width 541 height 27
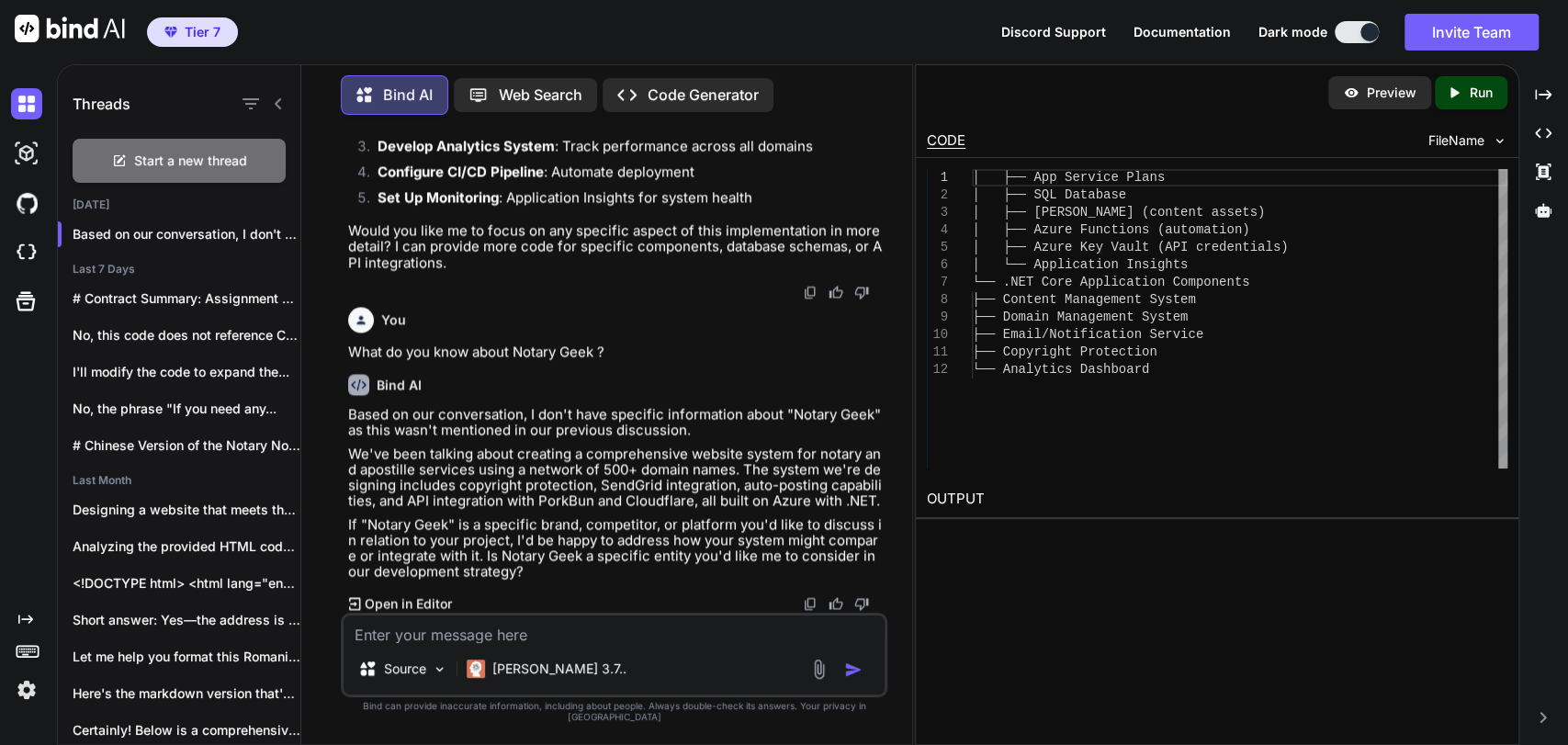
scroll to position [8126, 0]
click at [592, 643] on textarea at bounding box center [614, 629] width 541 height 27
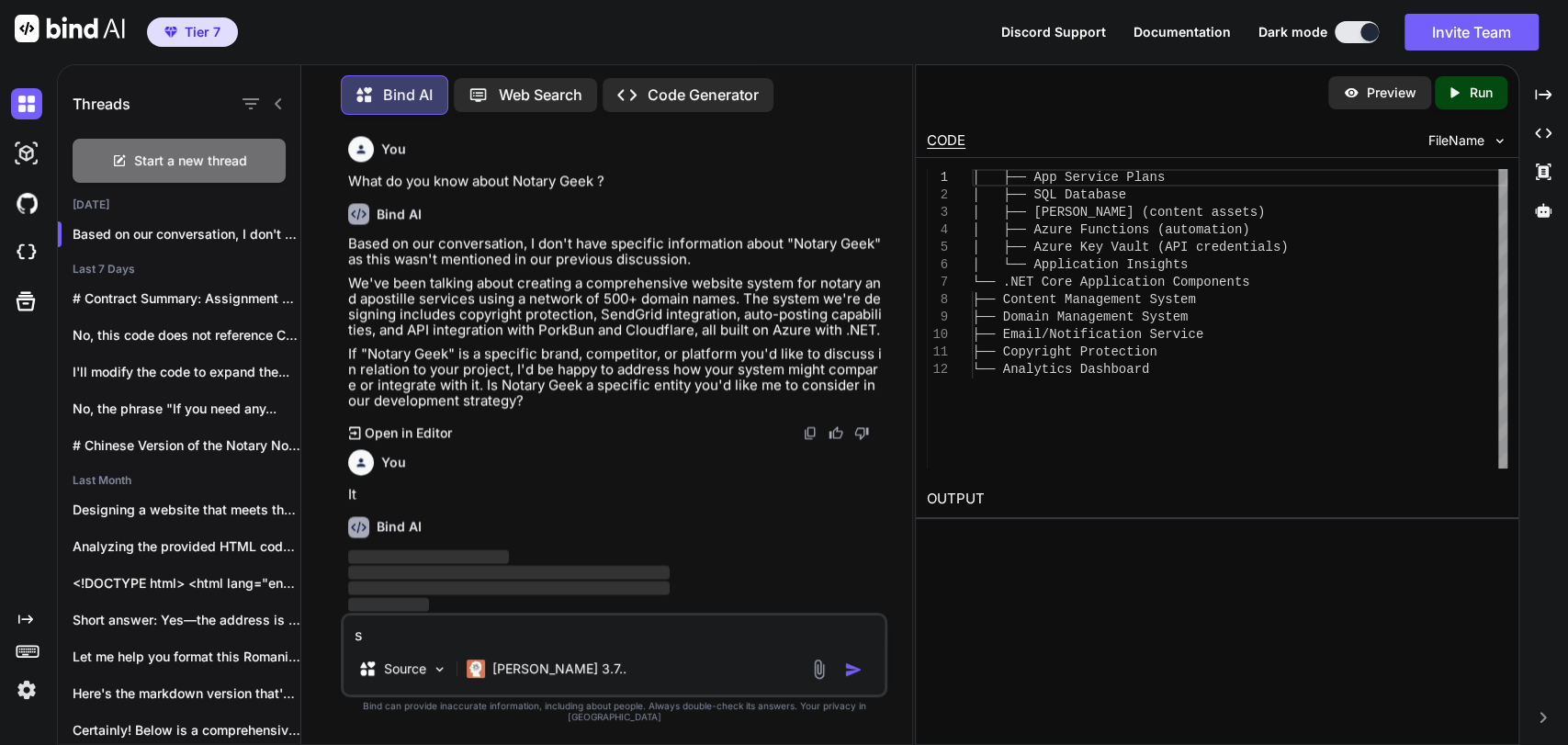
scroll to position [8296, 0]
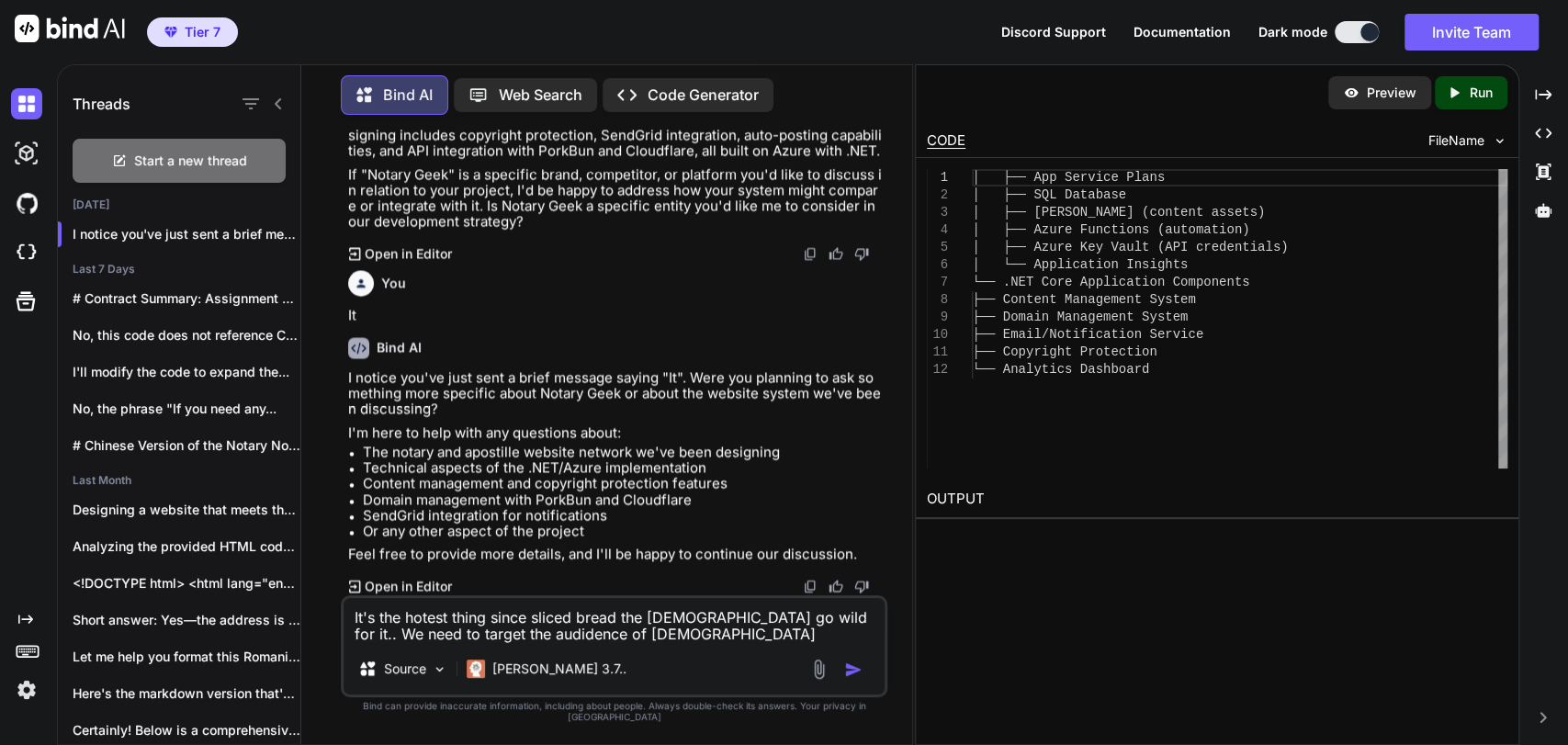
click at [714, 643] on textarea "It's the hotest thing since sliced bread the [DEMOGRAPHIC_DATA] go wild for it.…" at bounding box center [614, 620] width 541 height 45
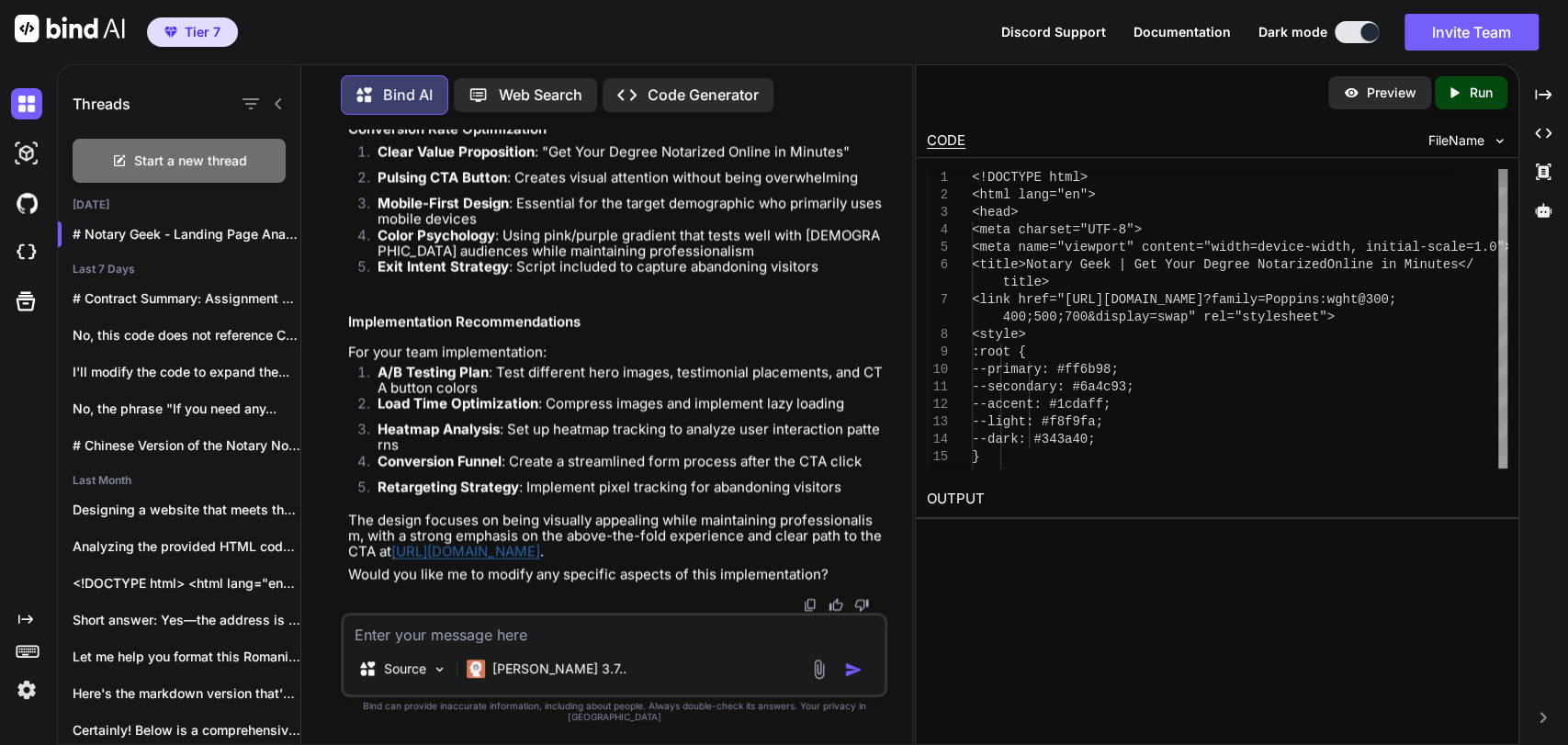
scroll to position [16788, 0]
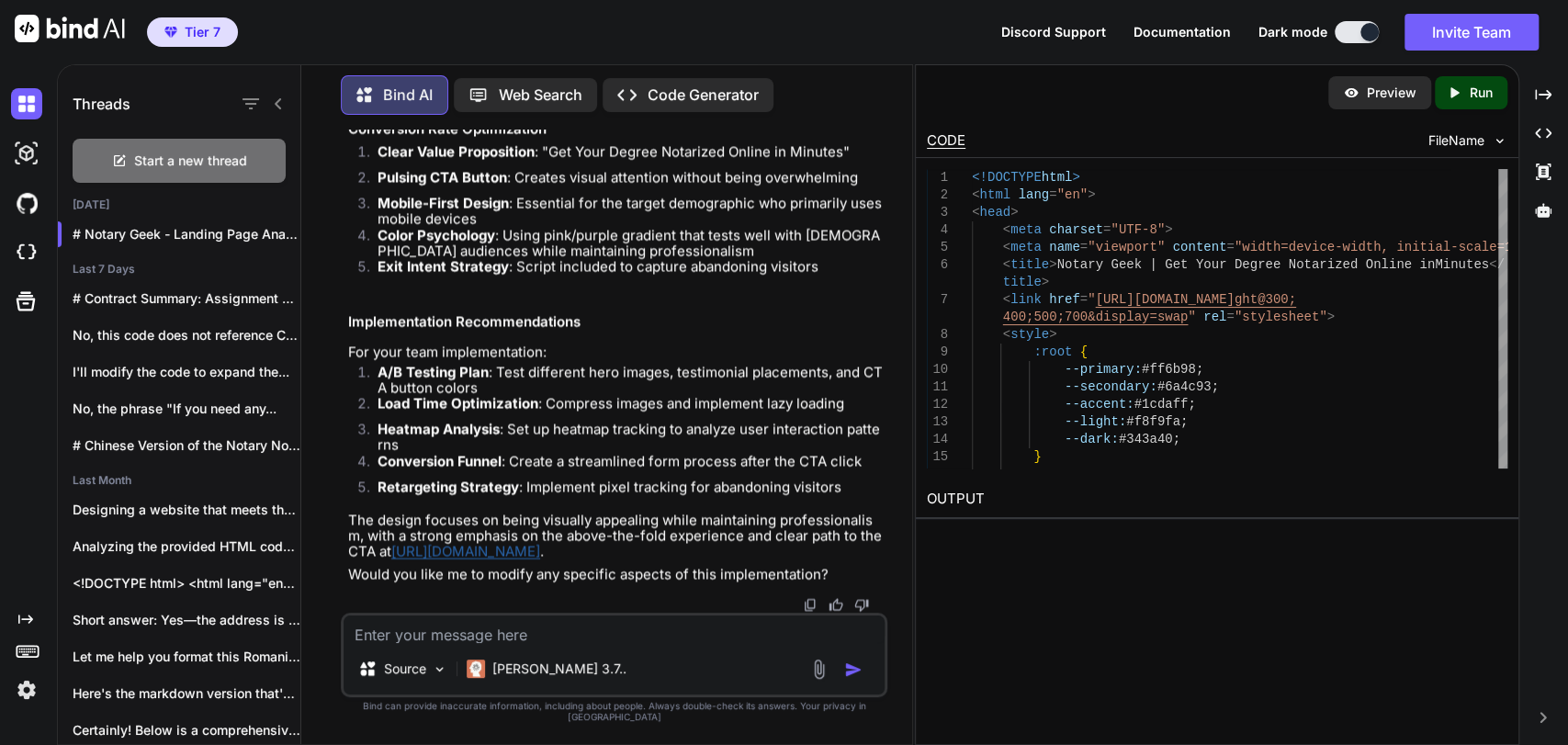
click at [1472, 88] on p "Run" at bounding box center [1481, 92] width 23 height 18
click at [1389, 97] on p "Preview" at bounding box center [1391, 92] width 49 height 18
drag, startPoint x: 577, startPoint y: 326, endPoint x: 724, endPoint y: 369, distance: 153.2
click at [724, 360] on p "For your team implementation:" at bounding box center [616, 352] width 535 height 16
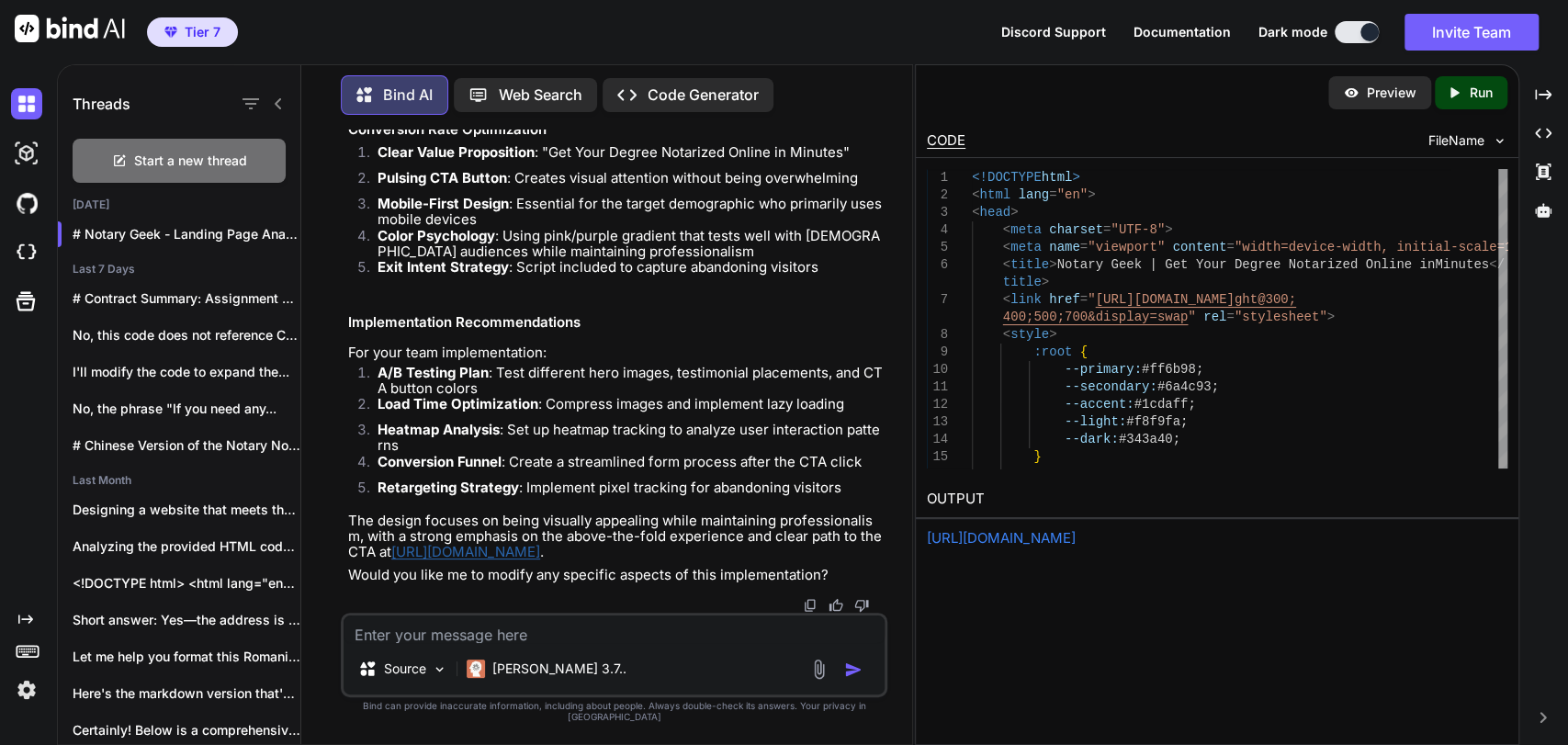
drag, startPoint x: 650, startPoint y: 349, endPoint x: 723, endPoint y: 371, distance: 76.2
click at [723, 360] on p "For your team implementation:" at bounding box center [616, 352] width 535 height 16
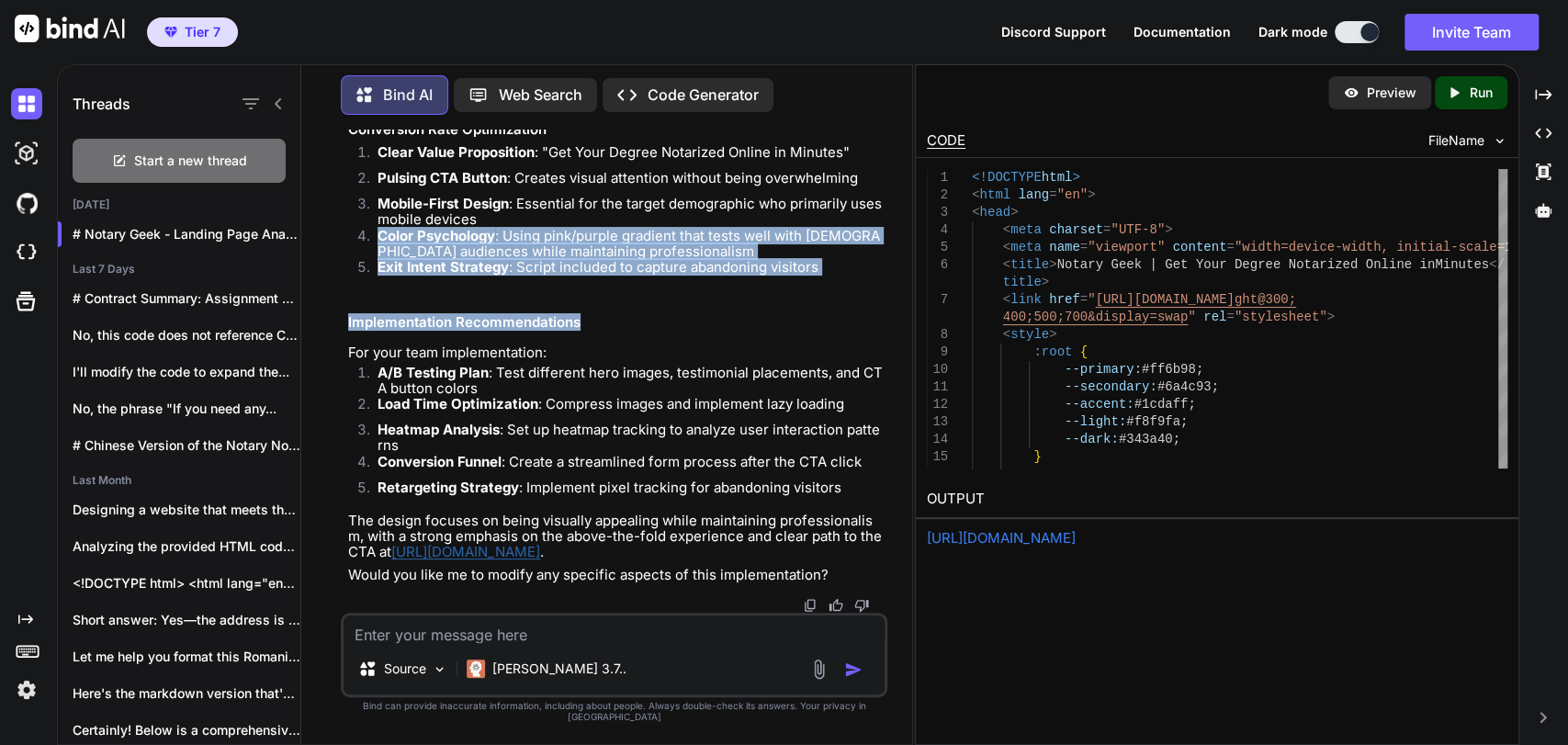
drag, startPoint x: 668, startPoint y: 340, endPoint x: 729, endPoint y: 377, distance: 71.3
click at [731, 285] on li "Exit Intent Strategy : Script included to capture abandoning visitors" at bounding box center [623, 271] width 521 height 26
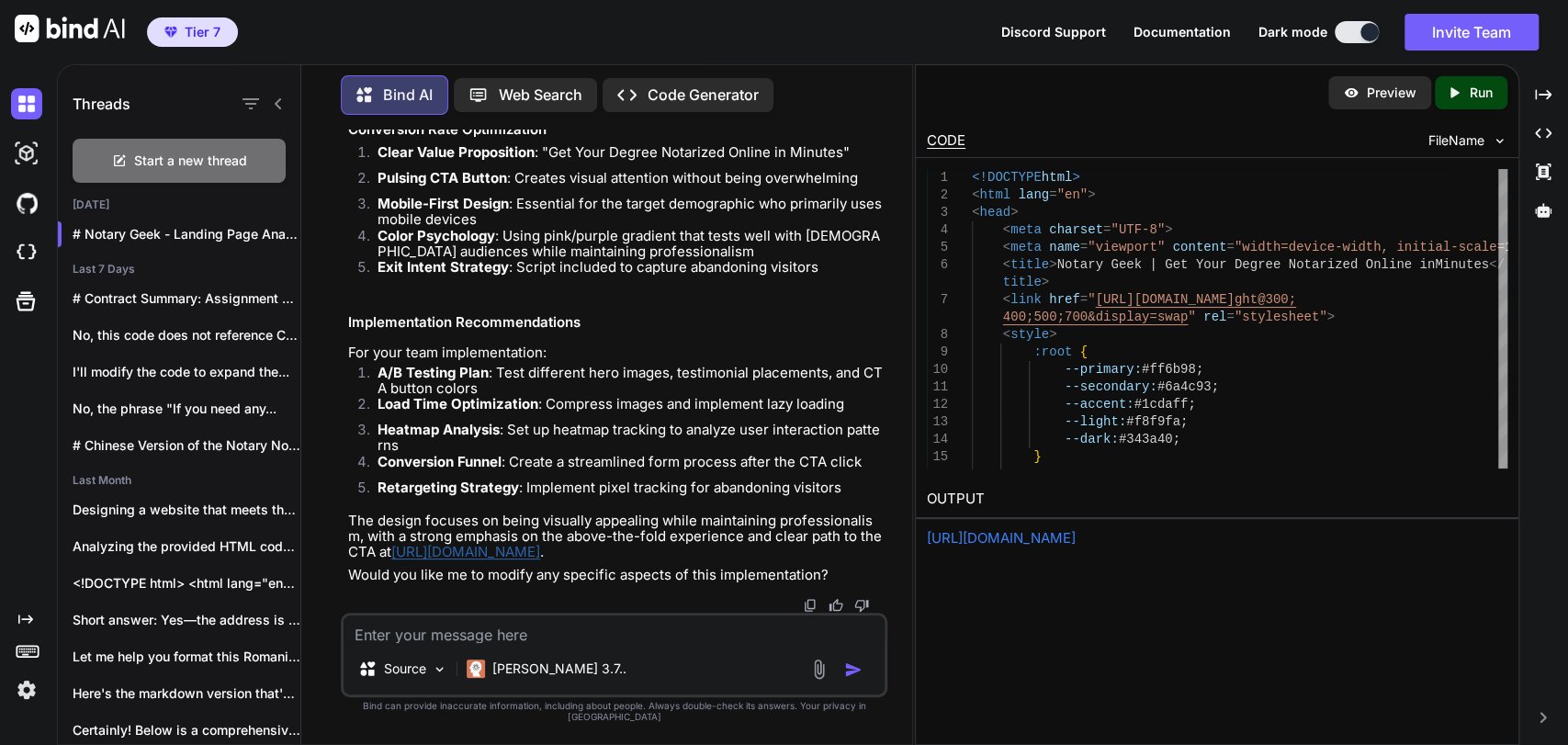
click at [724, 360] on p "For your team implementation:" at bounding box center [616, 352] width 535 height 16
click at [1381, 77] on div "Preview" at bounding box center [1379, 93] width 103 height 33
drag, startPoint x: 653, startPoint y: 272, endPoint x: 757, endPoint y: 296, distance: 106.7
click at [752, 285] on li "Exit Intent Strategy : Script included to capture abandoning visitors" at bounding box center [623, 271] width 521 height 26
click at [757, 285] on li "Exit Intent Strategy : Script included to capture abandoning visitors" at bounding box center [623, 271] width 521 height 26
